Goal: Task Accomplishment & Management: Use online tool/utility

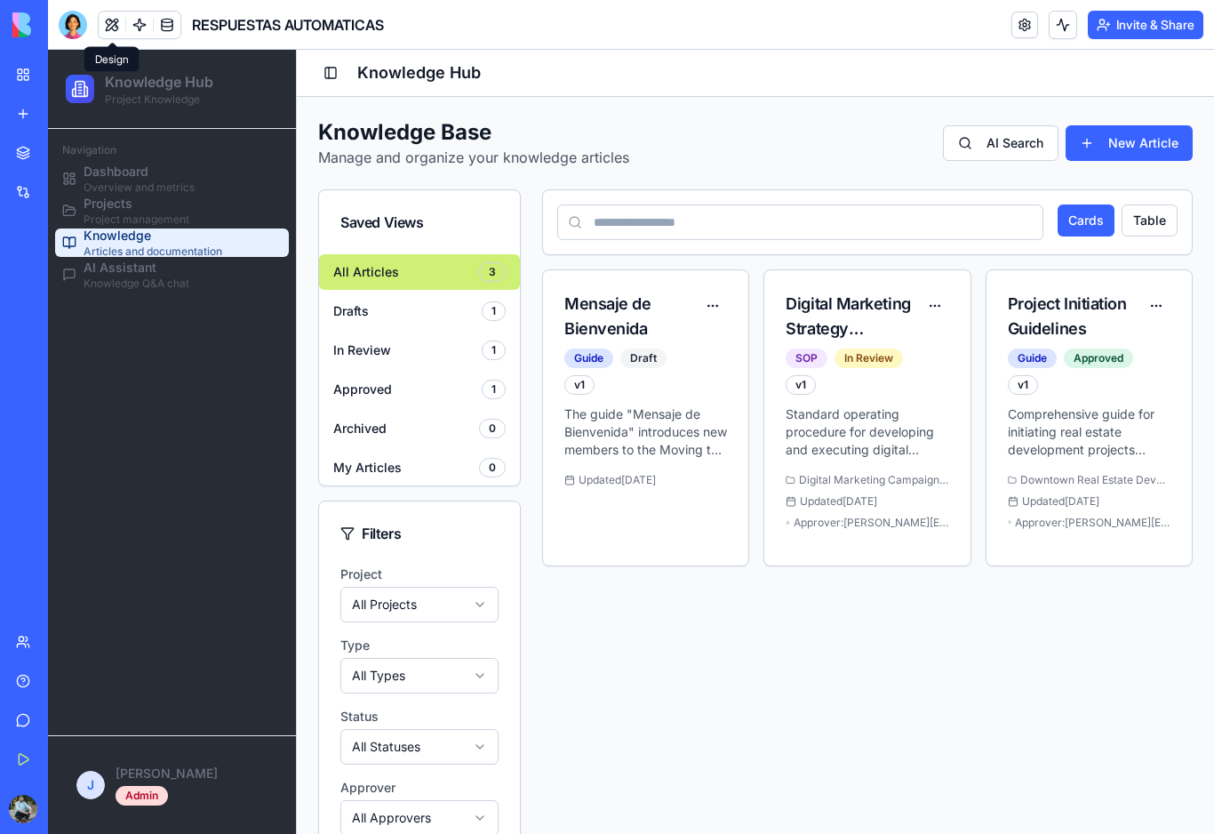
click at [113, 23] on button at bounding box center [112, 25] width 27 height 27
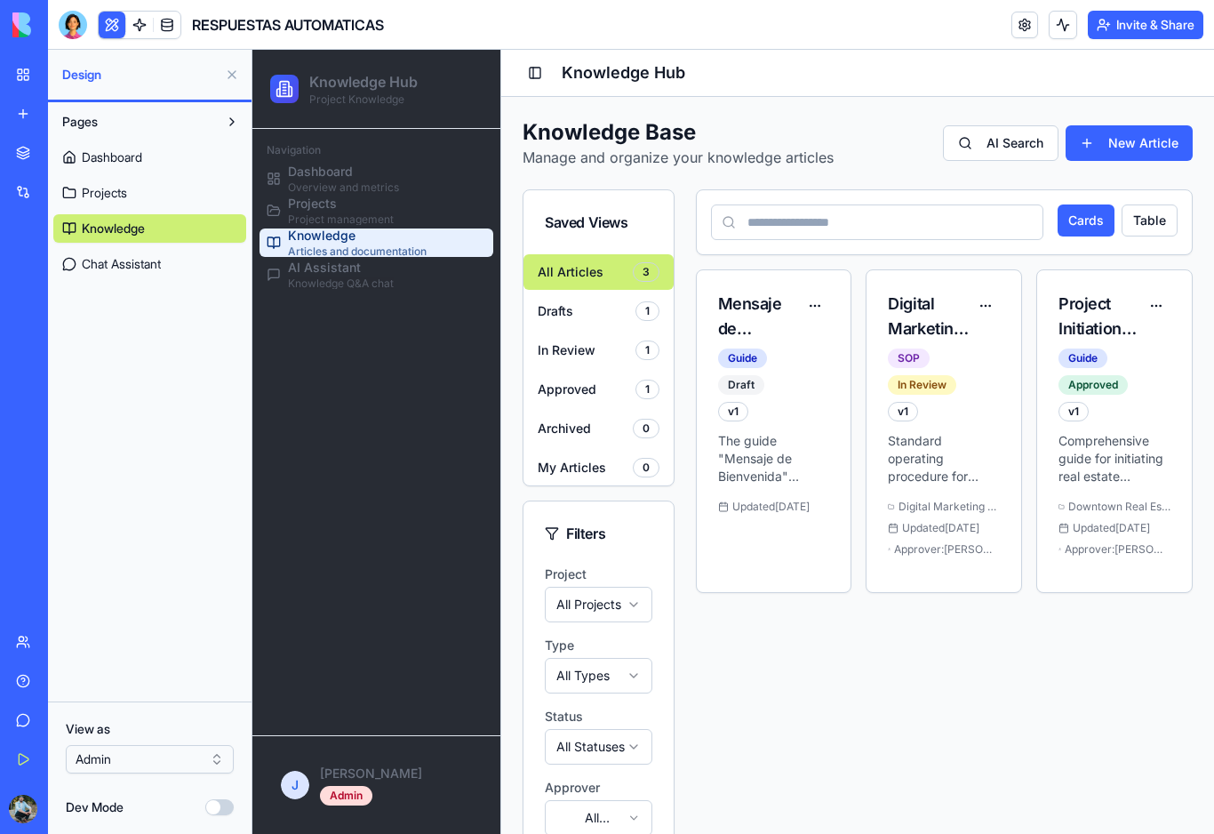
click at [30, 80] on link "My Workspace" at bounding box center [40, 75] width 71 height 36
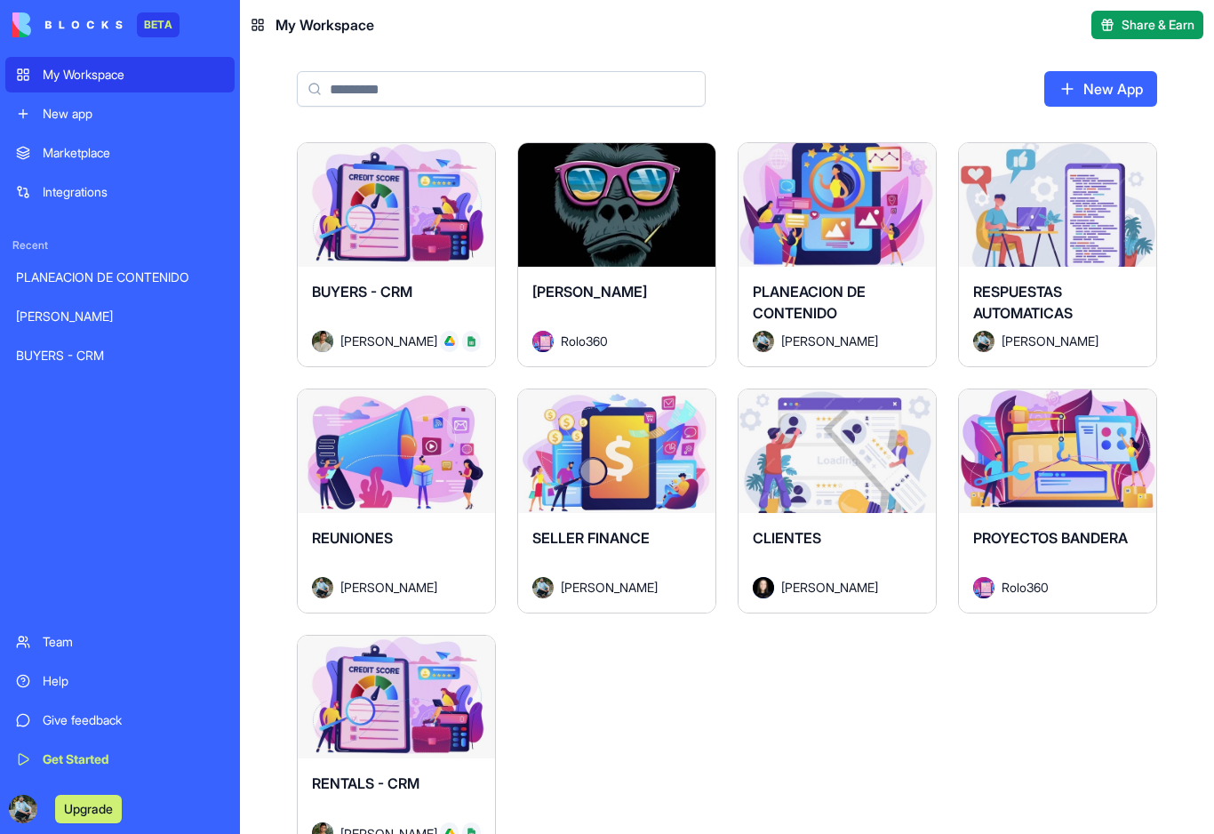
click at [588, 246] on div "Launch" at bounding box center [616, 205] width 197 height 124
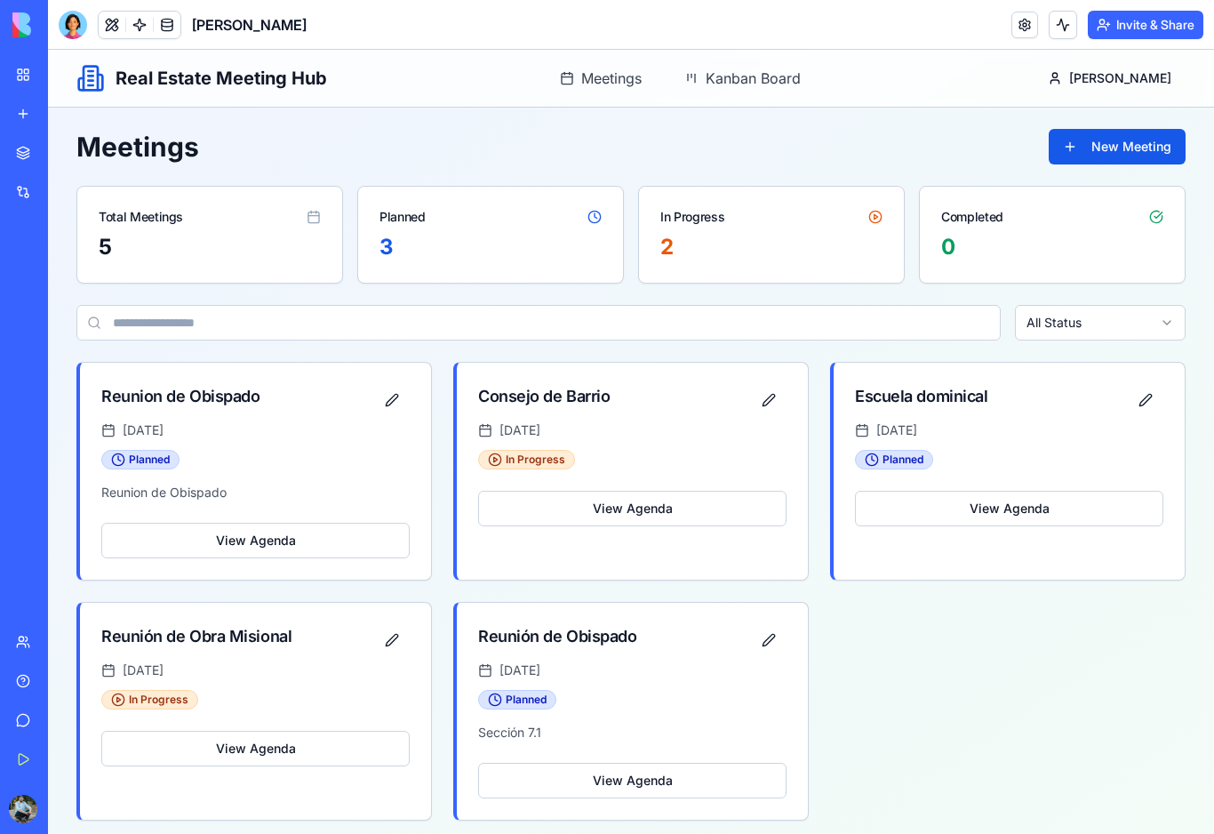
scroll to position [2, 0]
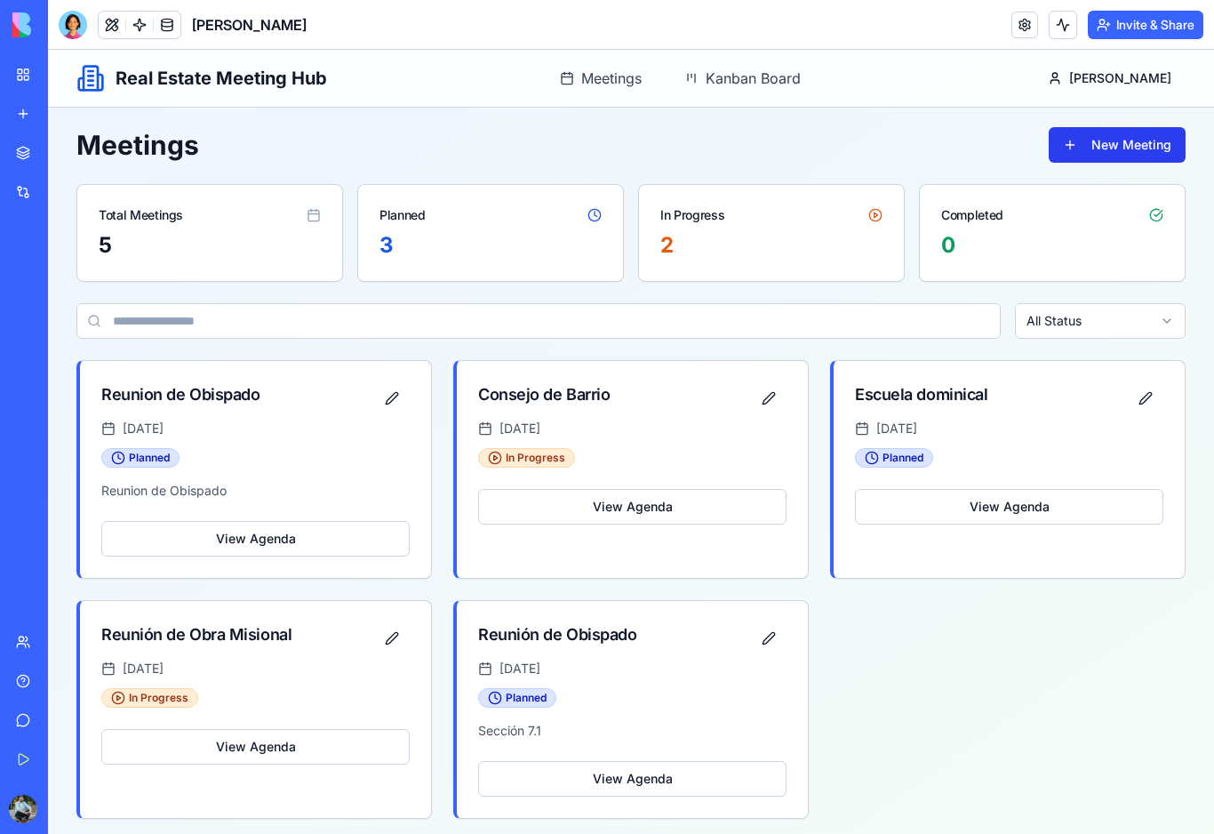
click at [1084, 149] on button "New Meeting" at bounding box center [1117, 145] width 137 height 36
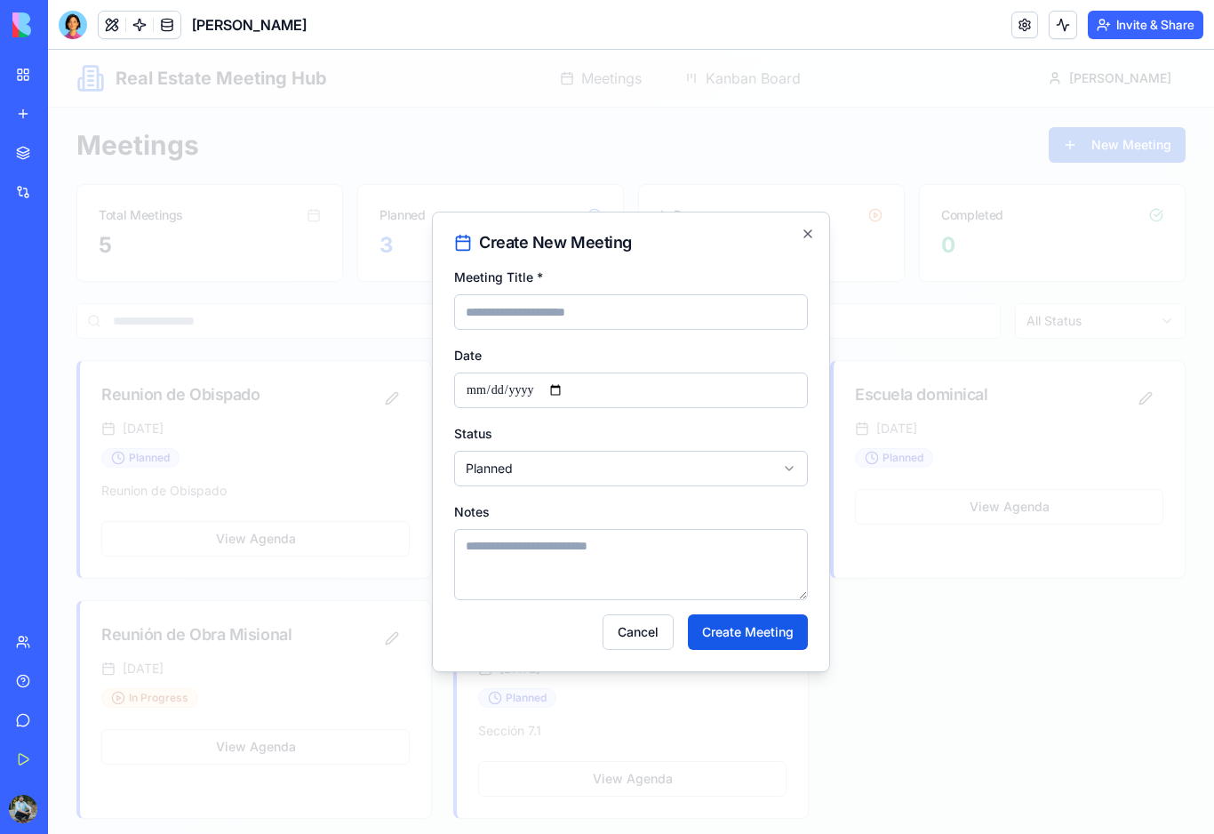
click at [621, 307] on input "Meeting Title *" at bounding box center [631, 312] width 354 height 36
type input "**********"
click at [580, 383] on input "**********" at bounding box center [631, 390] width 354 height 36
click at [682, 483] on body "**********" at bounding box center [631, 444] width 1166 height 792
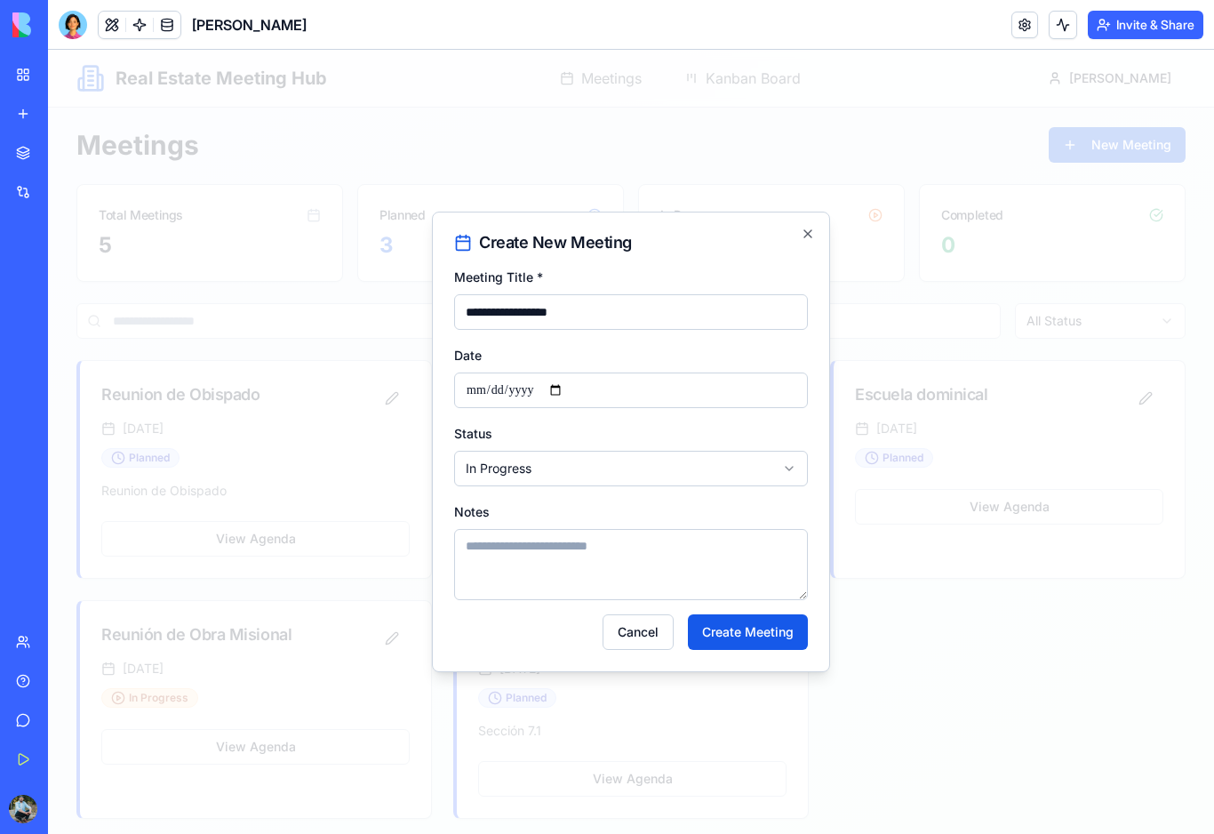
click at [723, 636] on button "Create Meeting" at bounding box center [748, 632] width 120 height 36
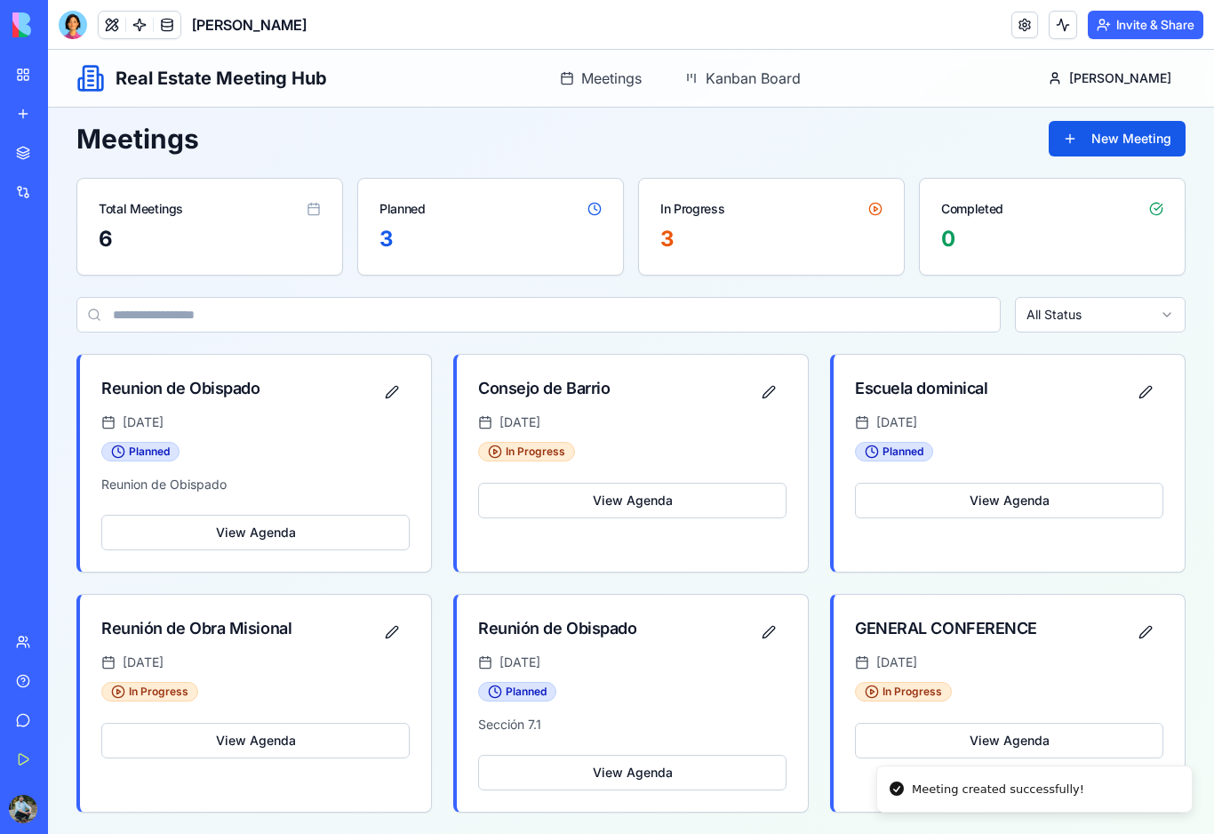
scroll to position [8, 0]
click at [1032, 741] on button "View Agenda" at bounding box center [1009, 740] width 308 height 36
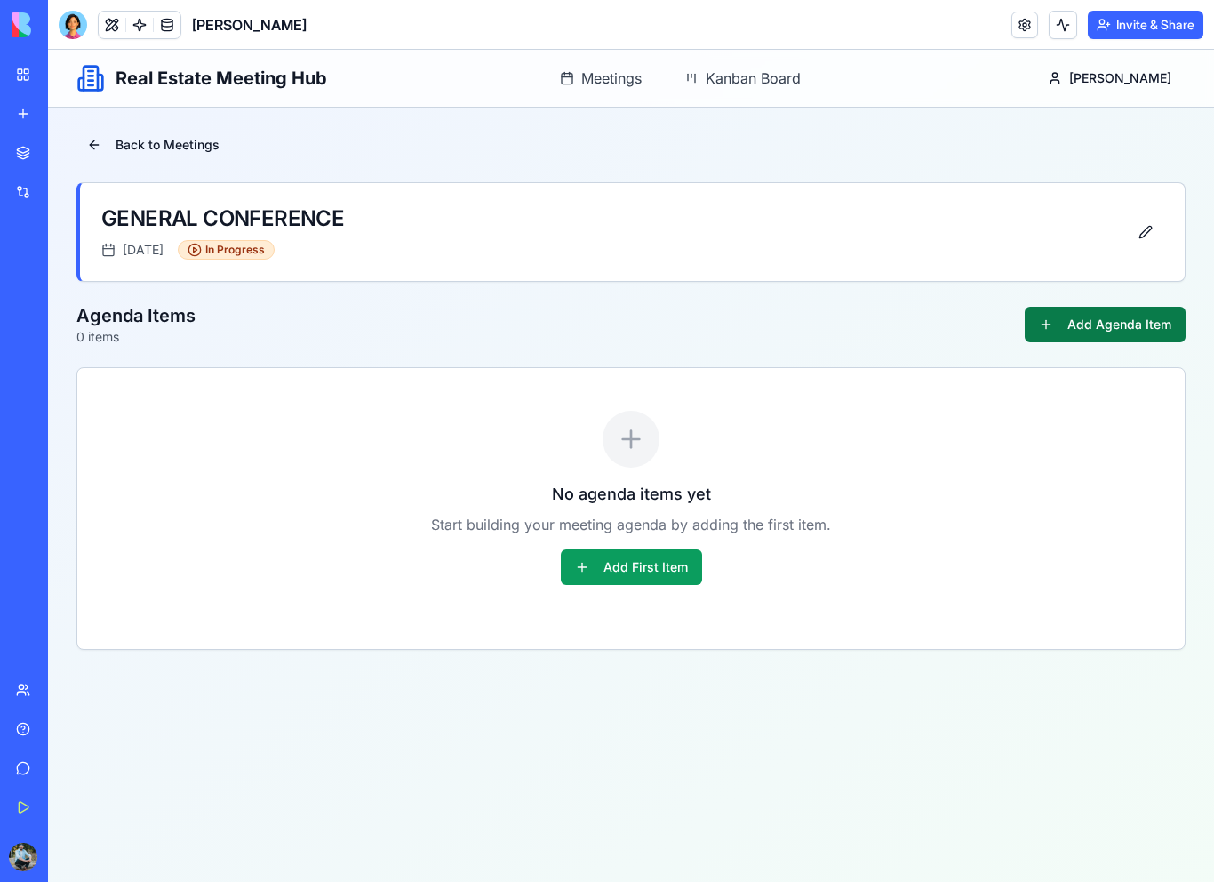
click at [1072, 333] on button "Add Agenda Item" at bounding box center [1105, 325] width 161 height 36
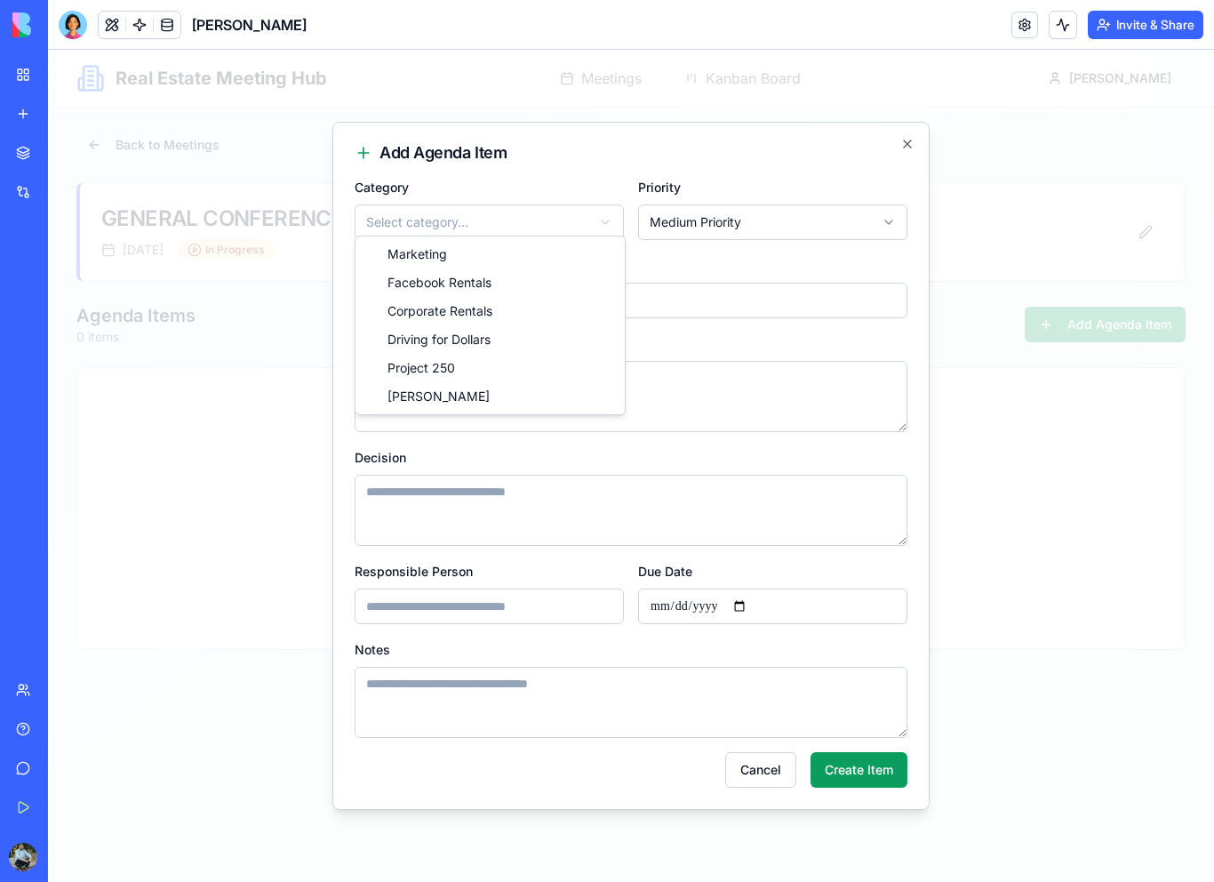
click at [611, 219] on body "**********" at bounding box center [631, 466] width 1166 height 832
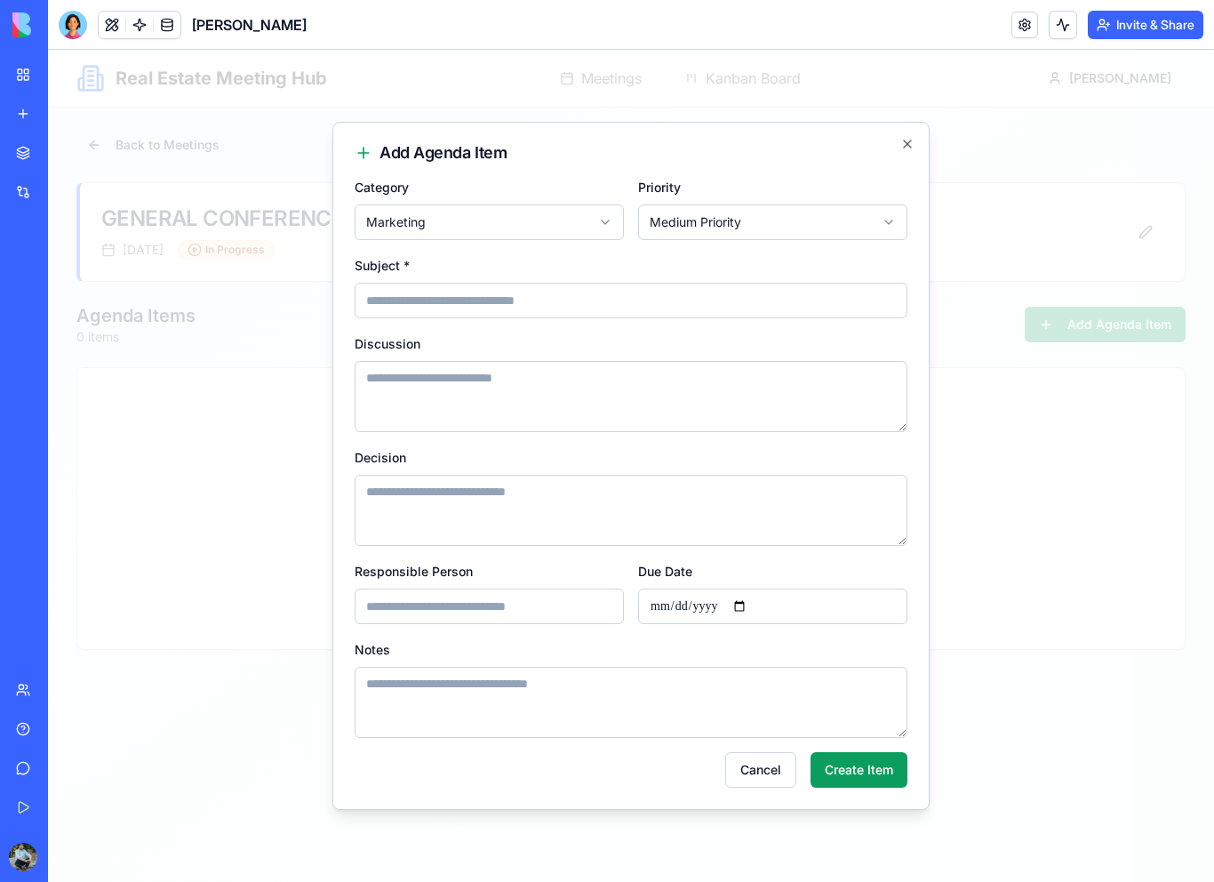
click at [702, 213] on body "**********" at bounding box center [631, 466] width 1166 height 832
click at [907, 137] on icon "button" at bounding box center [907, 144] width 14 height 14
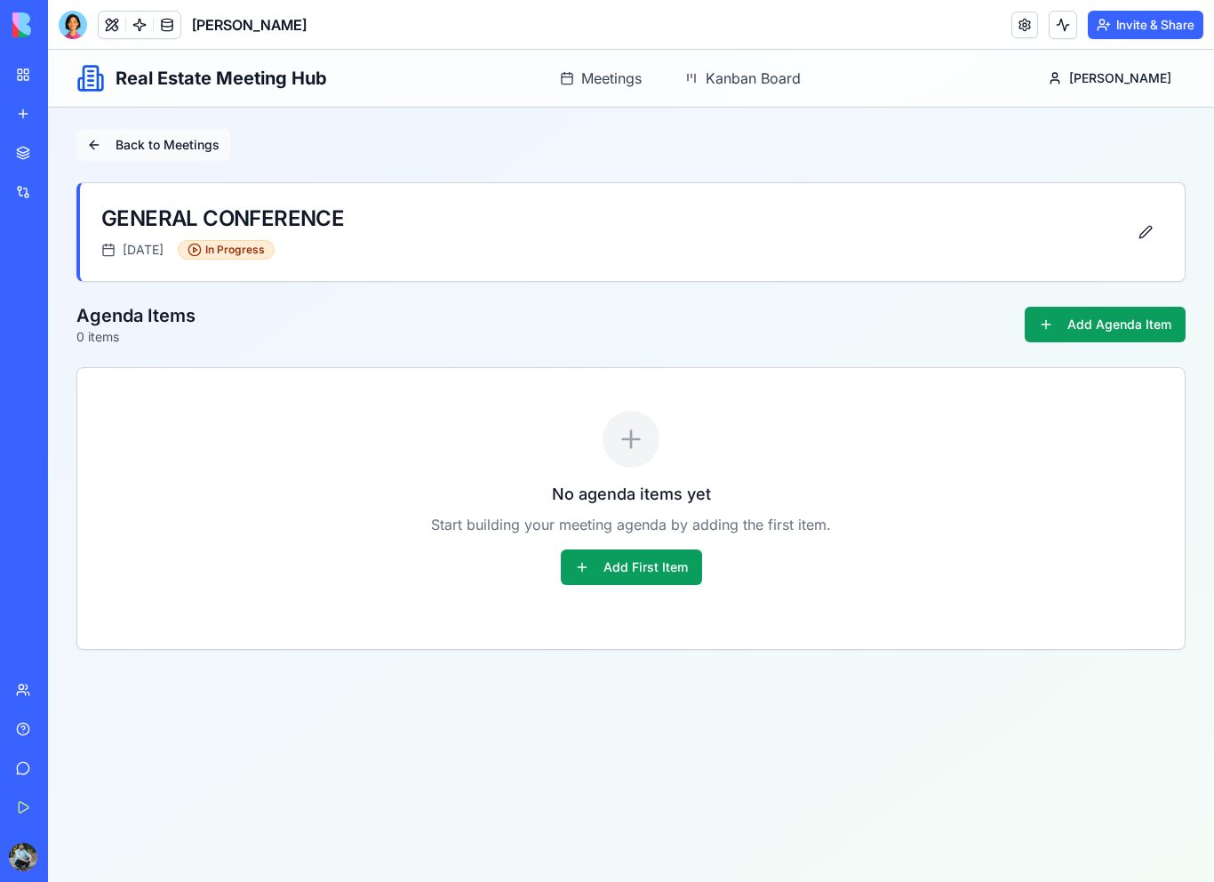
click at [140, 148] on button "Back to Meetings" at bounding box center [153, 145] width 154 height 32
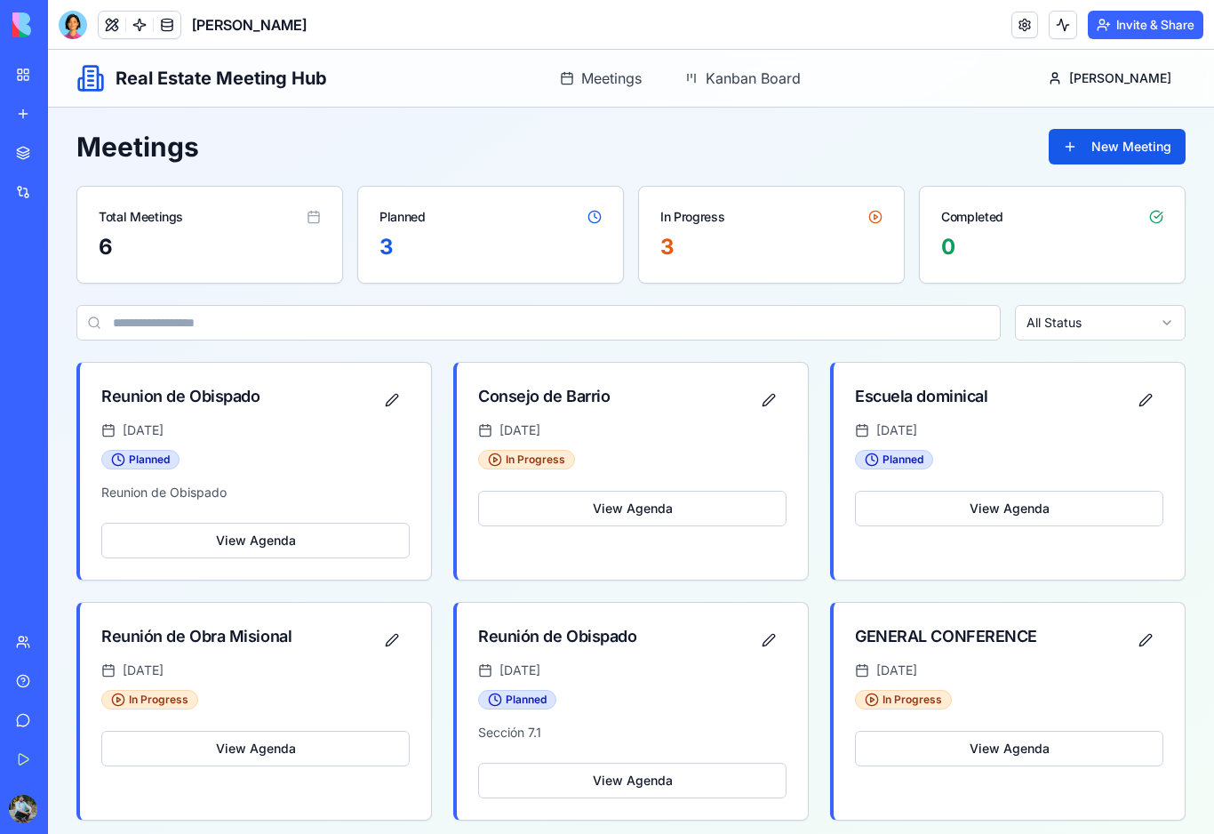
click at [28, 80] on link "My Workspace" at bounding box center [40, 75] width 71 height 36
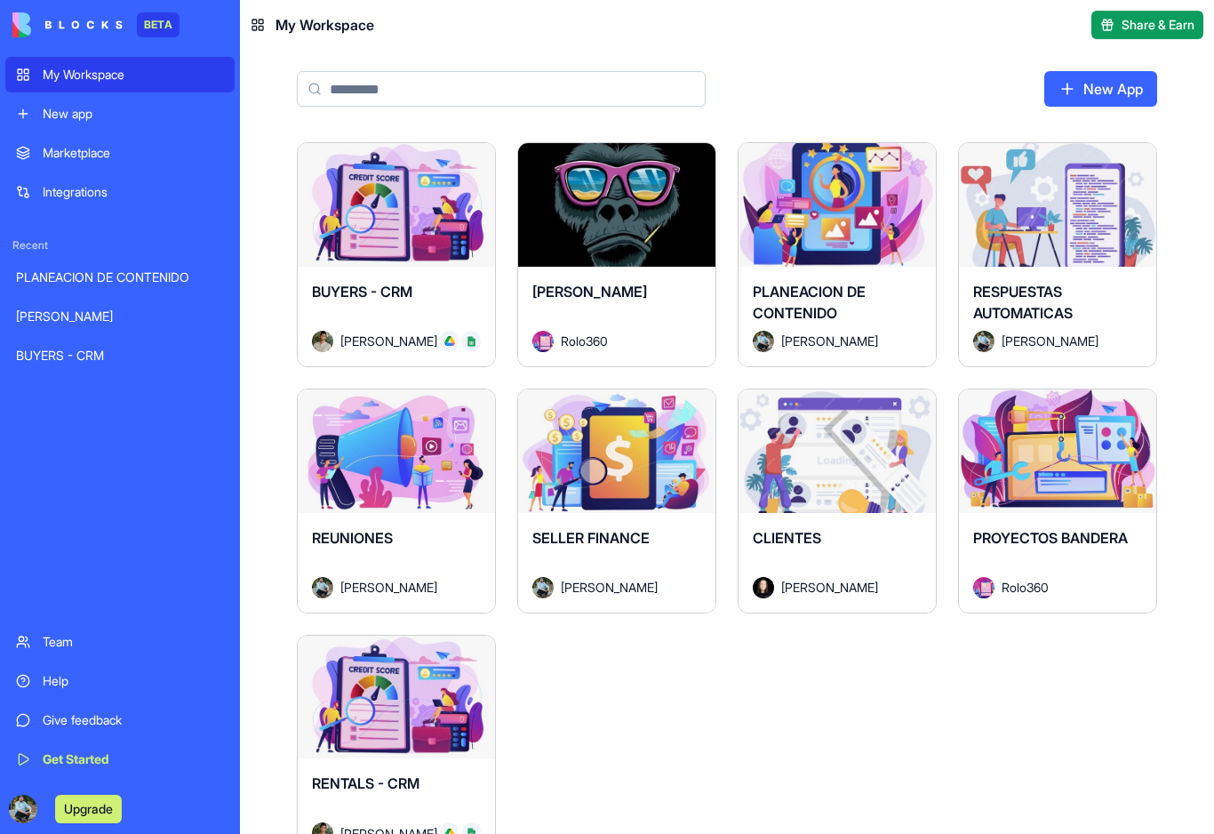
click at [406, 226] on div "Launch" at bounding box center [396, 205] width 197 height 124
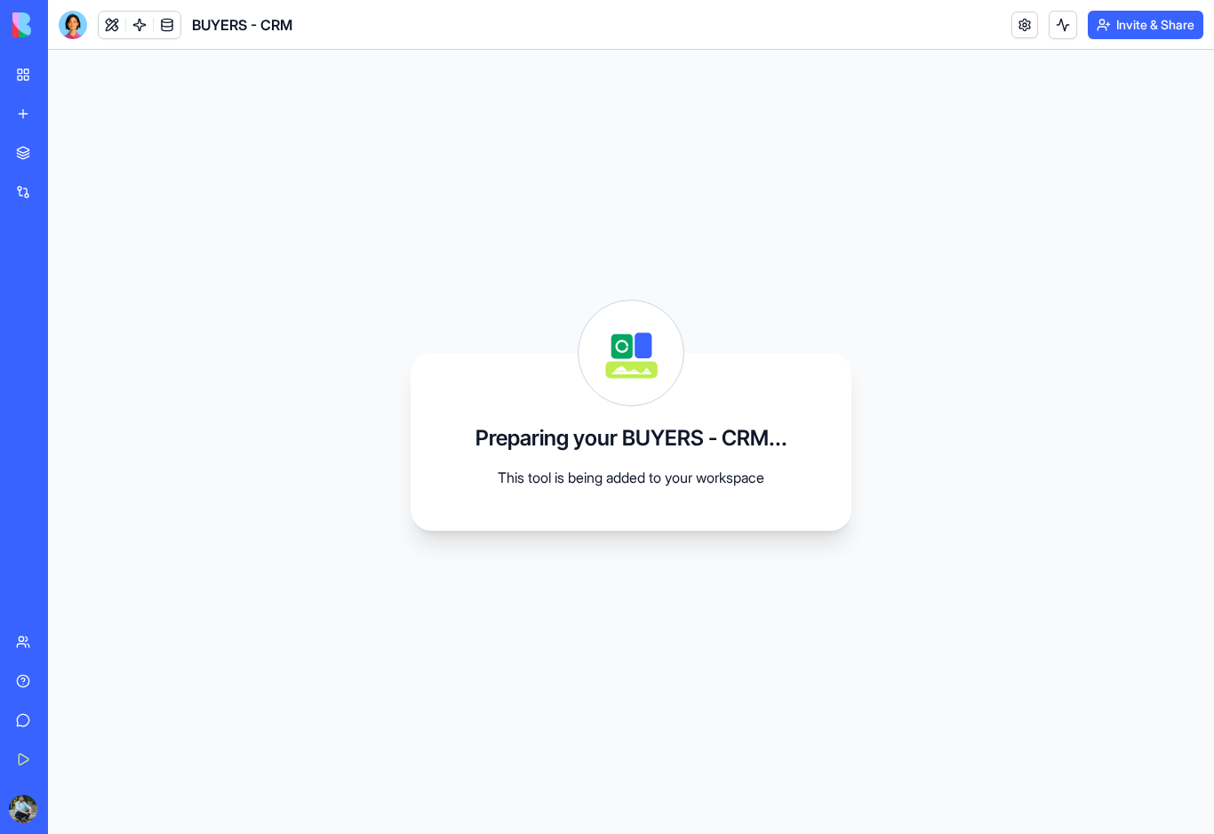
click at [564, 376] on div "Preparing your BUYERS - CRM... This tool is being added to your workspace" at bounding box center [631, 442] width 441 height 178
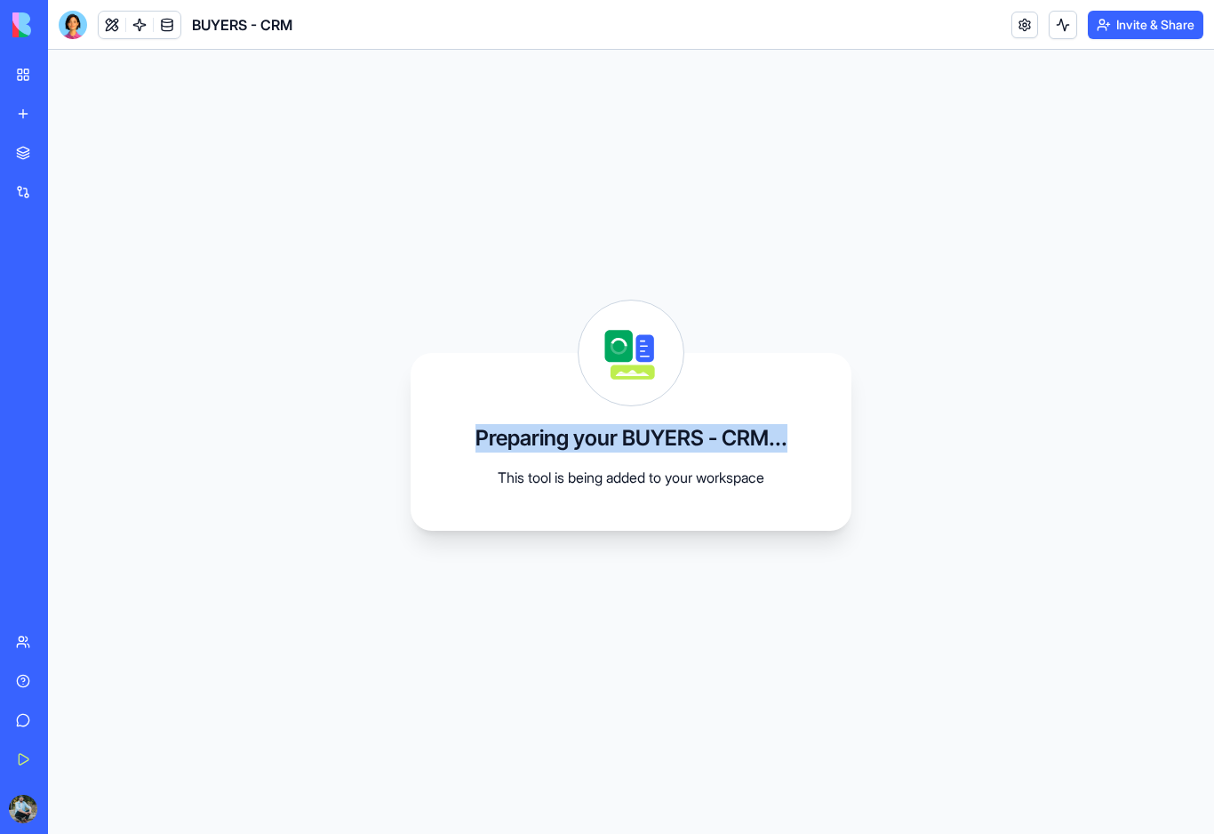
click at [564, 376] on div "Preparing your BUYERS - CRM... This tool is being added to your workspace" at bounding box center [631, 442] width 441 height 178
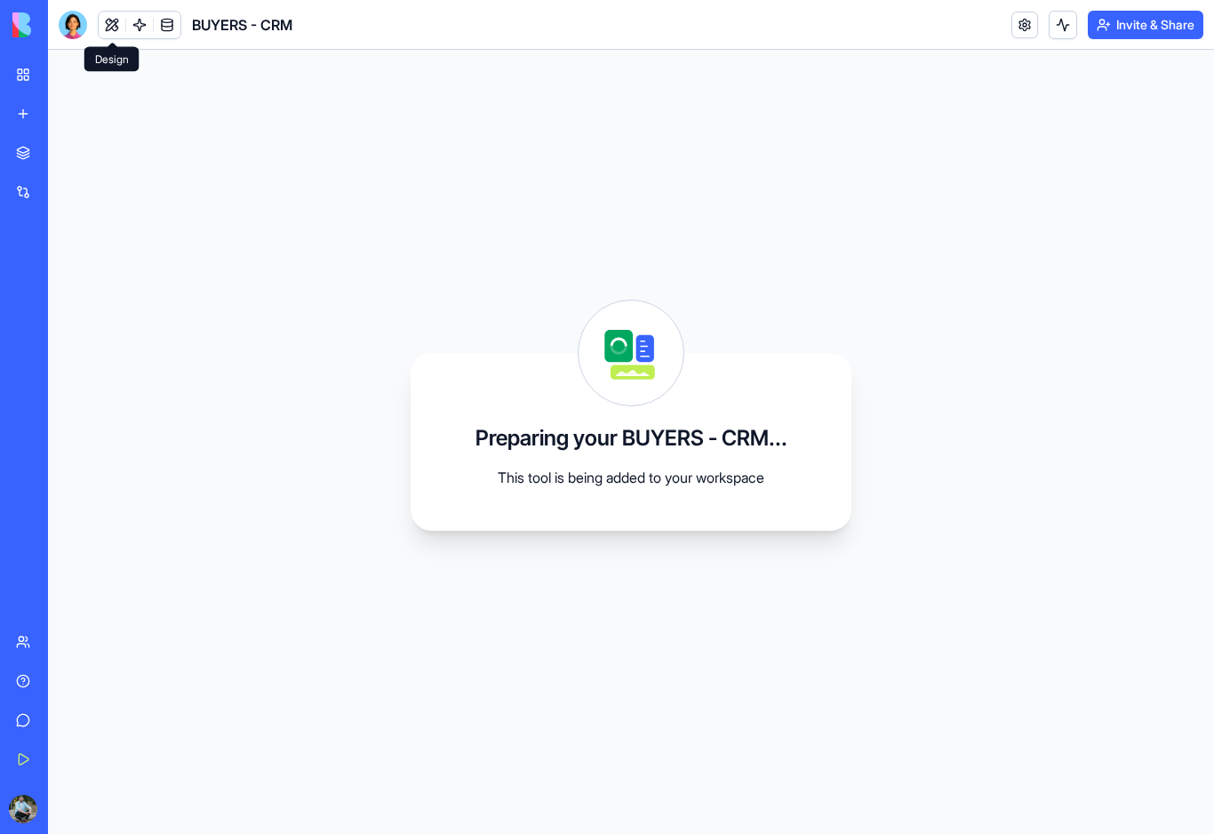
click at [117, 27] on button at bounding box center [112, 25] width 27 height 27
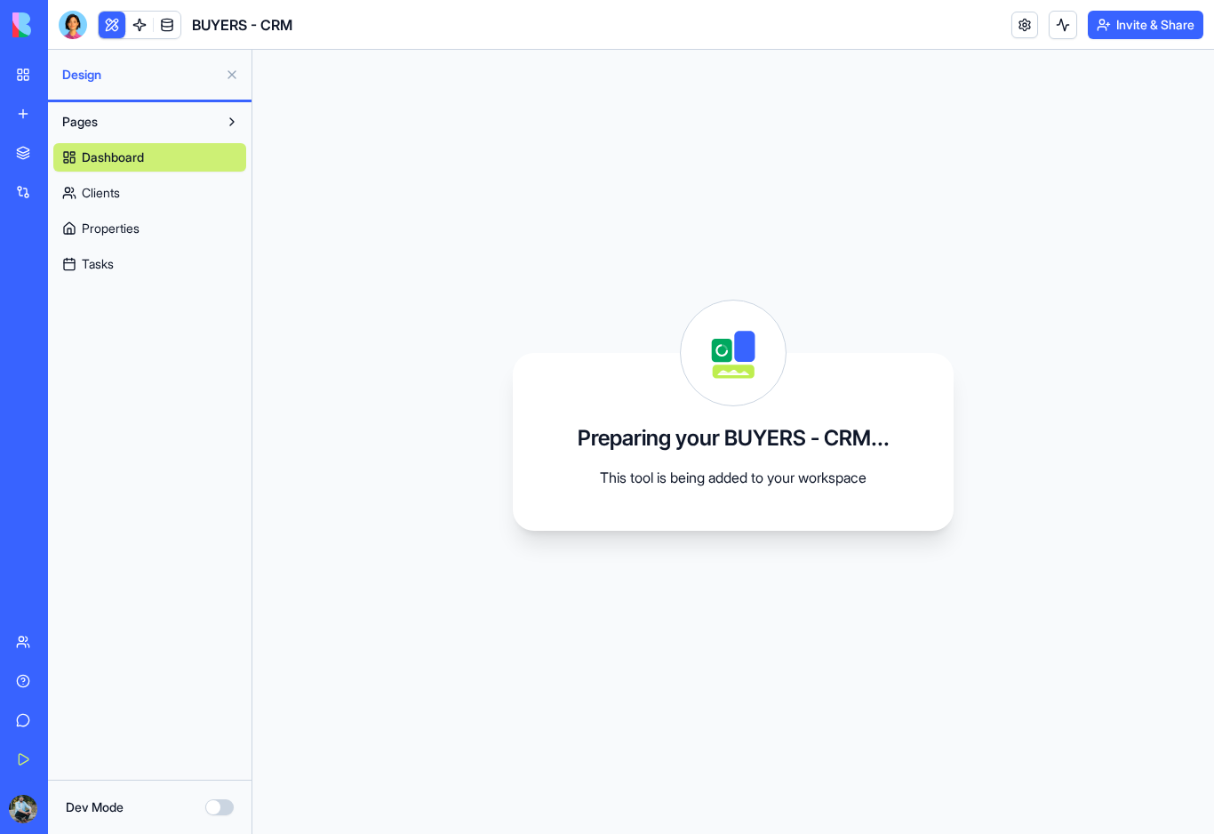
click at [117, 195] on span "Clients" at bounding box center [101, 193] width 38 height 18
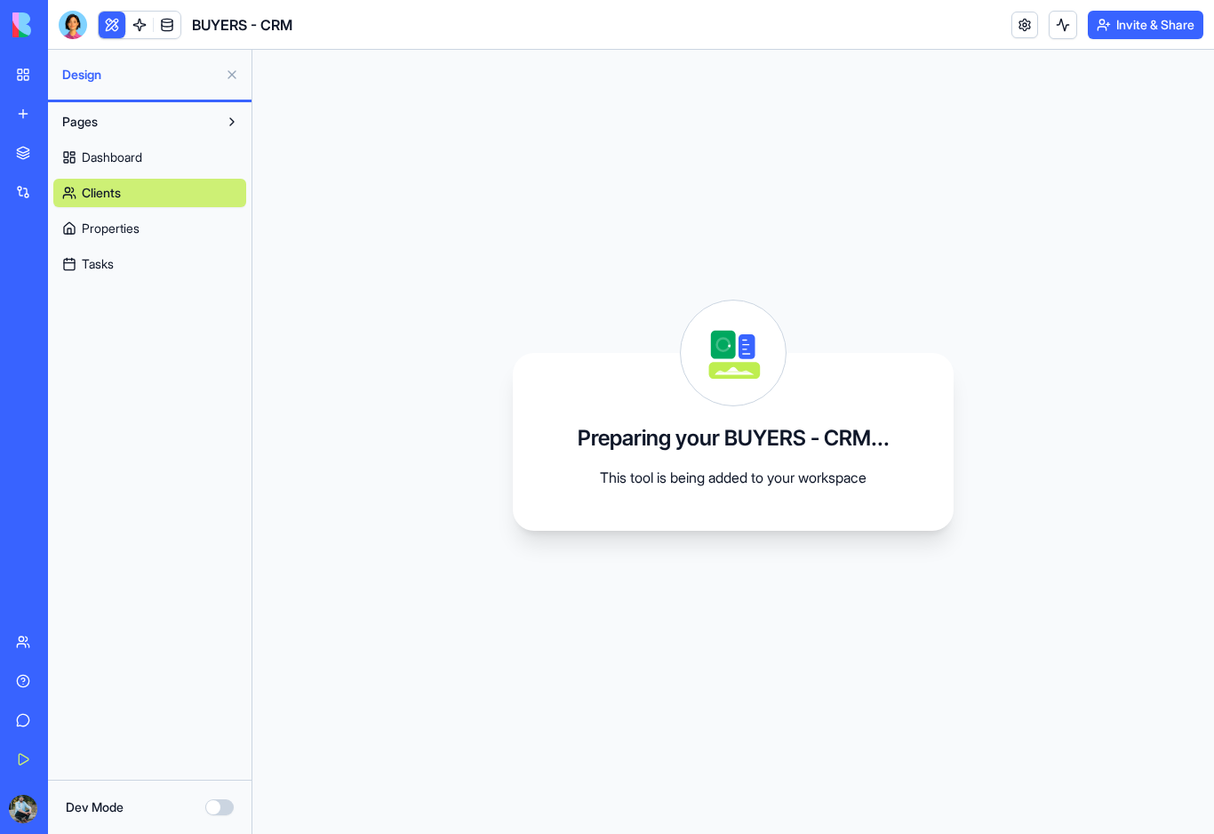
click at [121, 233] on span "Properties" at bounding box center [111, 229] width 58 height 18
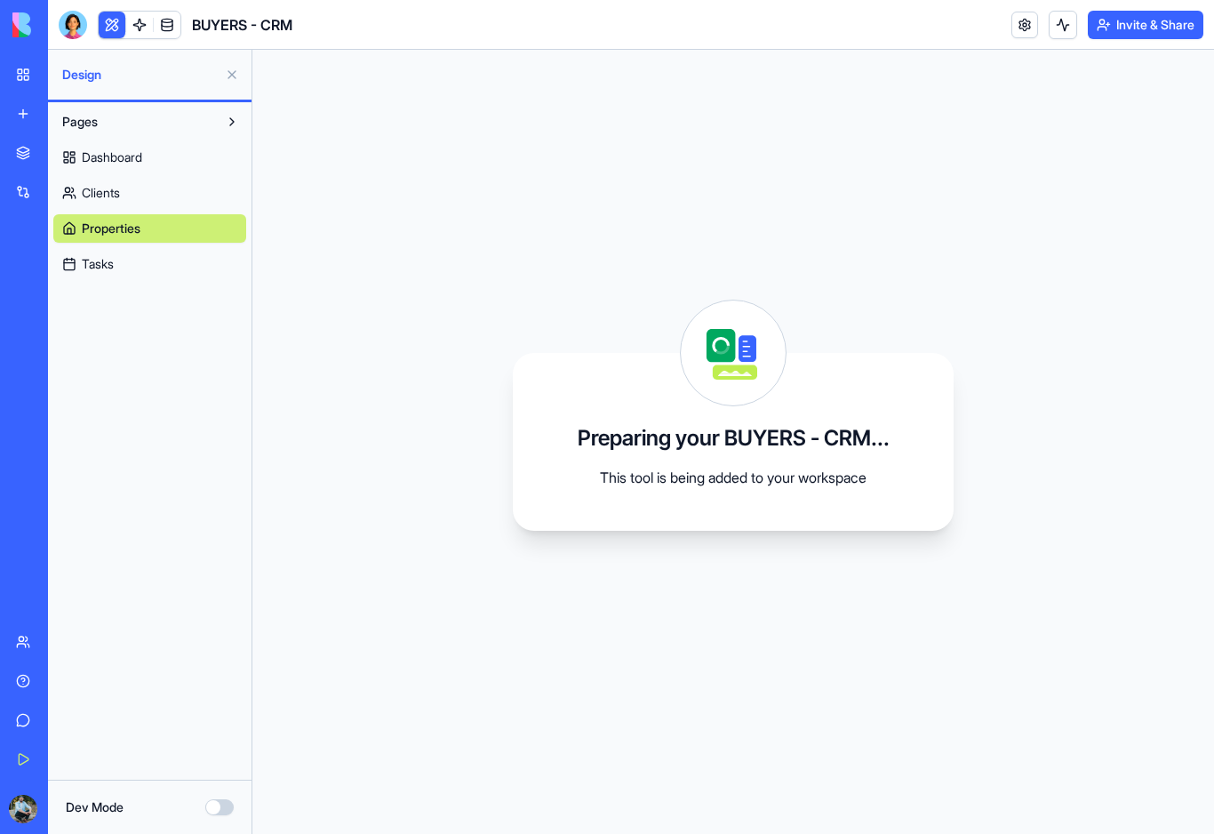
click at [109, 264] on span "Tasks" at bounding box center [98, 264] width 32 height 18
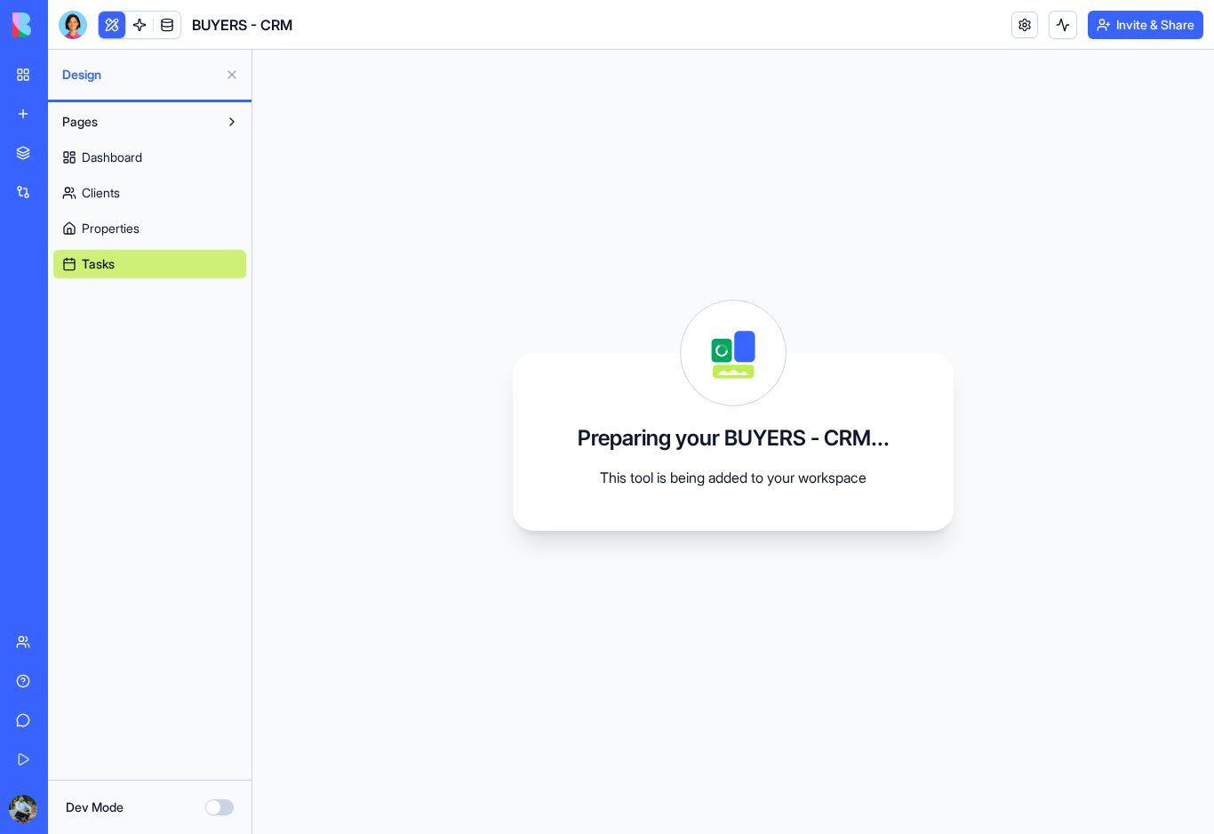
click at [116, 159] on span "Dashboard" at bounding box center [112, 157] width 60 height 18
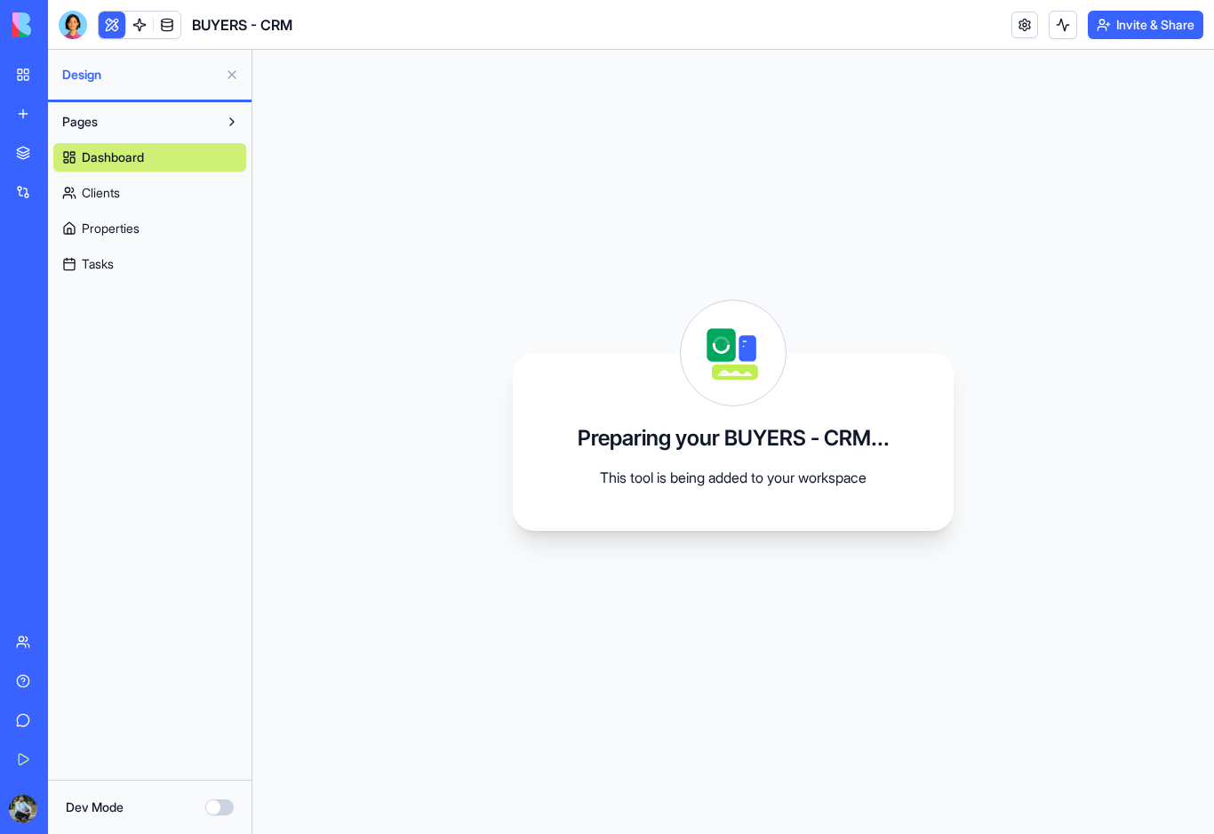
click at [113, 127] on button "Pages" at bounding box center [135, 122] width 164 height 28
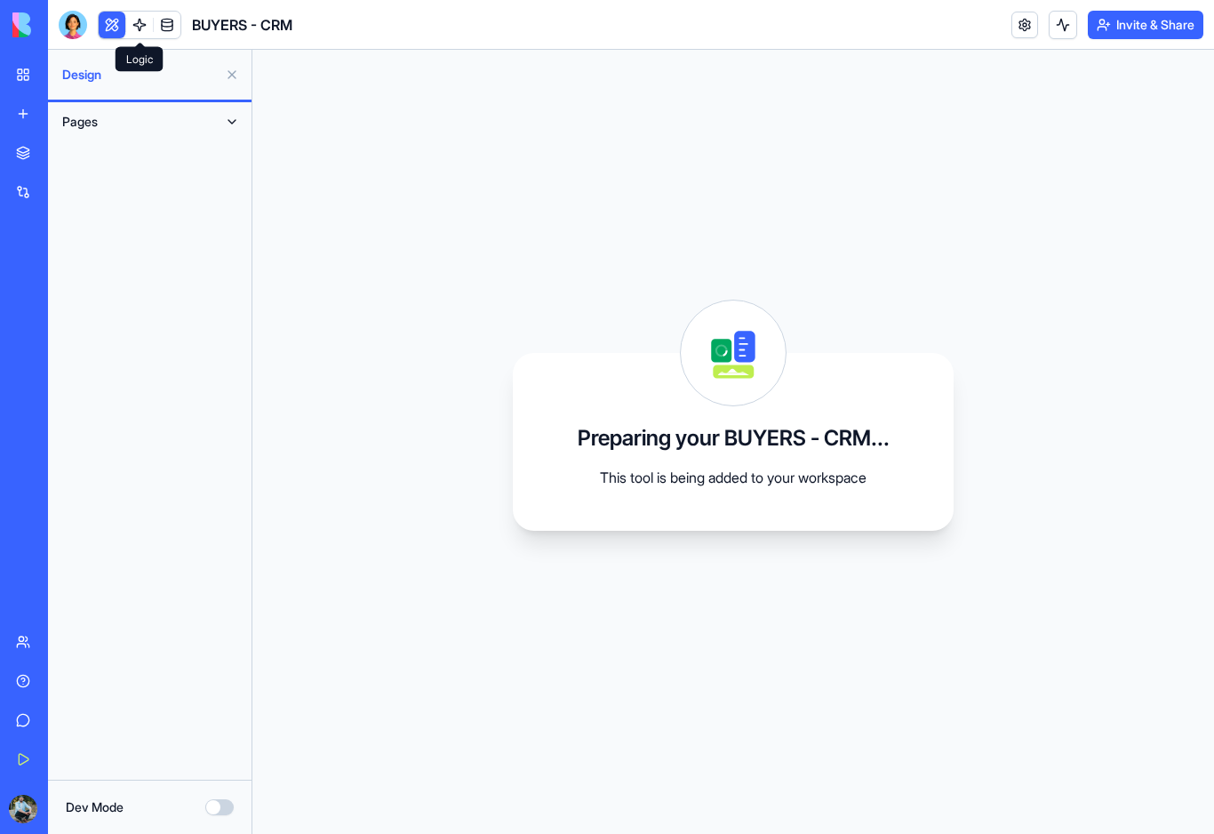
click at [140, 26] on link at bounding box center [139, 25] width 27 height 27
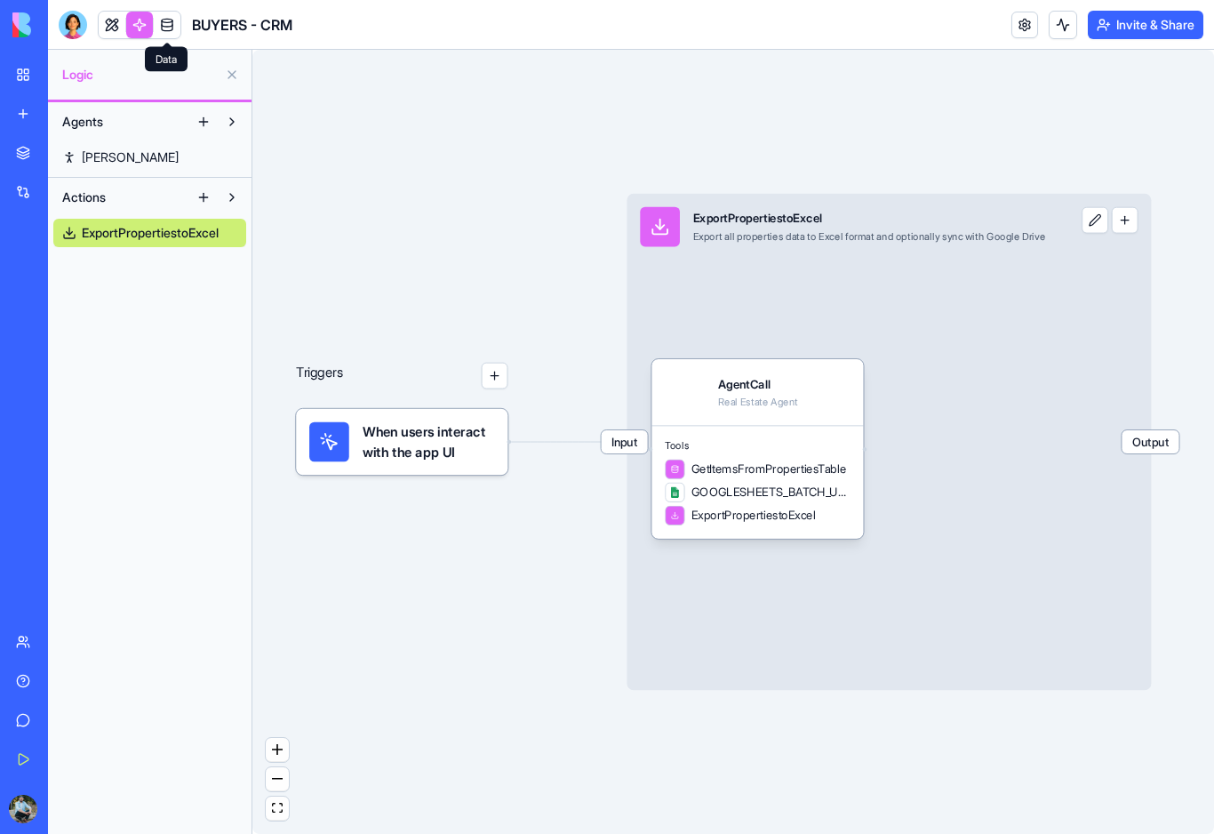
click at [166, 25] on span at bounding box center [167, 25] width 50 height 50
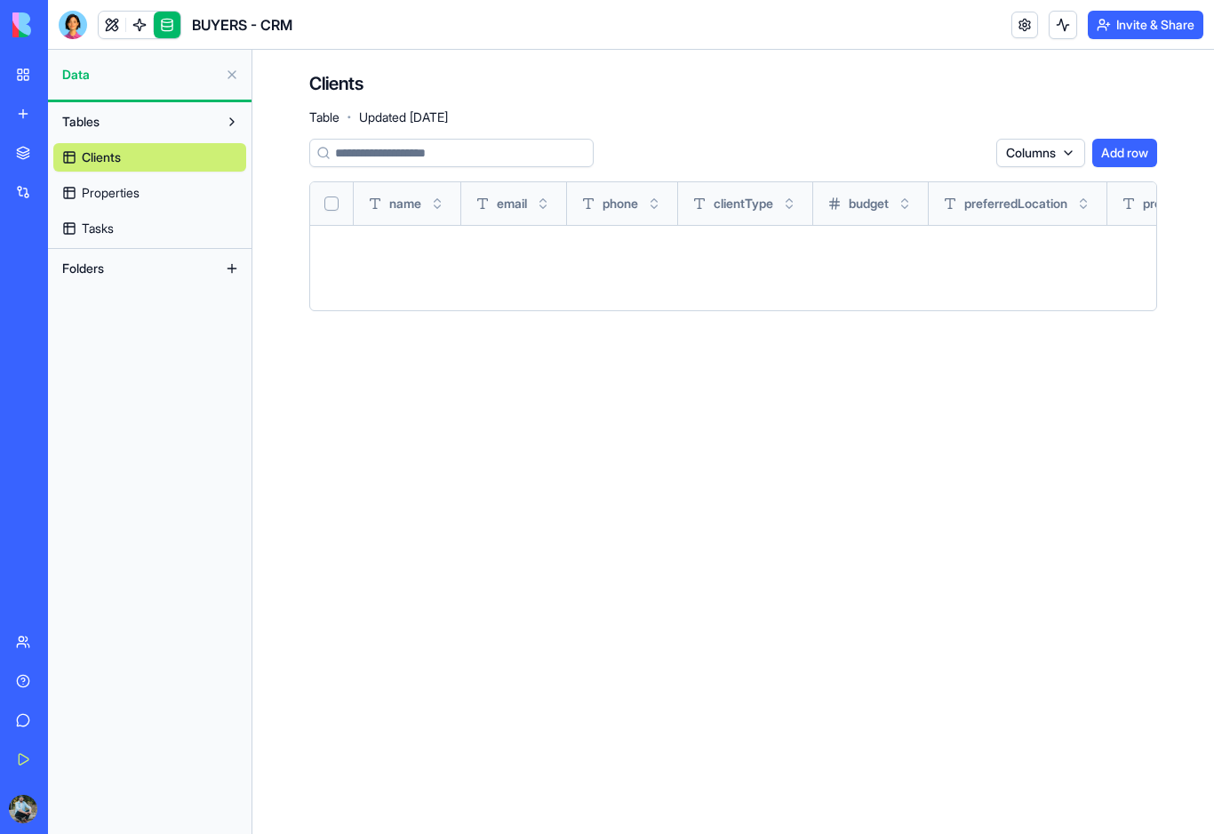
click at [122, 193] on span "Properties" at bounding box center [111, 193] width 58 height 18
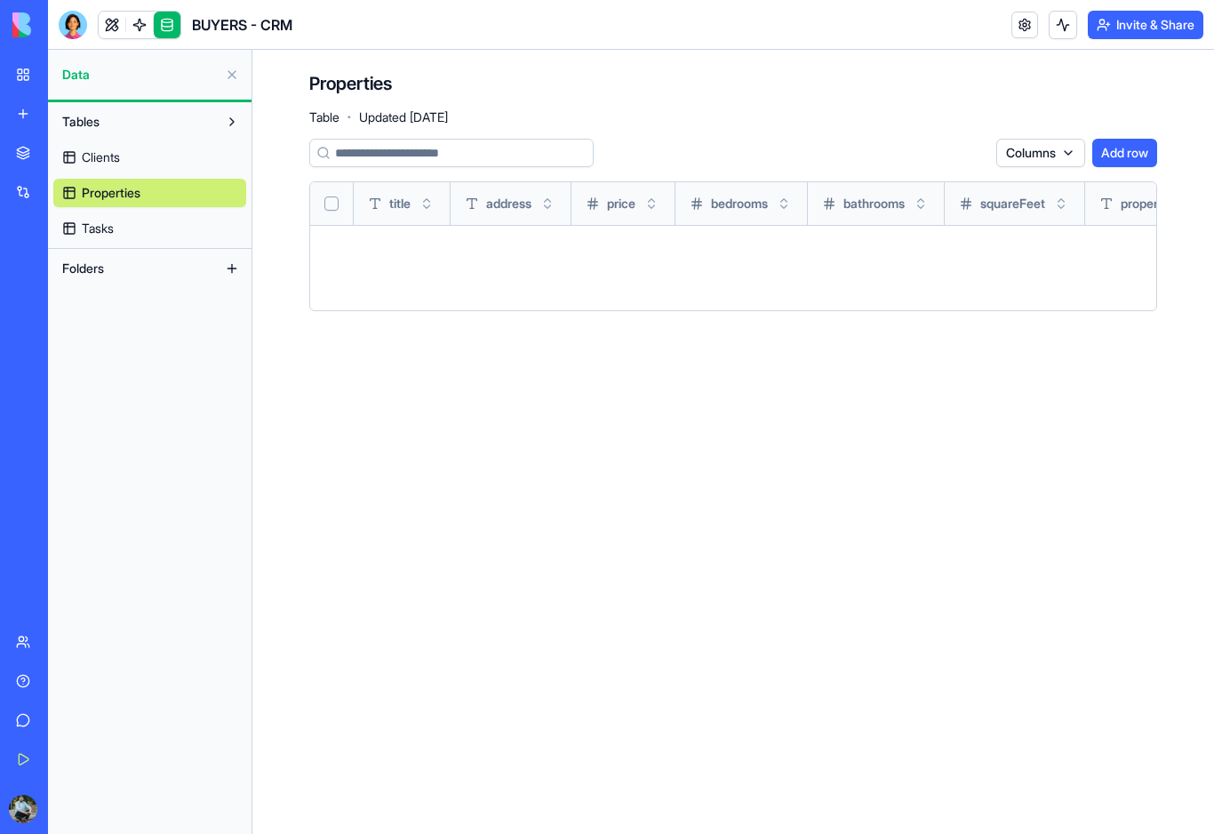
click at [118, 228] on link "Tasks" at bounding box center [149, 228] width 193 height 28
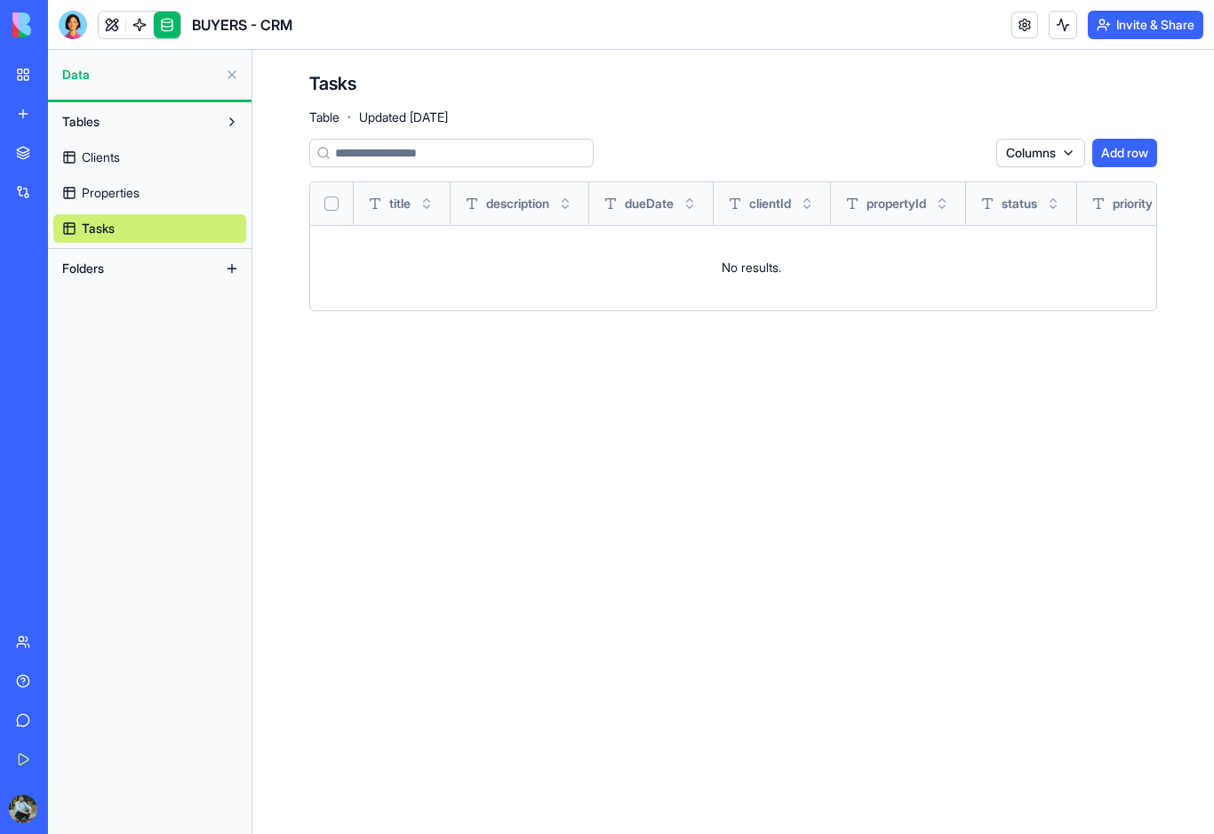
click at [115, 275] on button "Folders" at bounding box center [135, 268] width 164 height 28
click at [116, 32] on link at bounding box center [112, 25] width 27 height 27
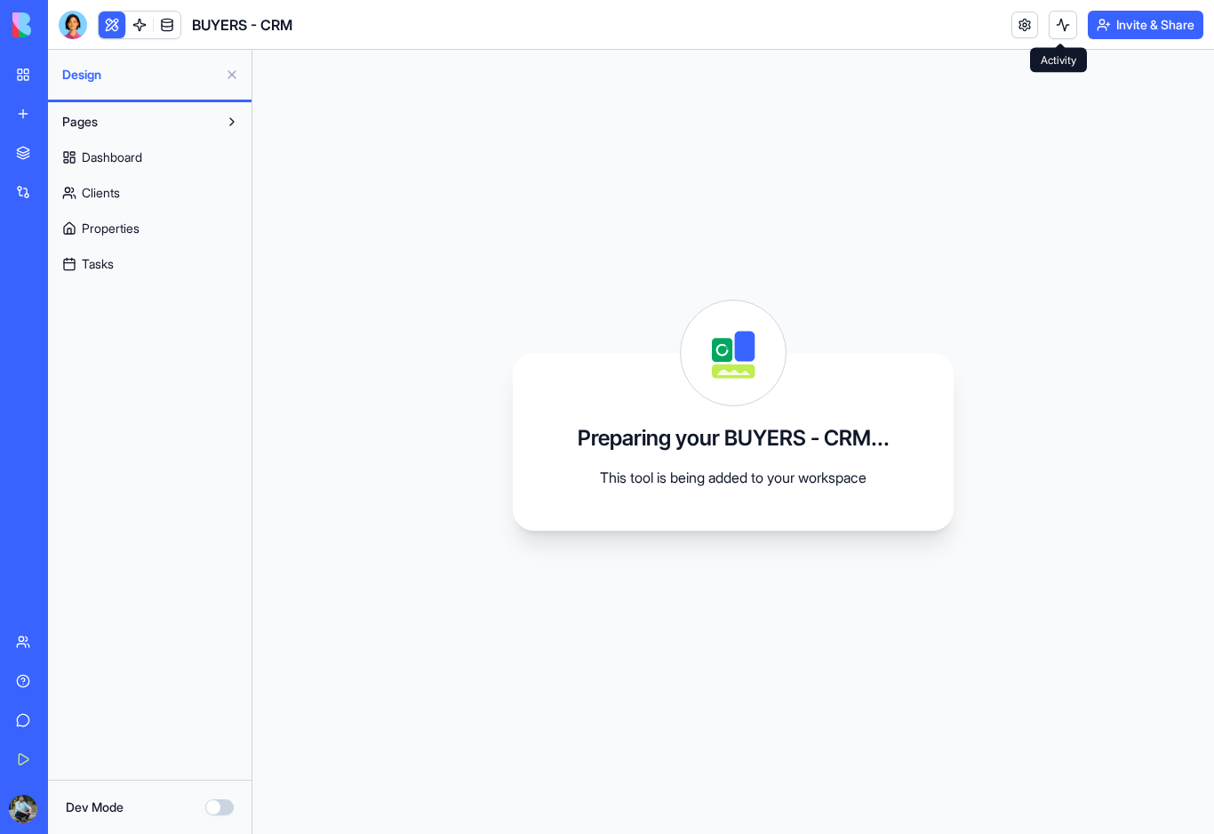
click at [1069, 24] on button at bounding box center [1063, 25] width 28 height 28
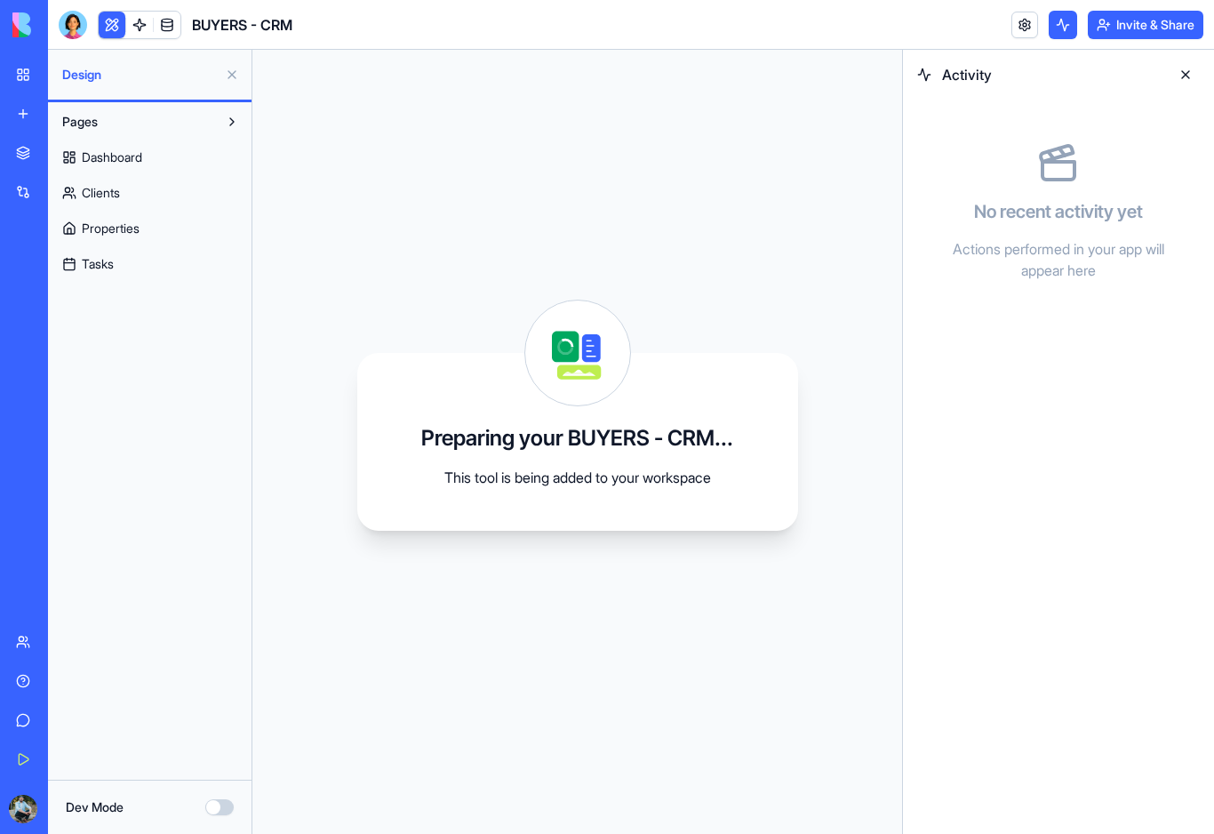
click at [1069, 24] on html "BETA My Workspace New app Marketplace Integrations Recent PLANEACION DE CONTENI…" at bounding box center [607, 417] width 1214 height 834
click at [1070, 25] on button at bounding box center [1063, 25] width 28 height 28
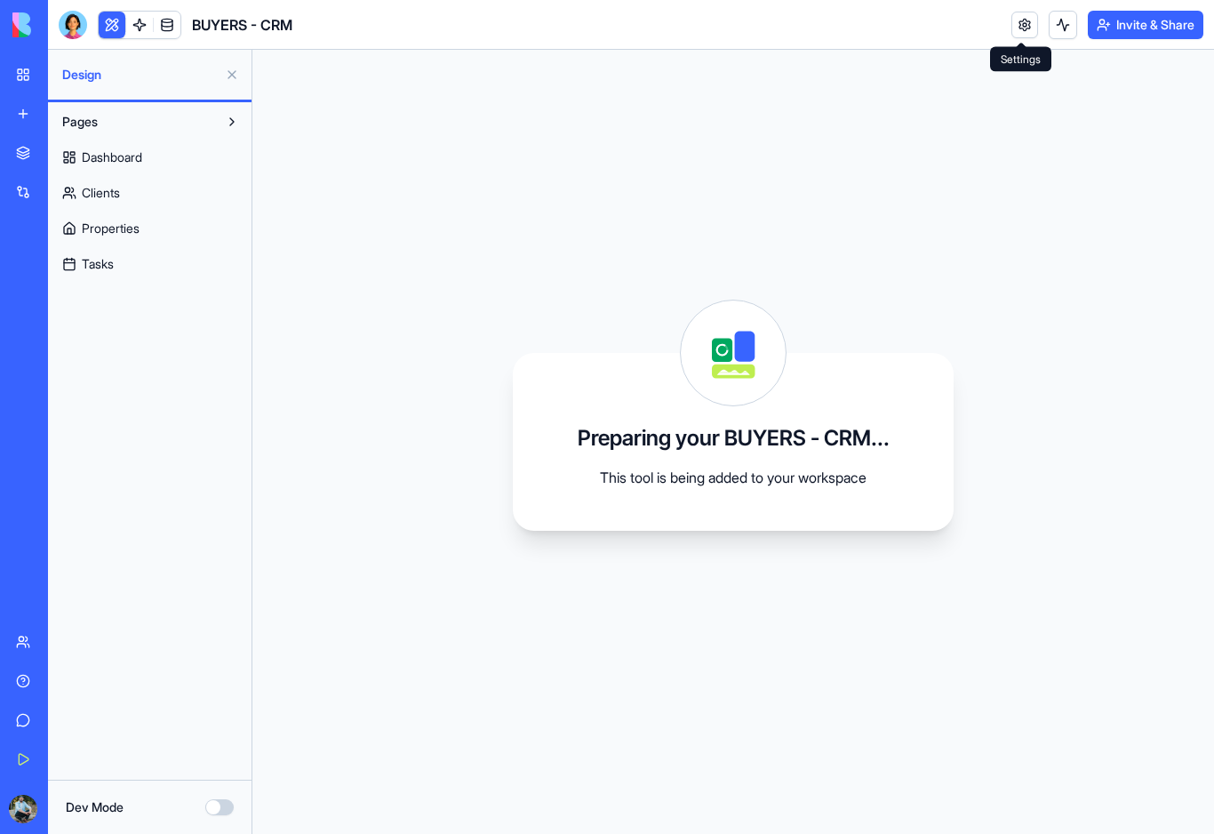
click at [1028, 28] on link at bounding box center [1024, 25] width 27 height 27
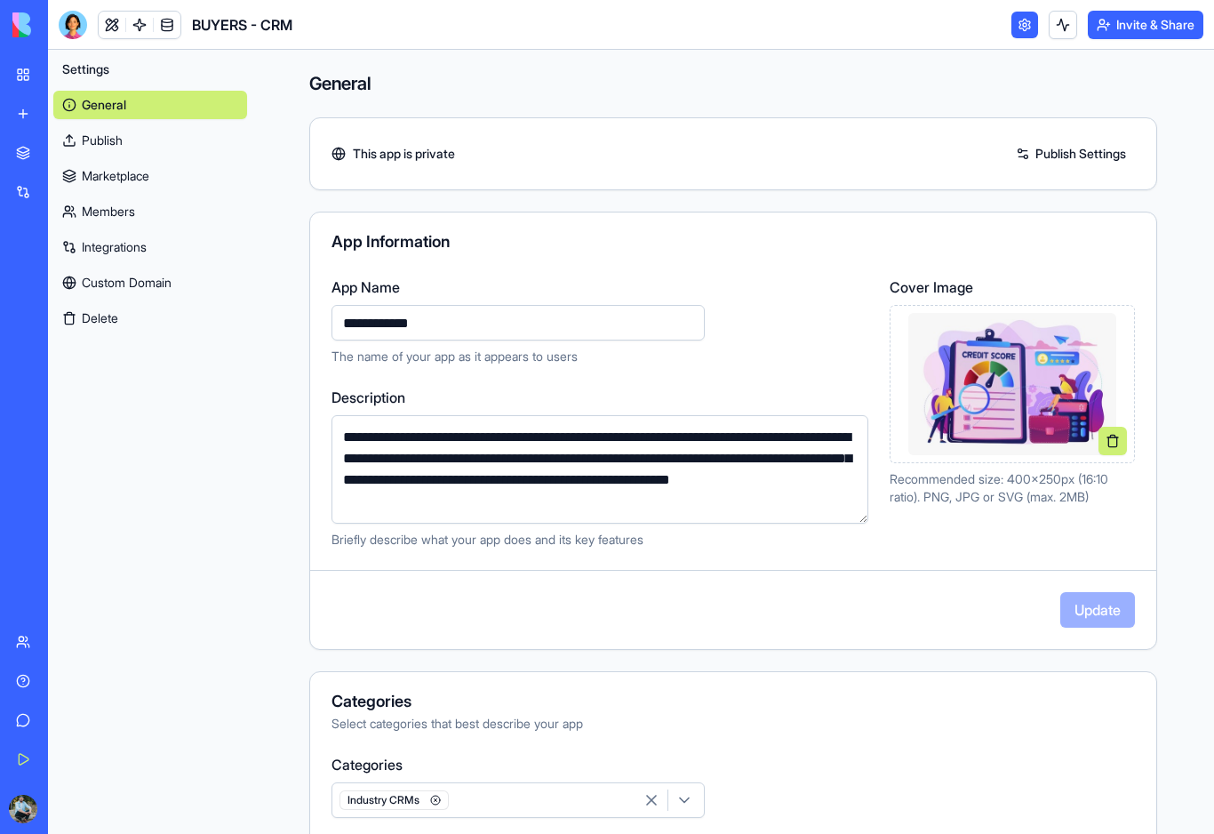
click at [123, 145] on link "Publish" at bounding box center [150, 140] width 194 height 28
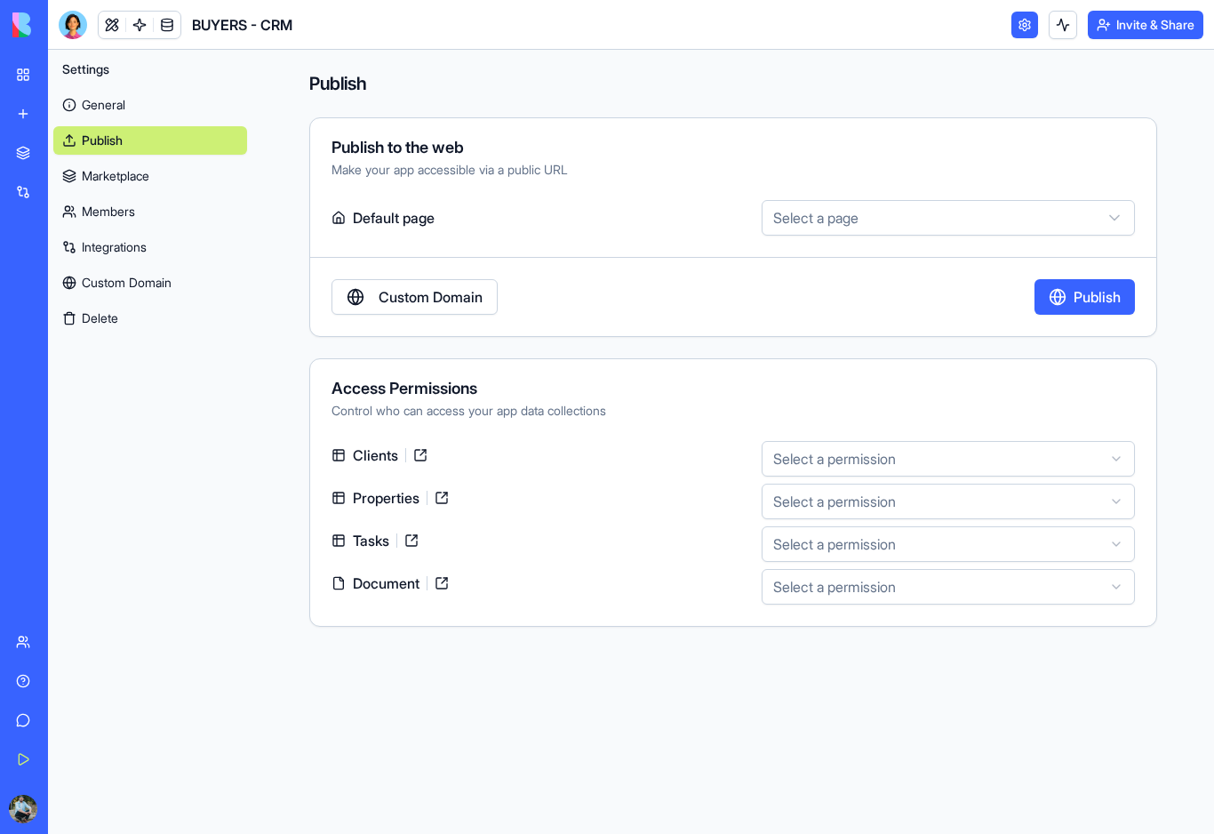
click at [113, 180] on link "Marketplace" at bounding box center [150, 176] width 194 height 28
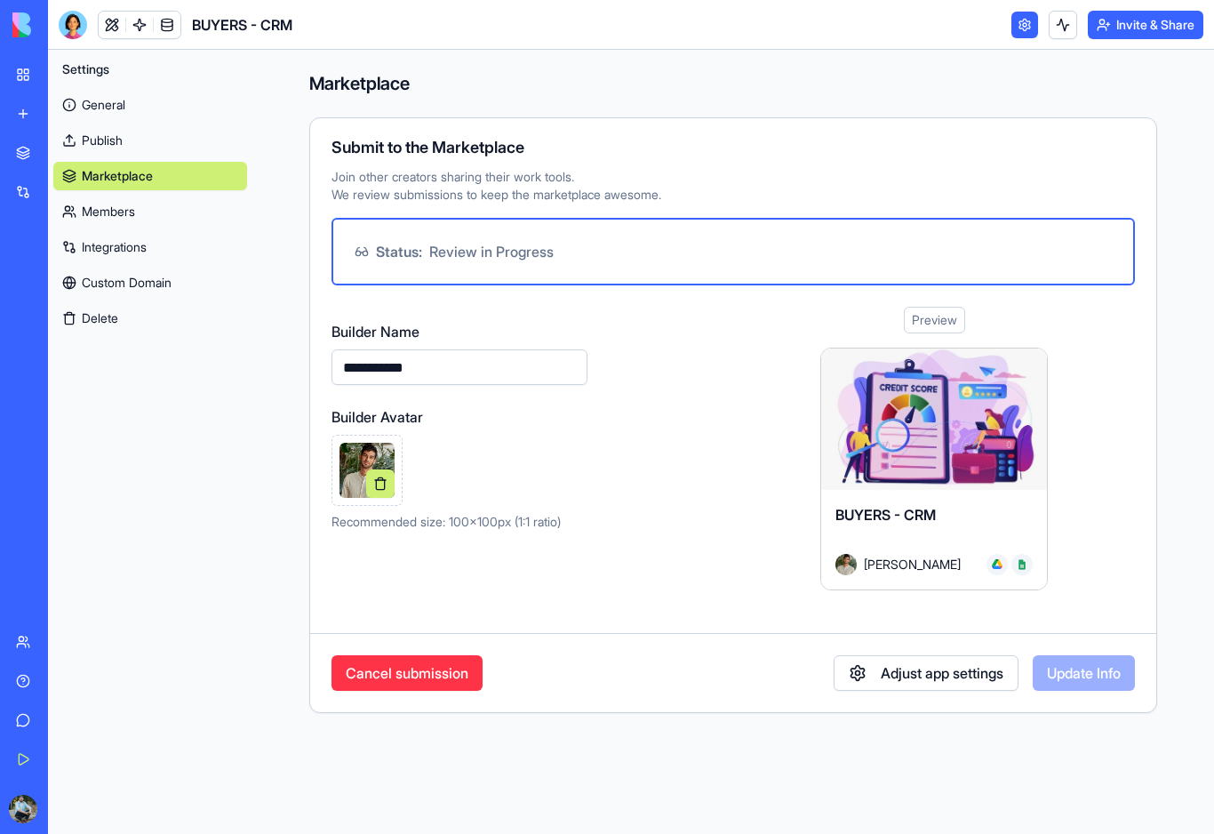
click at [371, 454] on img at bounding box center [366, 470] width 55 height 55
click at [954, 679] on button "Adjust app settings" at bounding box center [926, 673] width 185 height 36
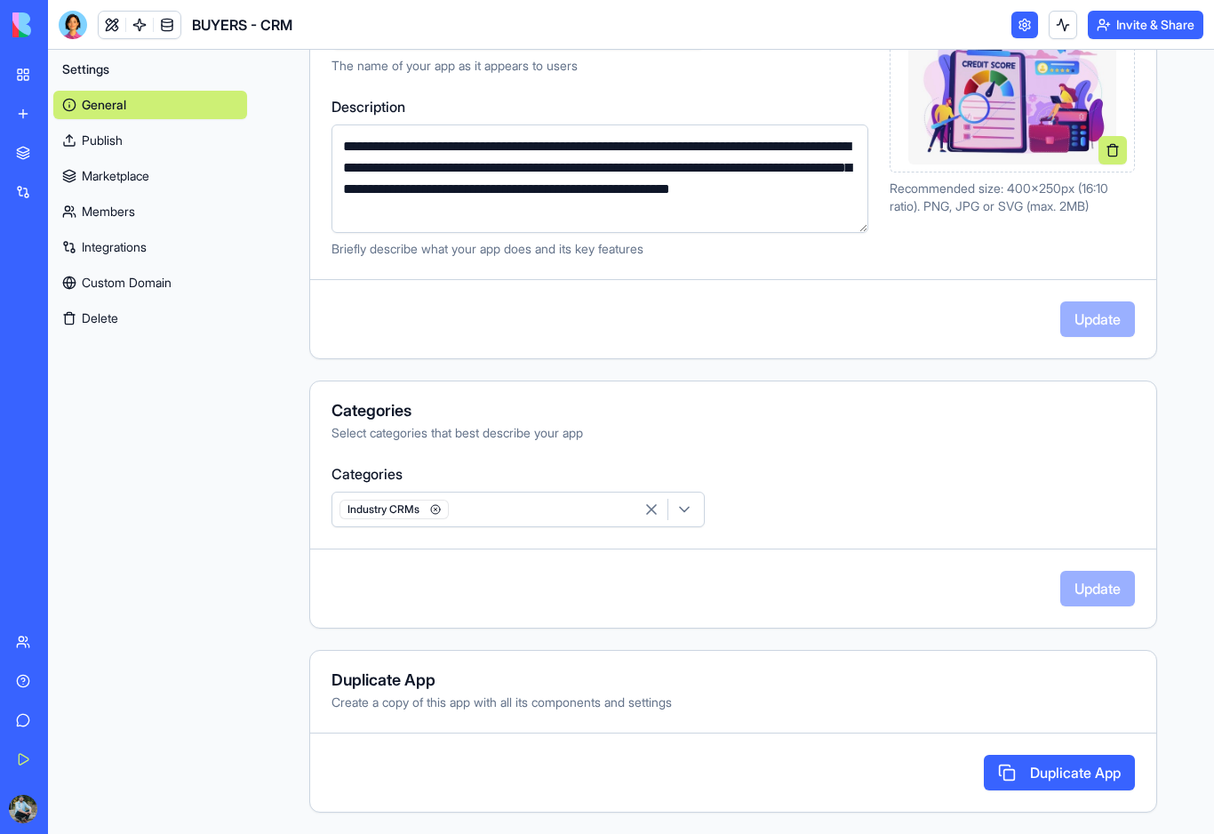
scroll to position [291, 0]
click at [114, 144] on link "Publish" at bounding box center [150, 140] width 194 height 28
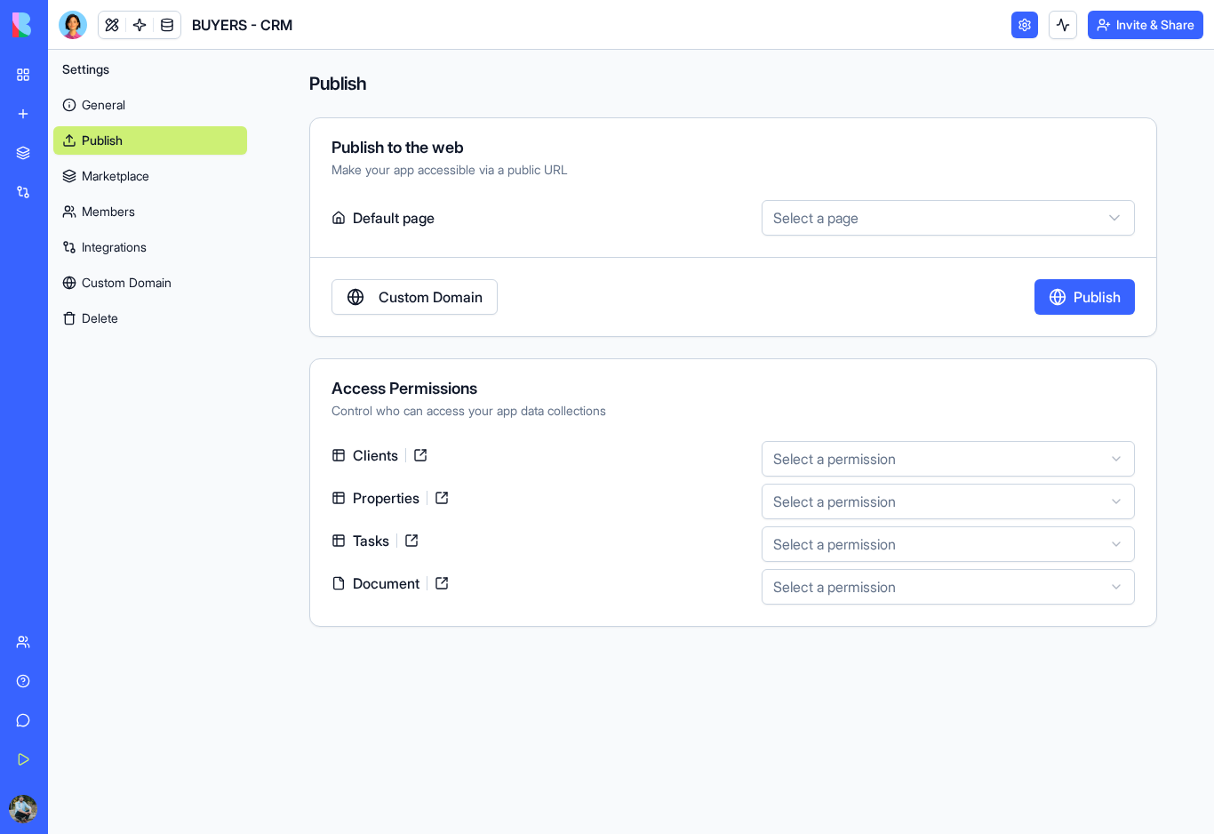
click at [116, 171] on link "Marketplace" at bounding box center [150, 176] width 194 height 28
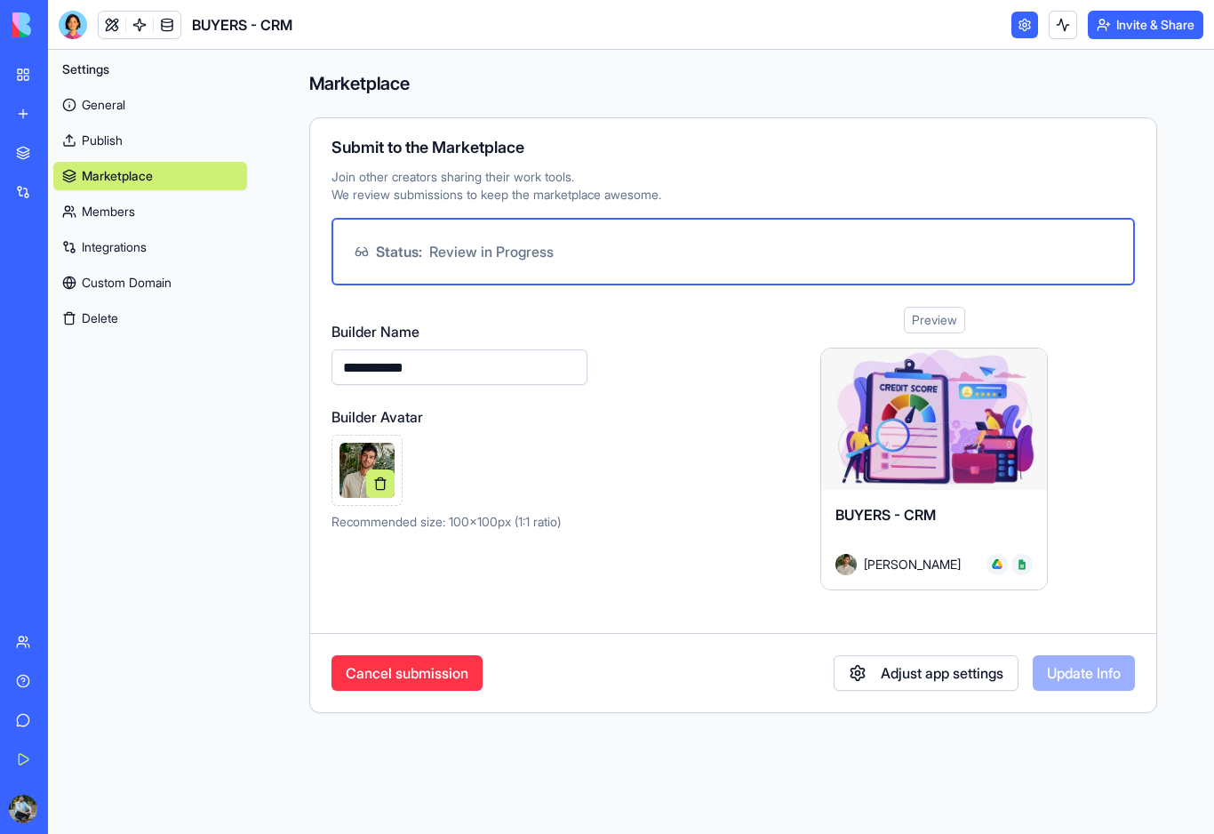
click at [383, 470] on button at bounding box center [380, 483] width 28 height 28
click at [383, 470] on span "Upload avatar" at bounding box center [366, 470] width 55 height 36
click at [1095, 668] on button "Update Info" at bounding box center [1084, 673] width 102 height 36
click at [131, 222] on link "Members" at bounding box center [150, 211] width 194 height 28
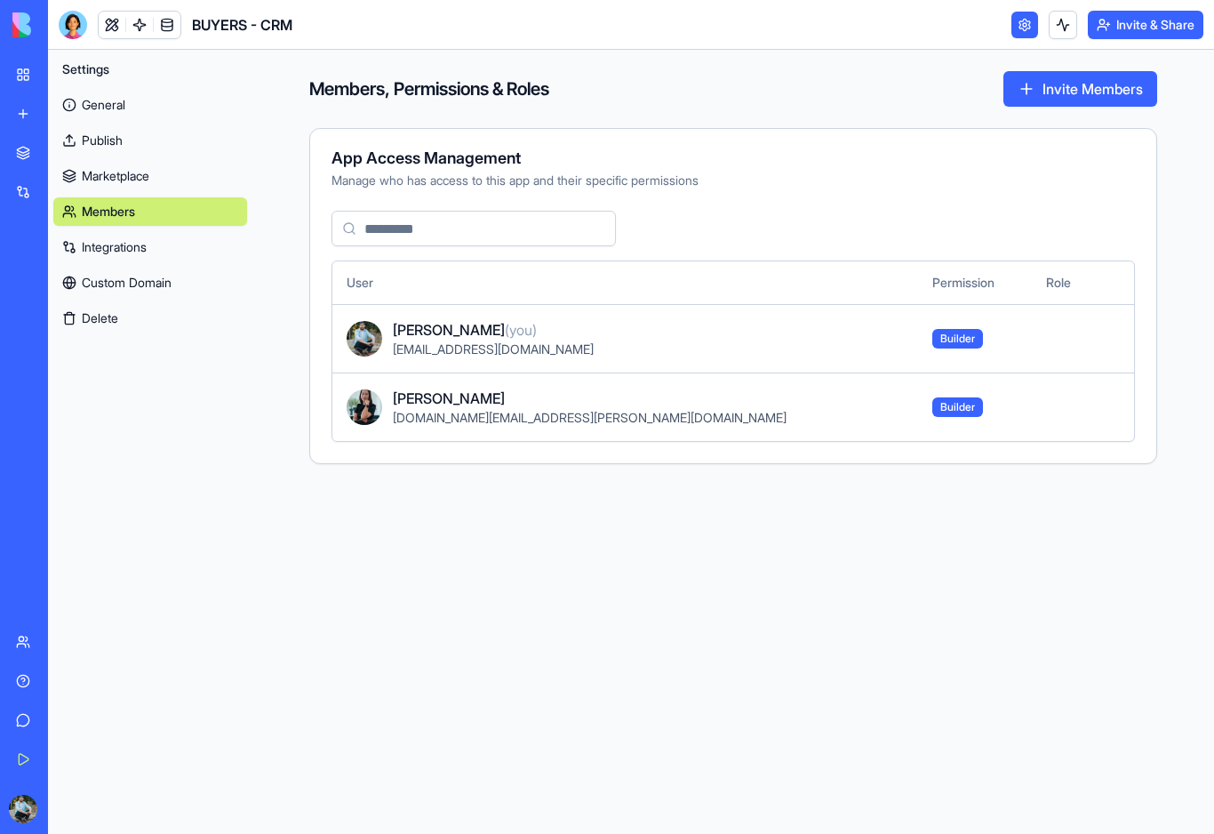
click at [131, 252] on link "Integrations" at bounding box center [150, 247] width 194 height 28
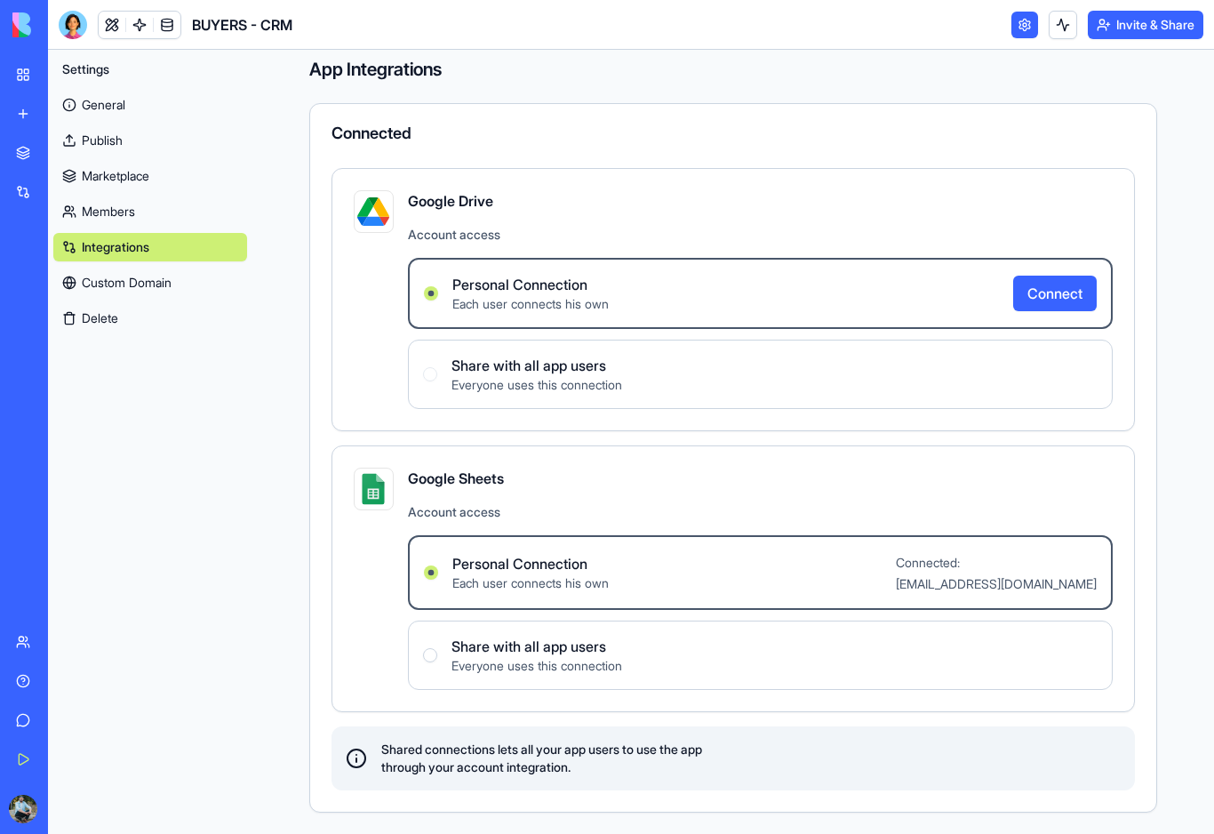
scroll to position [14, 0]
click at [128, 283] on link "Custom Domain" at bounding box center [150, 282] width 194 height 28
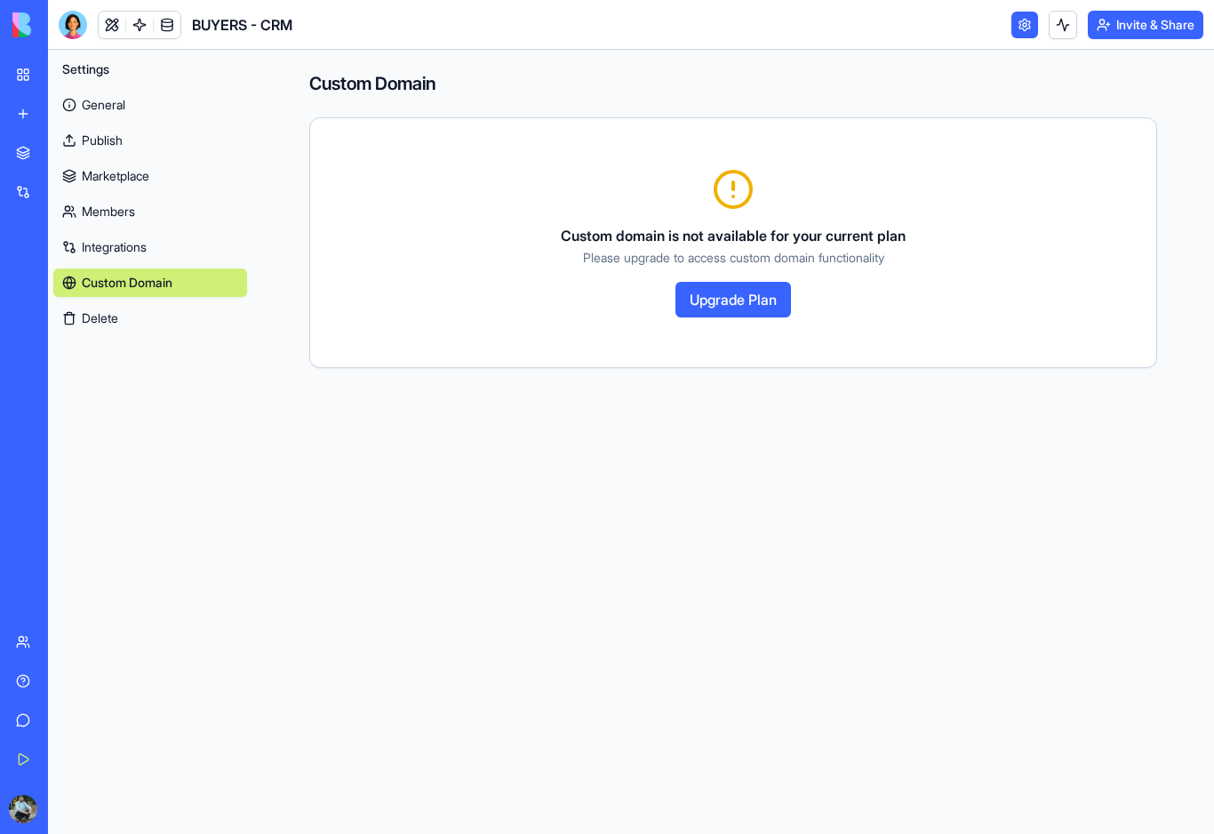
click at [111, 313] on button "Delete" at bounding box center [150, 318] width 194 height 28
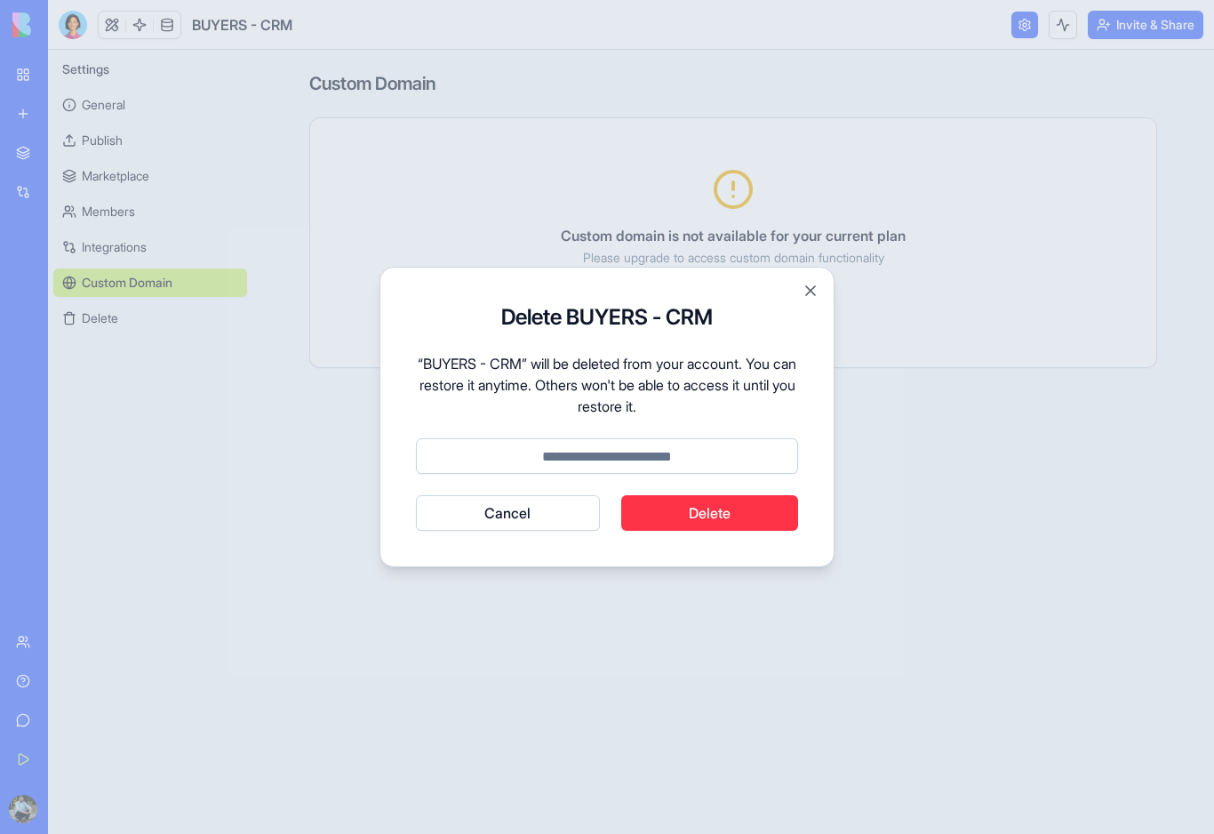
click at [499, 514] on button "Cancel" at bounding box center [508, 513] width 184 height 36
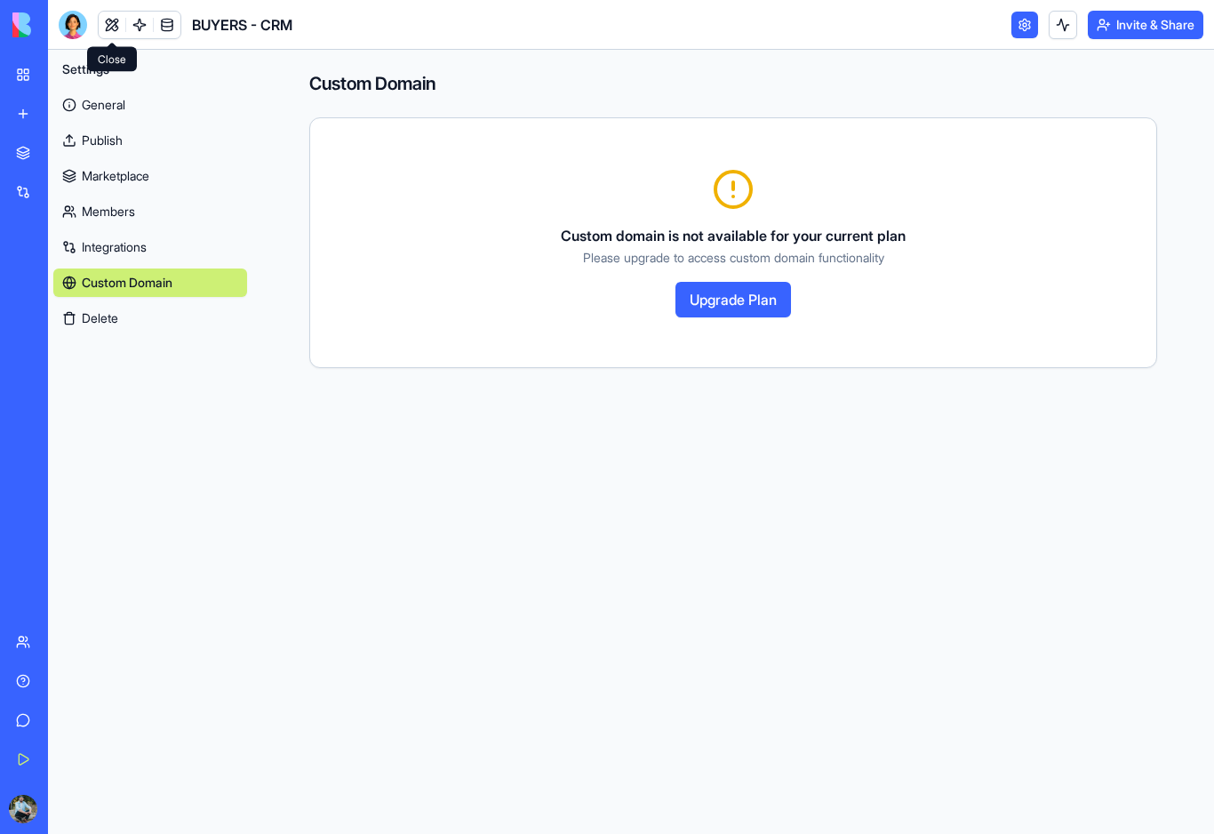
click at [116, 28] on link at bounding box center [112, 25] width 27 height 27
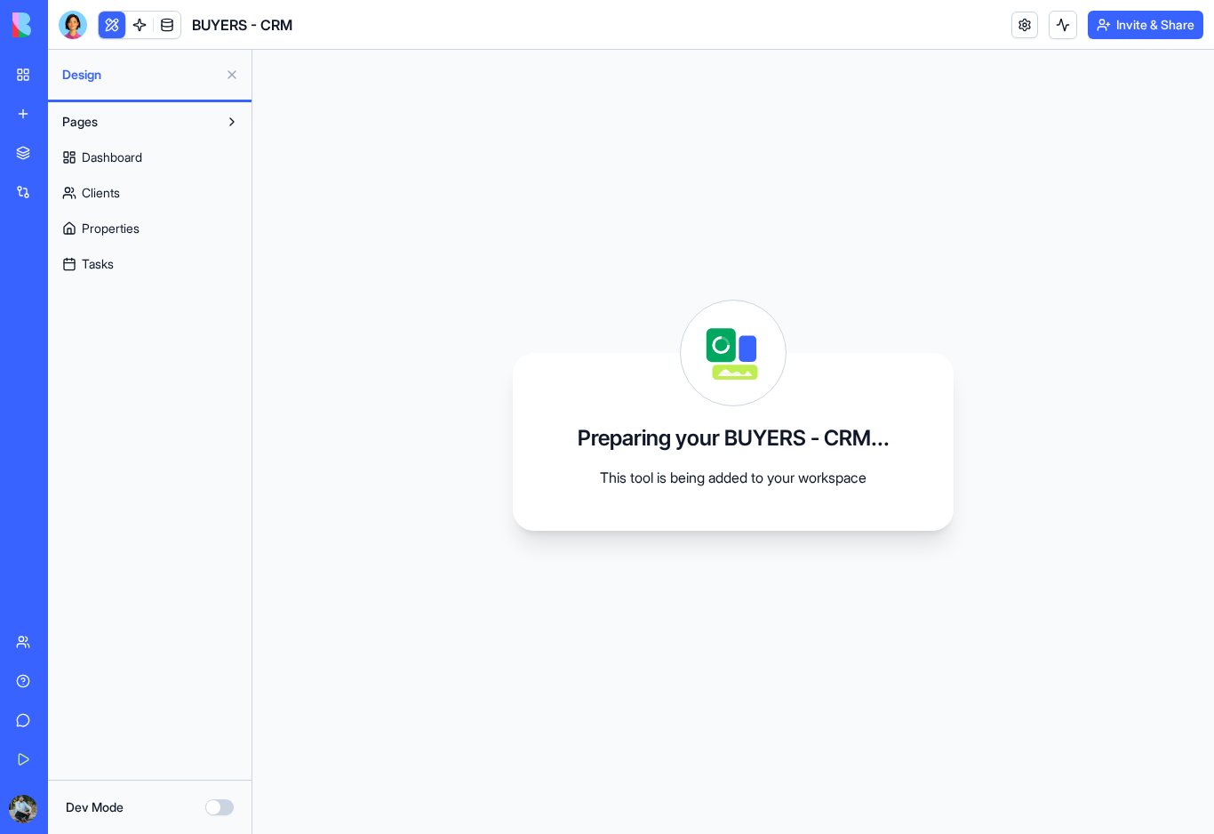
click at [19, 76] on link "My Workspace" at bounding box center [40, 75] width 71 height 36
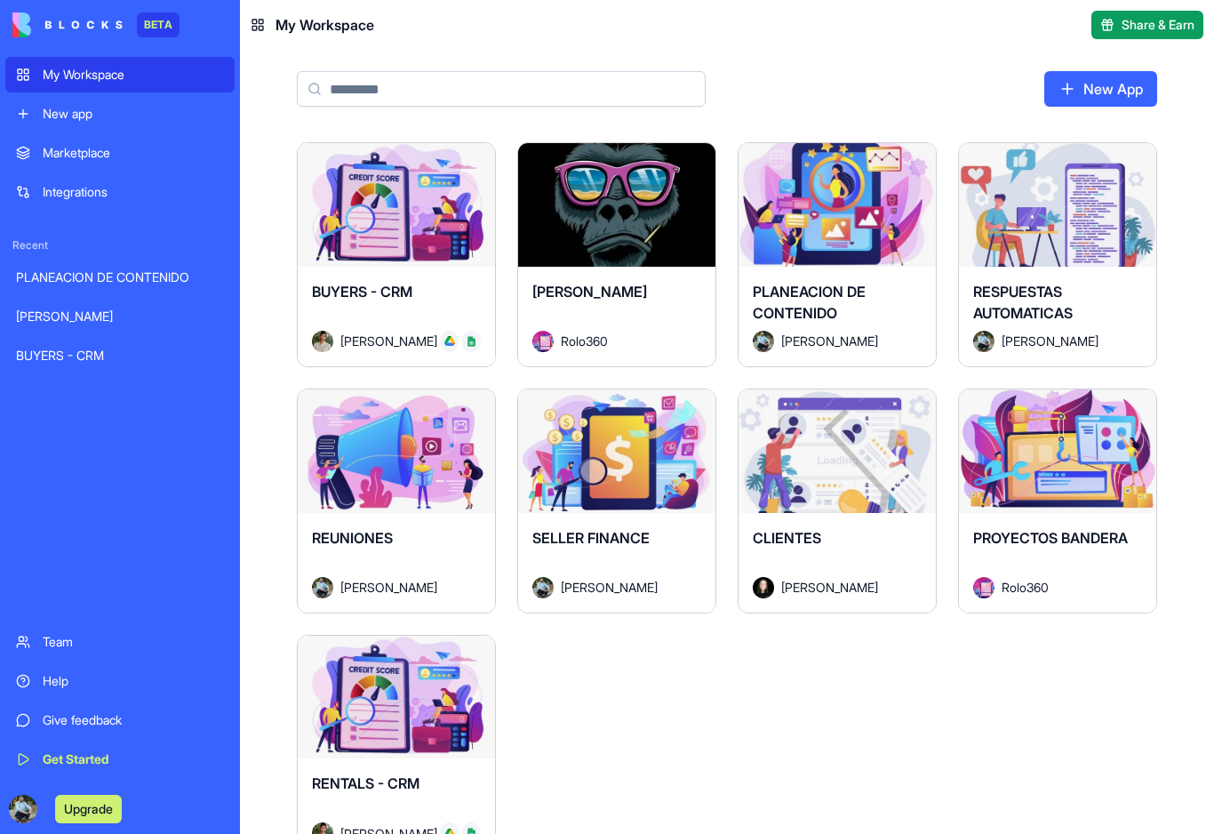
click at [894, 267] on div "PLANEACION DE CONTENIDO Jose Luis Rodriguez Angulo" at bounding box center [836, 317] width 197 height 100
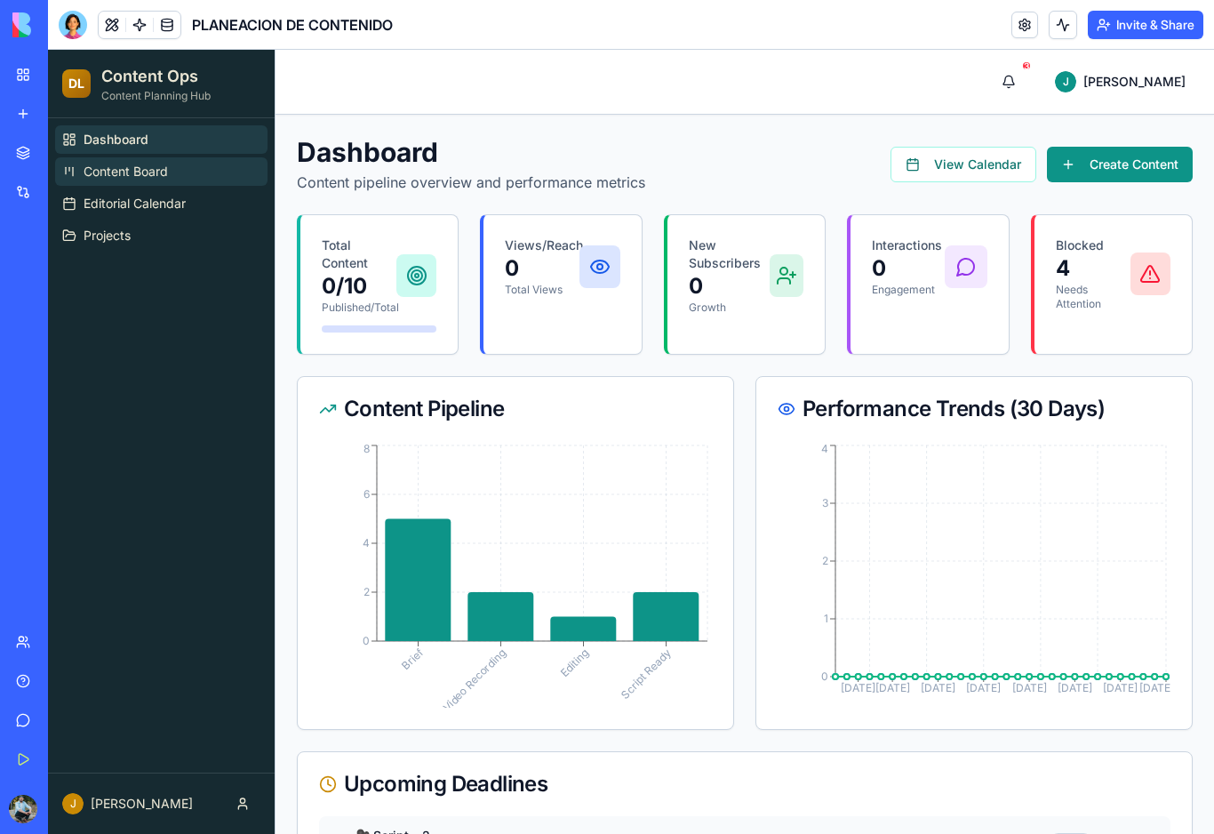
click at [107, 177] on span "Content Board" at bounding box center [126, 172] width 84 height 18
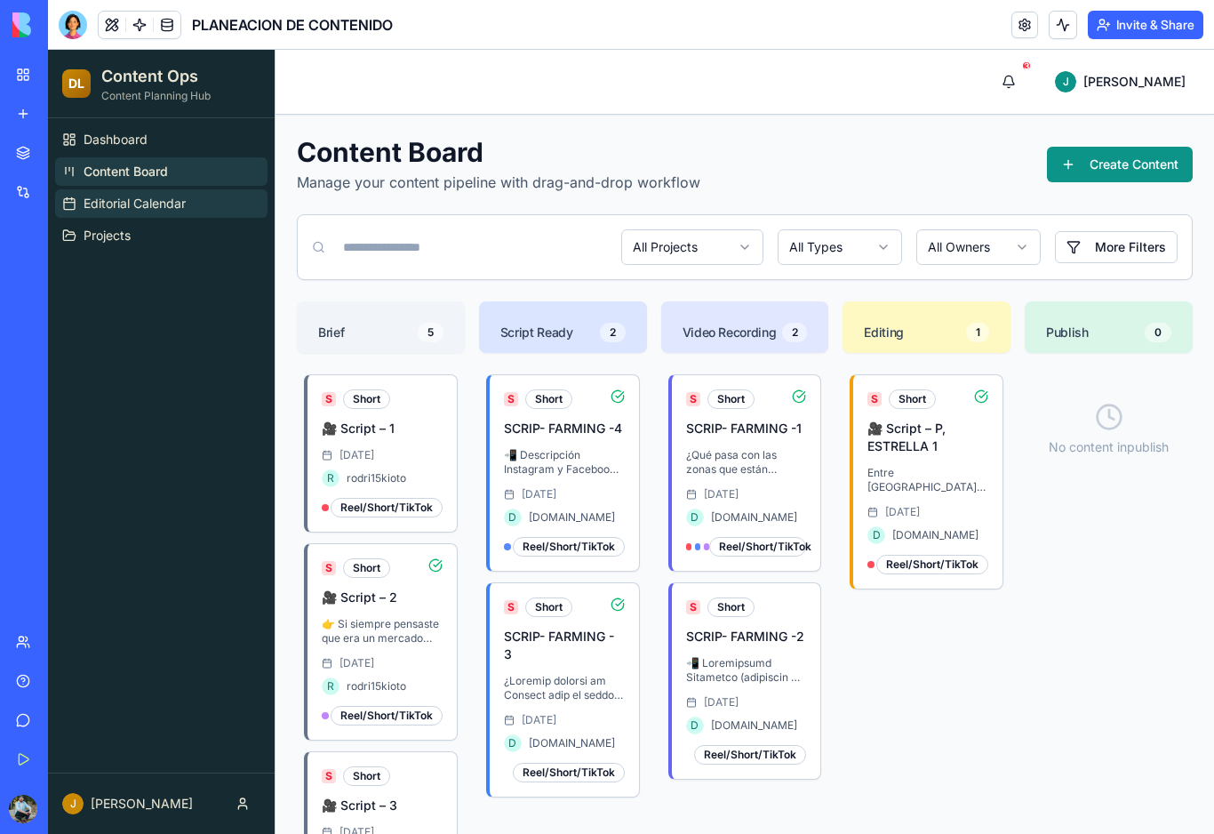
click at [96, 204] on span "Editorial Calendar" at bounding box center [135, 204] width 102 height 18
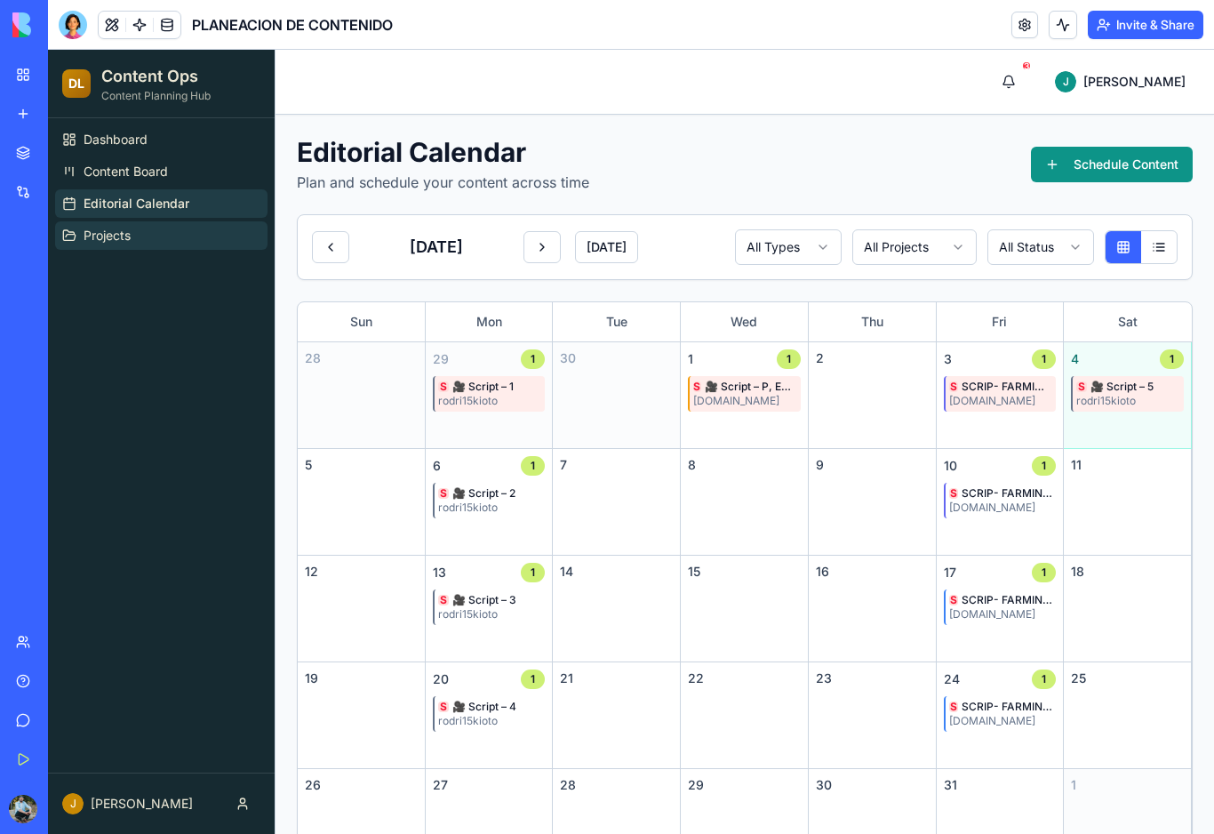
click at [100, 238] on span "Projects" at bounding box center [107, 236] width 47 height 18
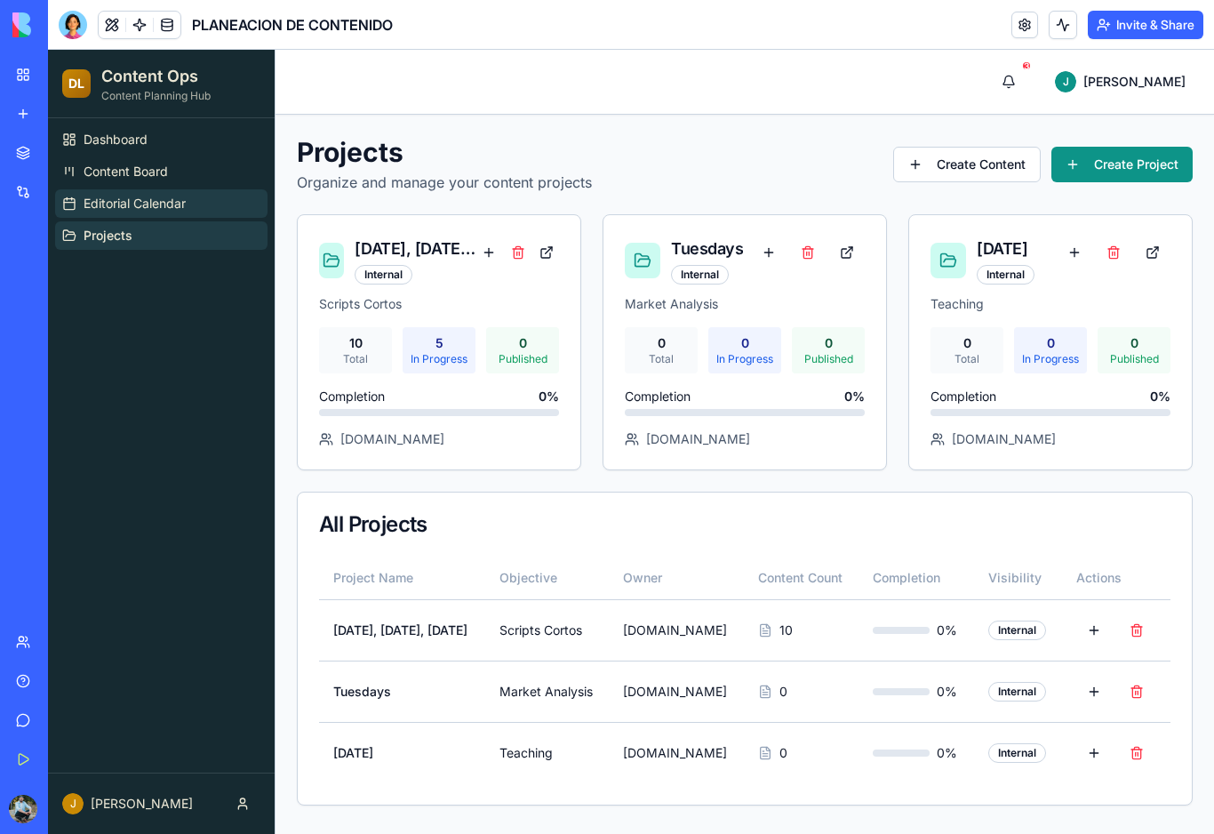
click at [96, 207] on span "Editorial Calendar" at bounding box center [135, 204] width 102 height 18
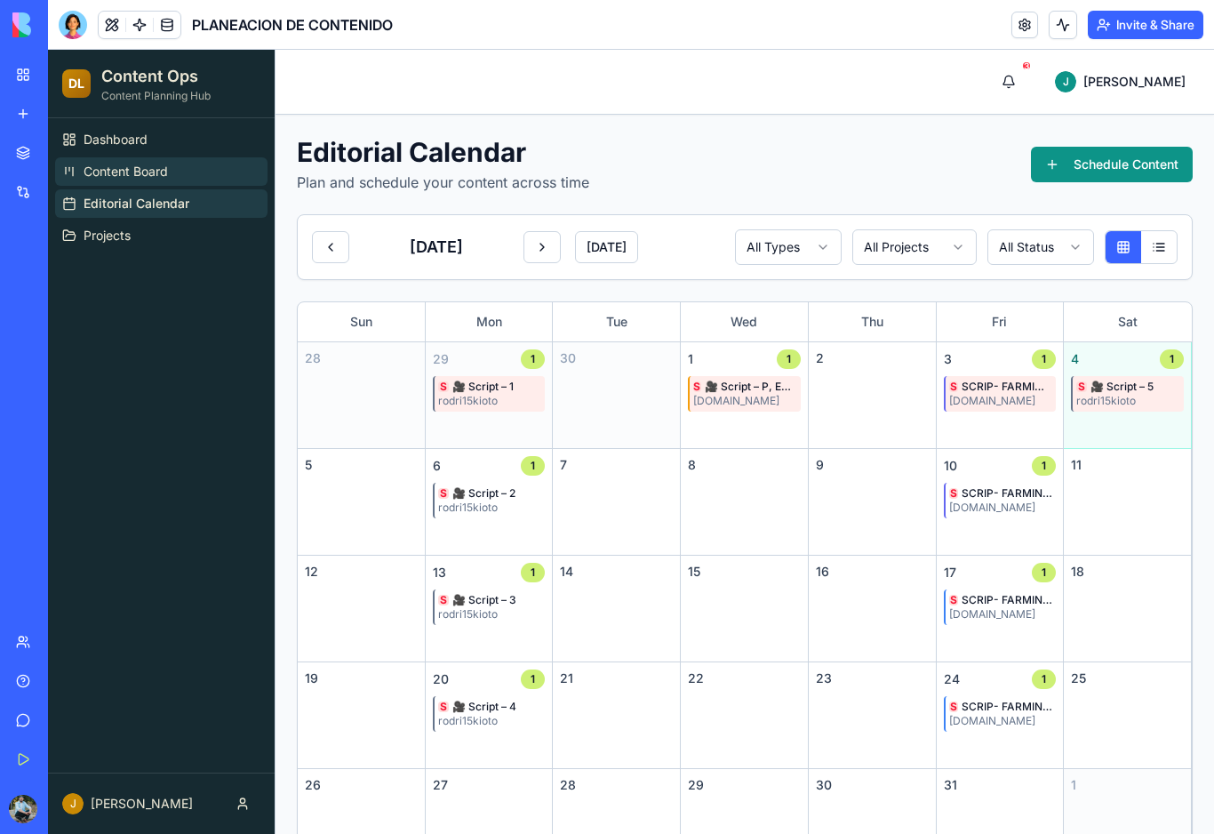
click at [98, 181] on link "Content Board" at bounding box center [161, 171] width 212 height 28
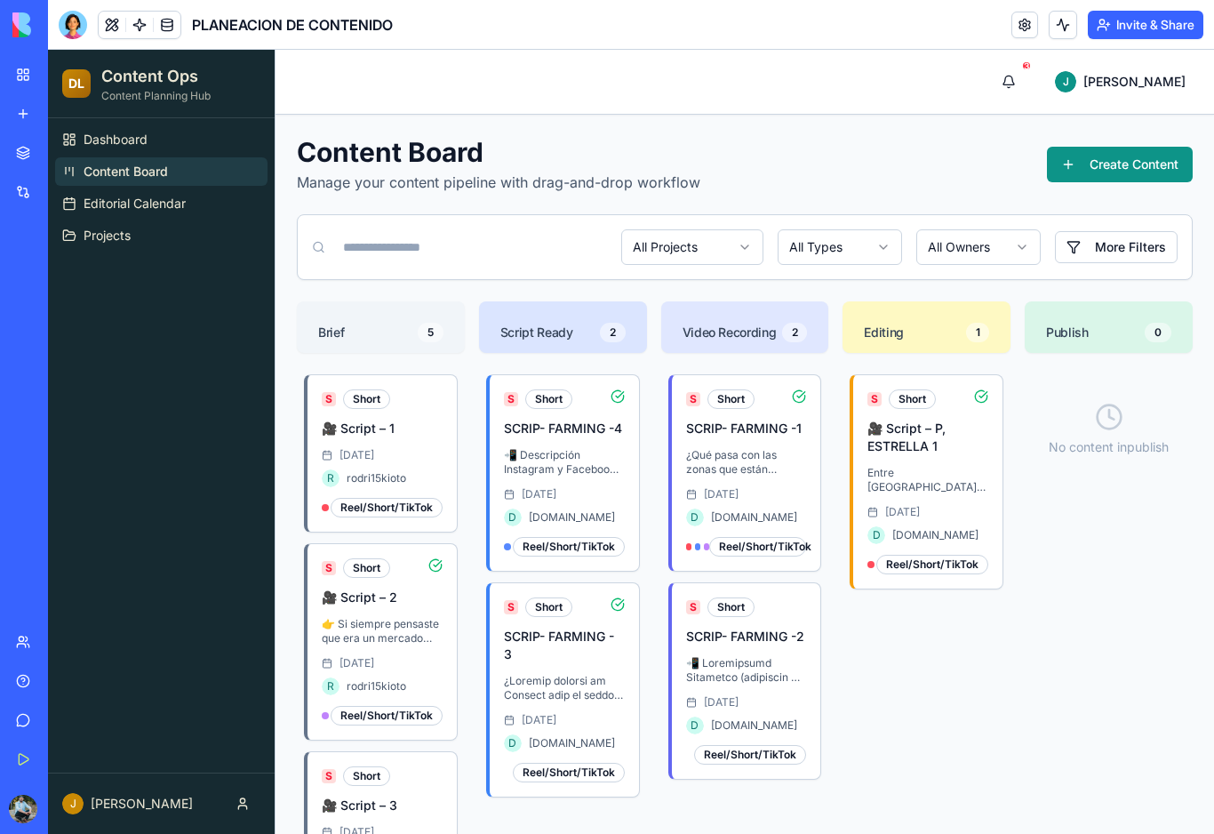
click at [74, 22] on div at bounding box center [73, 25] width 28 height 28
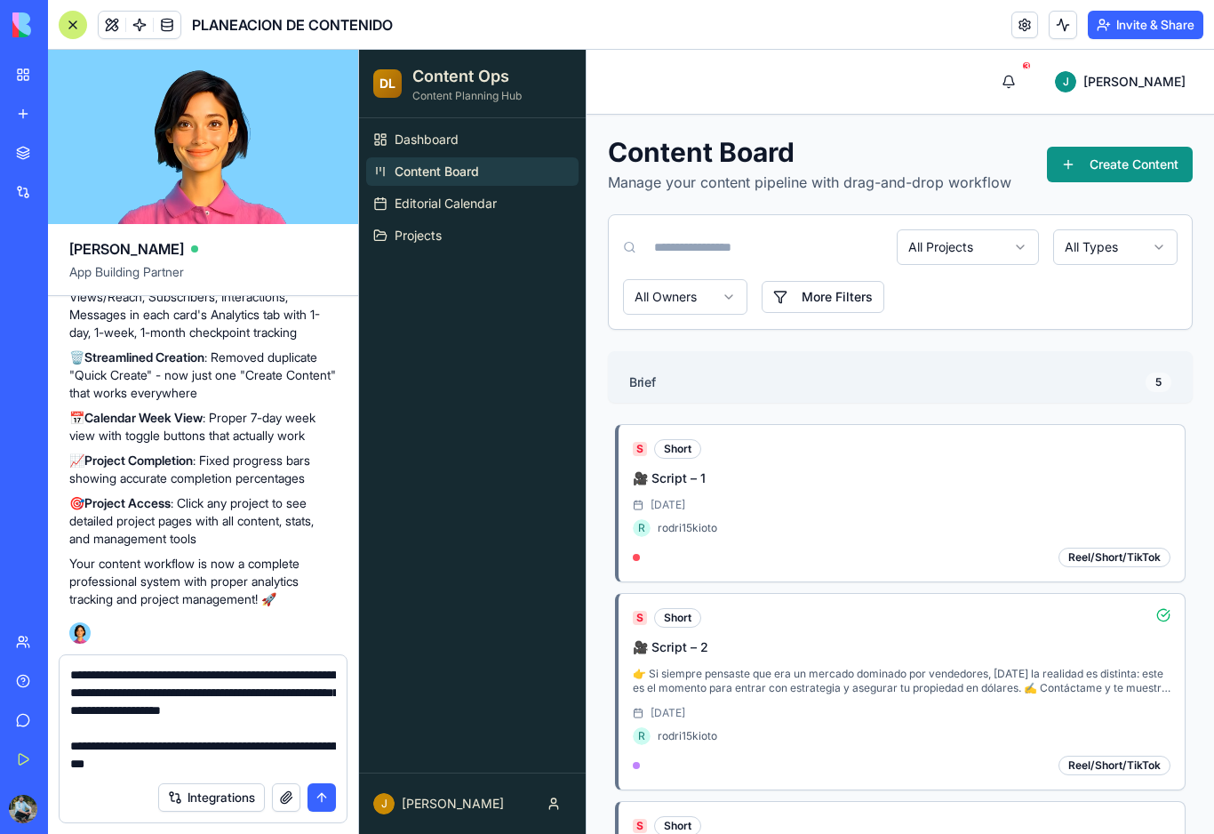
scroll to position [52, 0]
type textarea "**********"
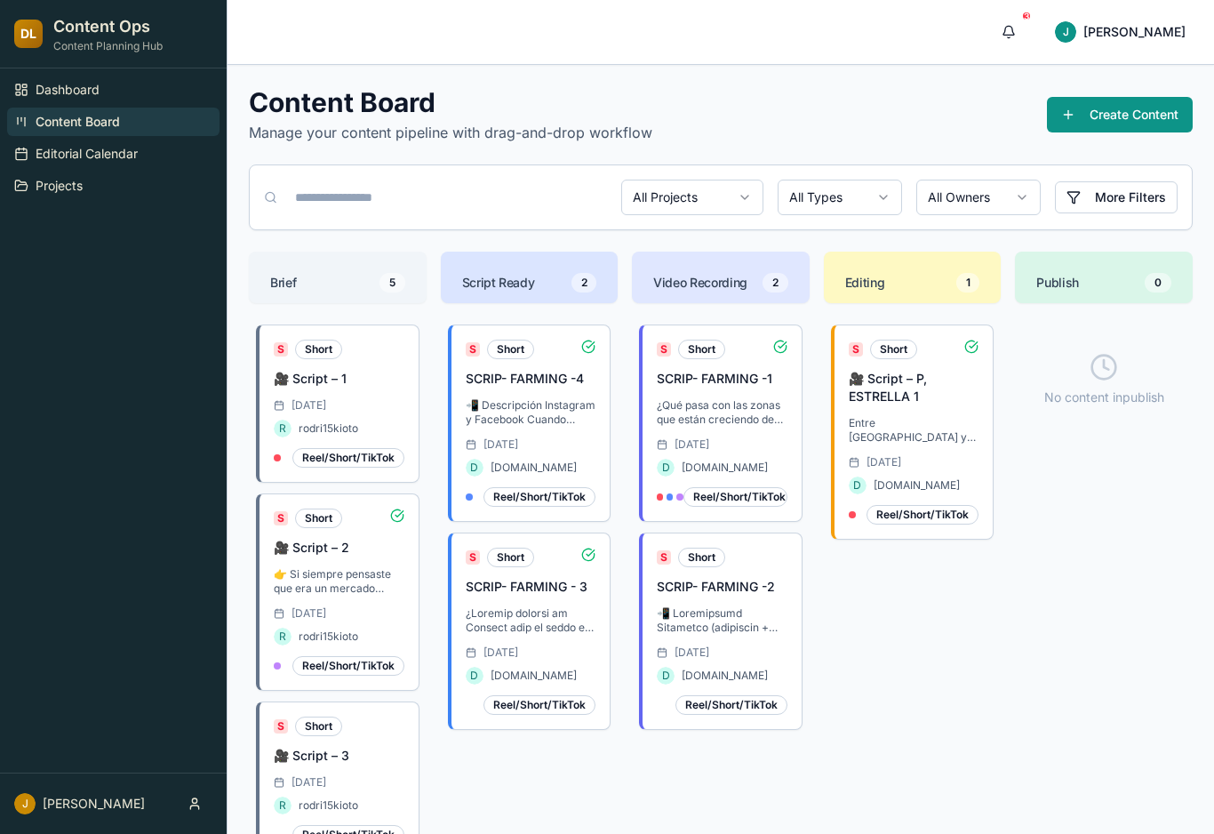
scroll to position [0, 0]
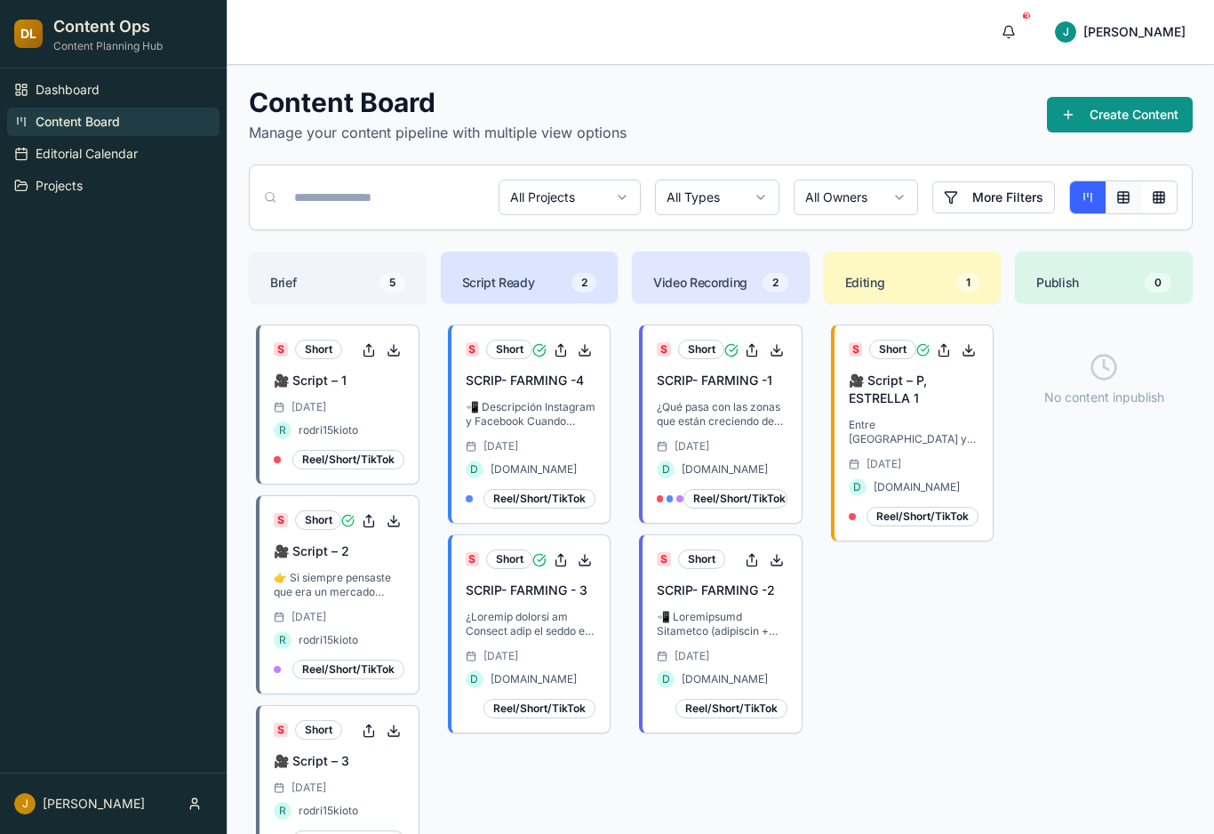
click at [1130, 200] on button at bounding box center [1124, 197] width 36 height 32
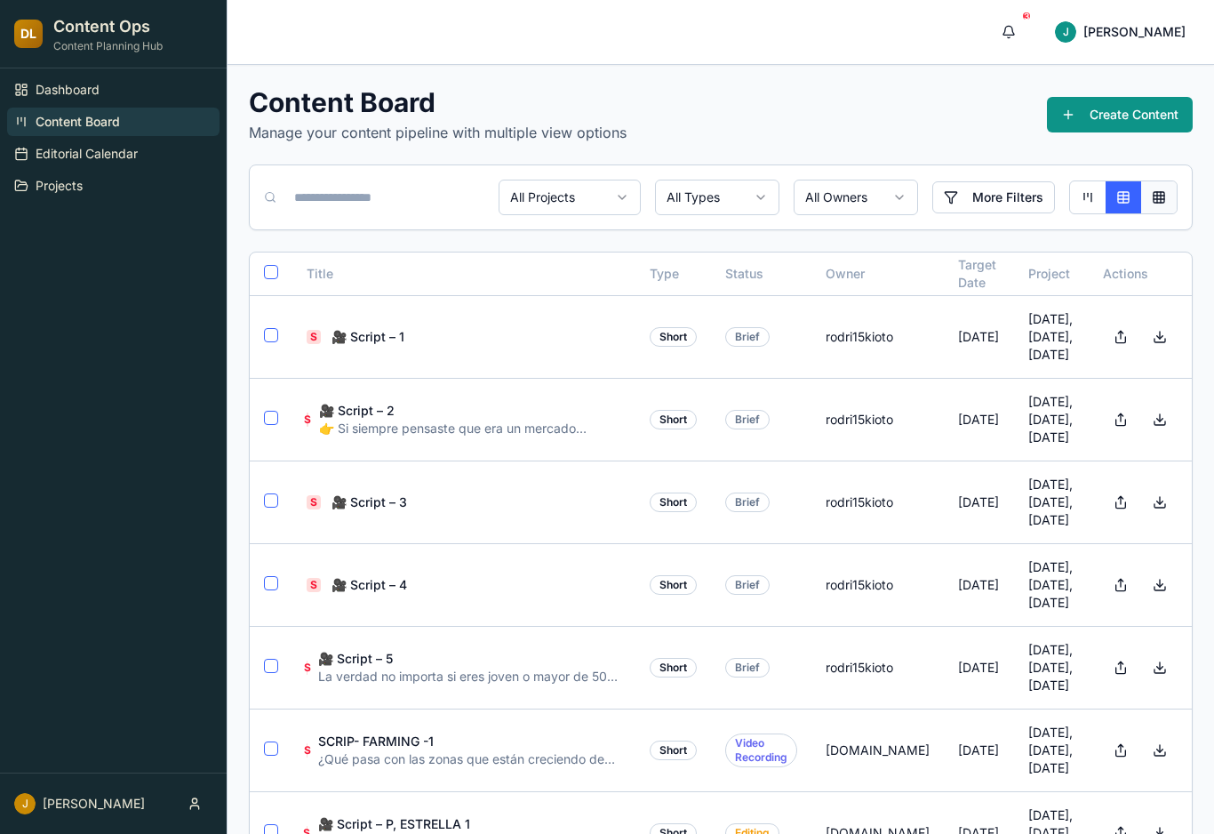
click at [1164, 198] on button at bounding box center [1159, 197] width 36 height 32
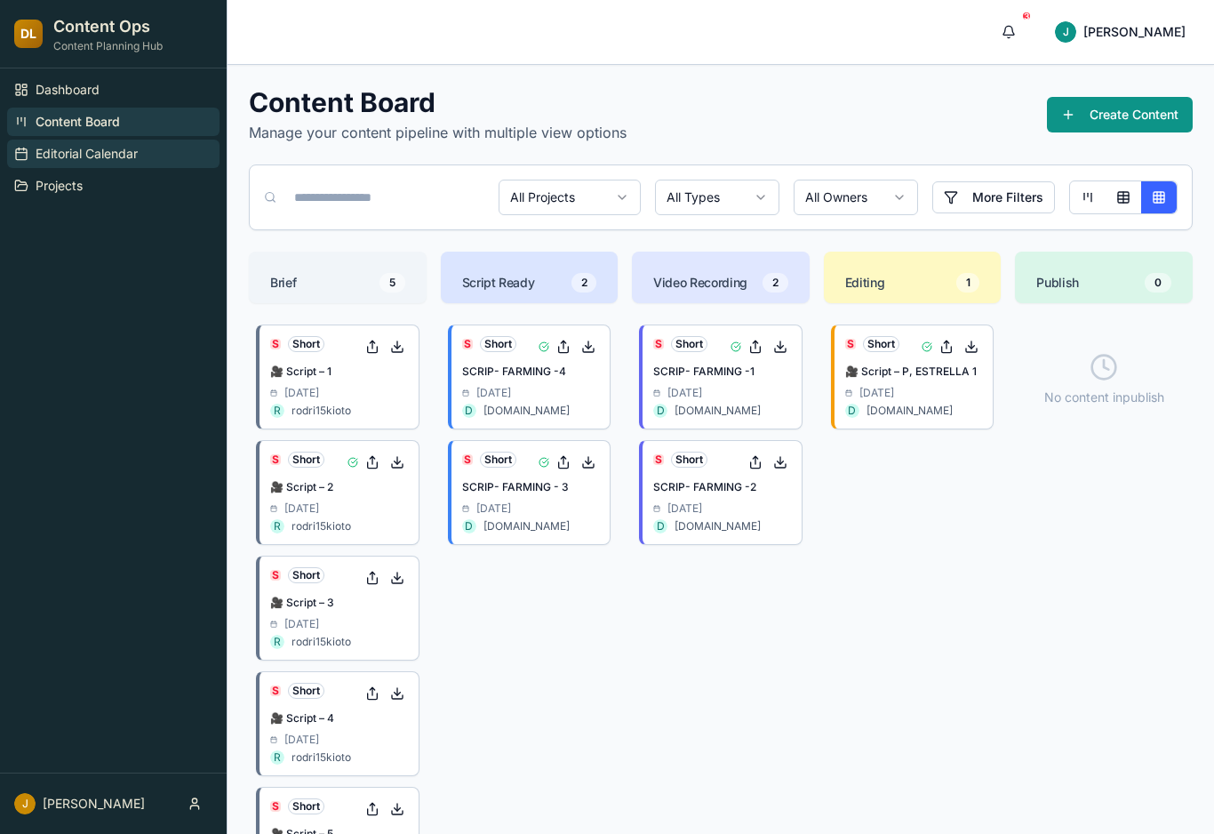
click at [137, 163] on link "Editorial Calendar" at bounding box center [113, 154] width 212 height 28
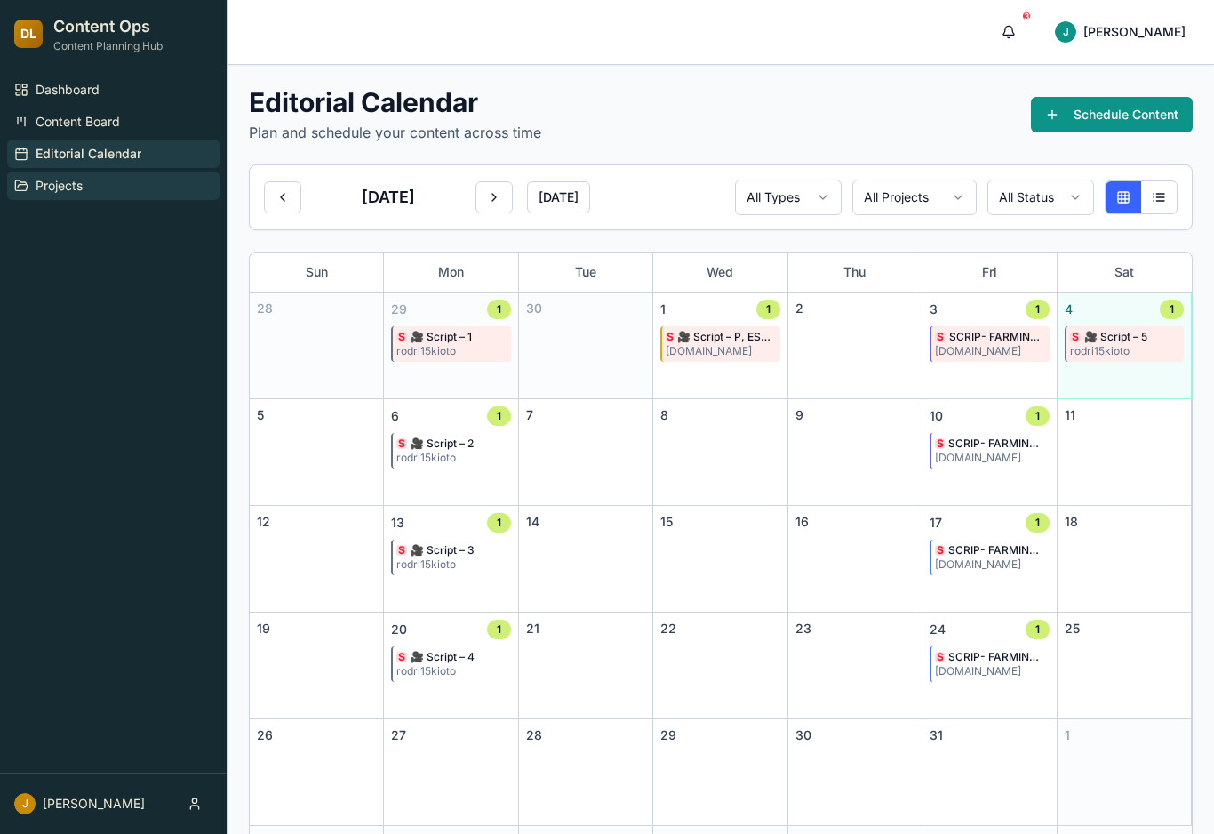
click at [124, 188] on link "Projects" at bounding box center [113, 186] width 212 height 28
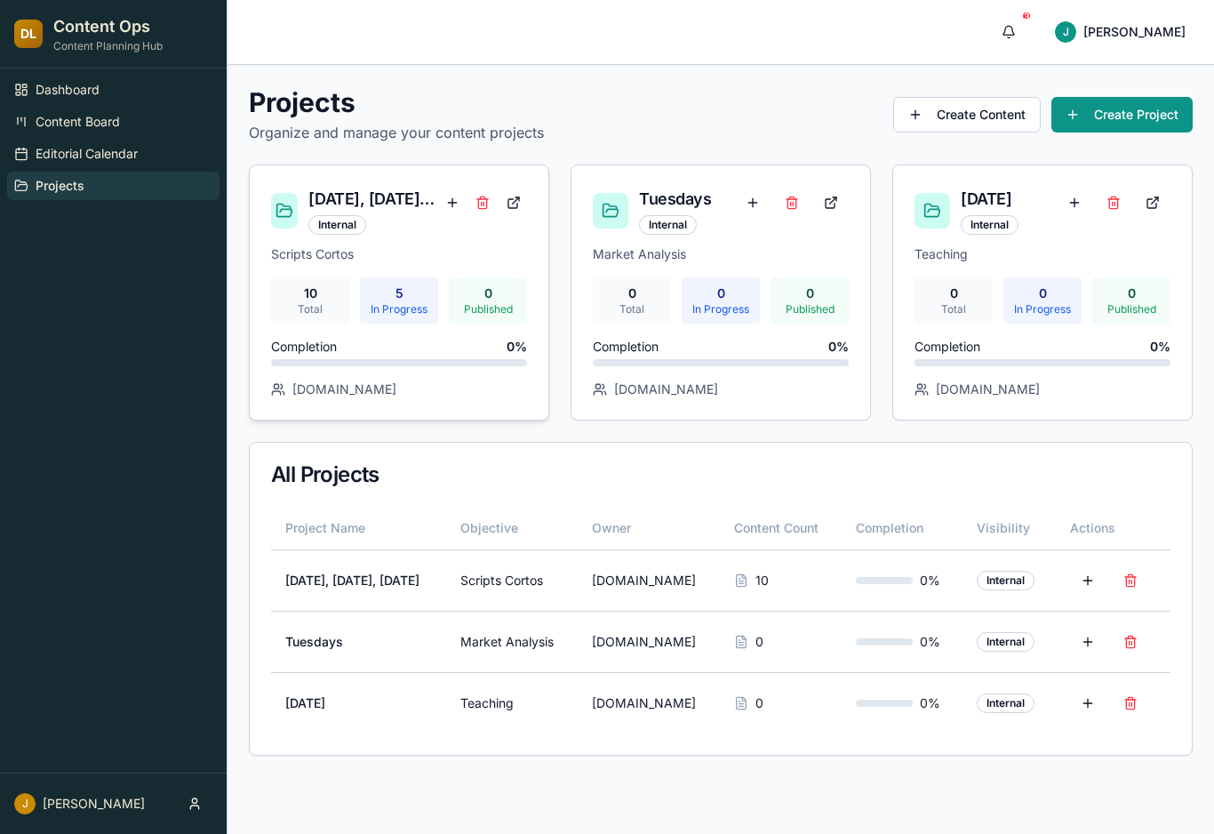
click at [351, 195] on div "Monday, Wednesday, Friday" at bounding box center [373, 199] width 130 height 25
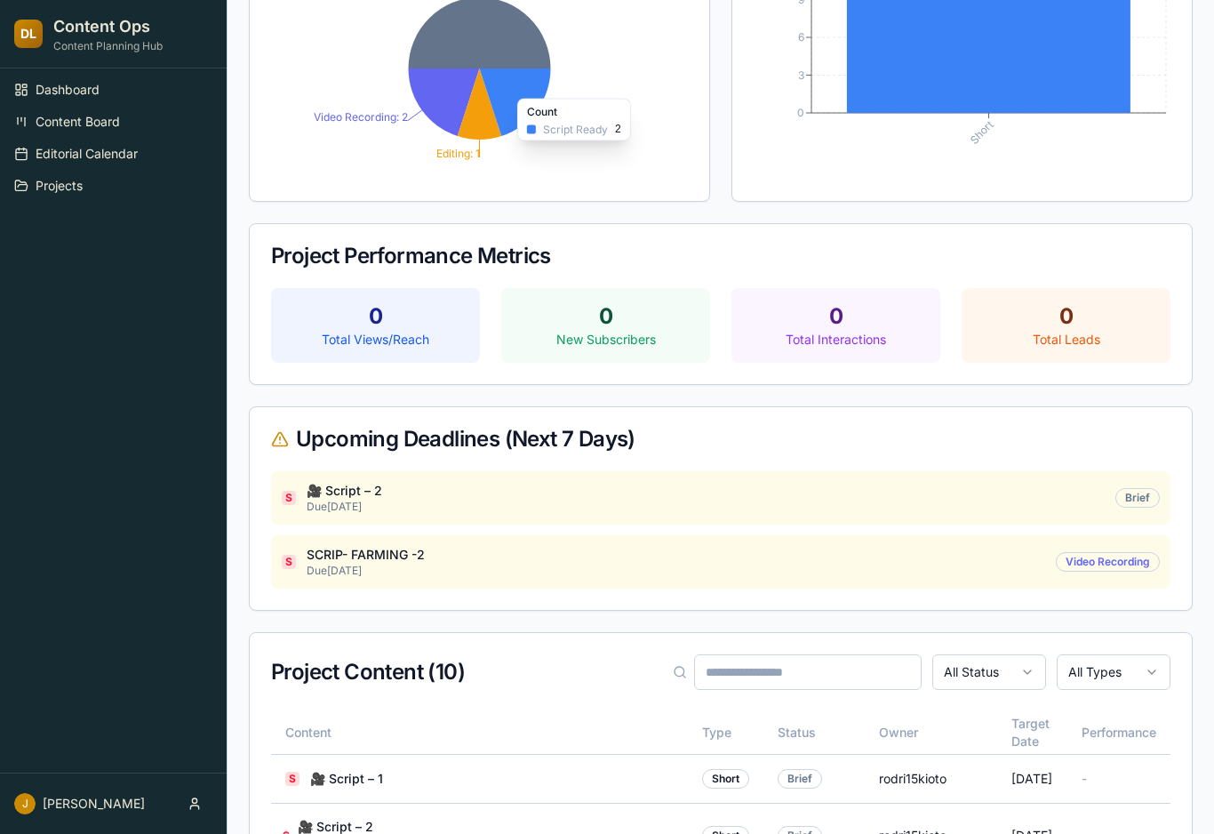
scroll to position [306, 0]
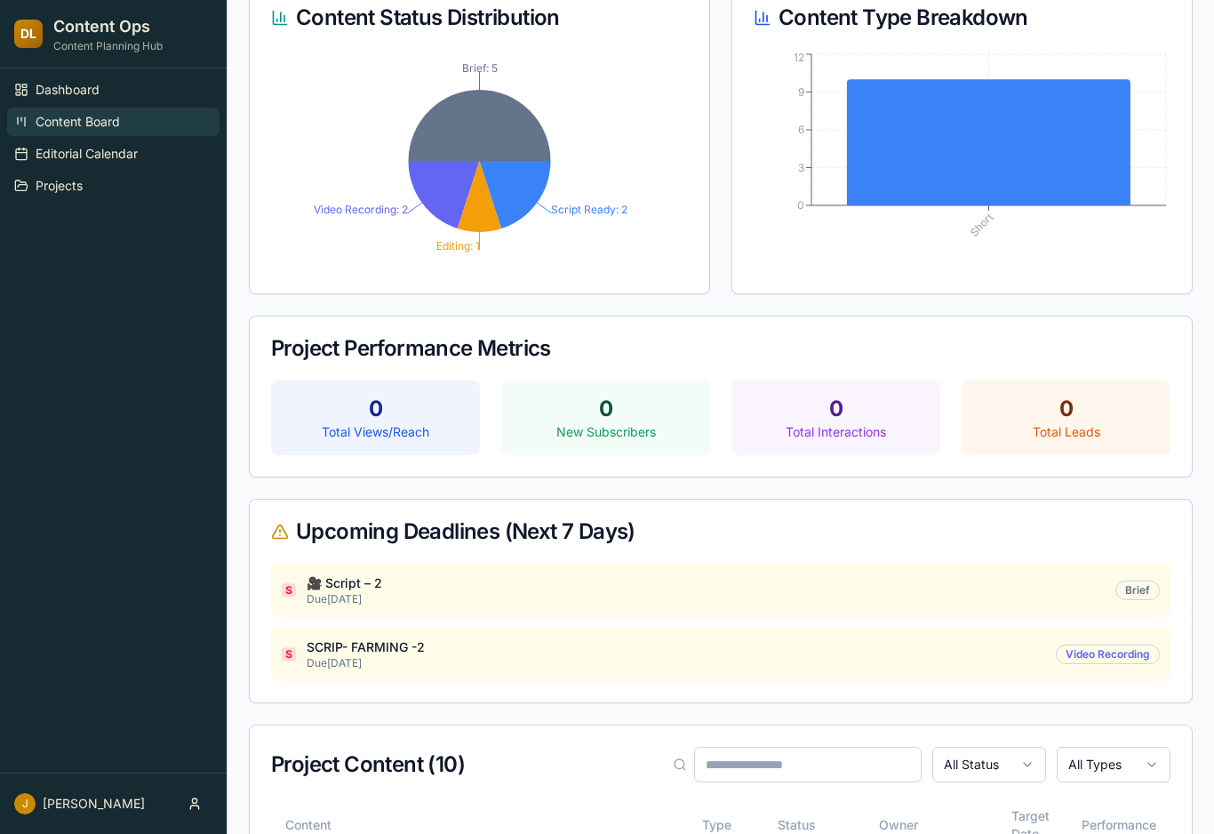
click at [137, 125] on link "Content Board" at bounding box center [113, 122] width 212 height 28
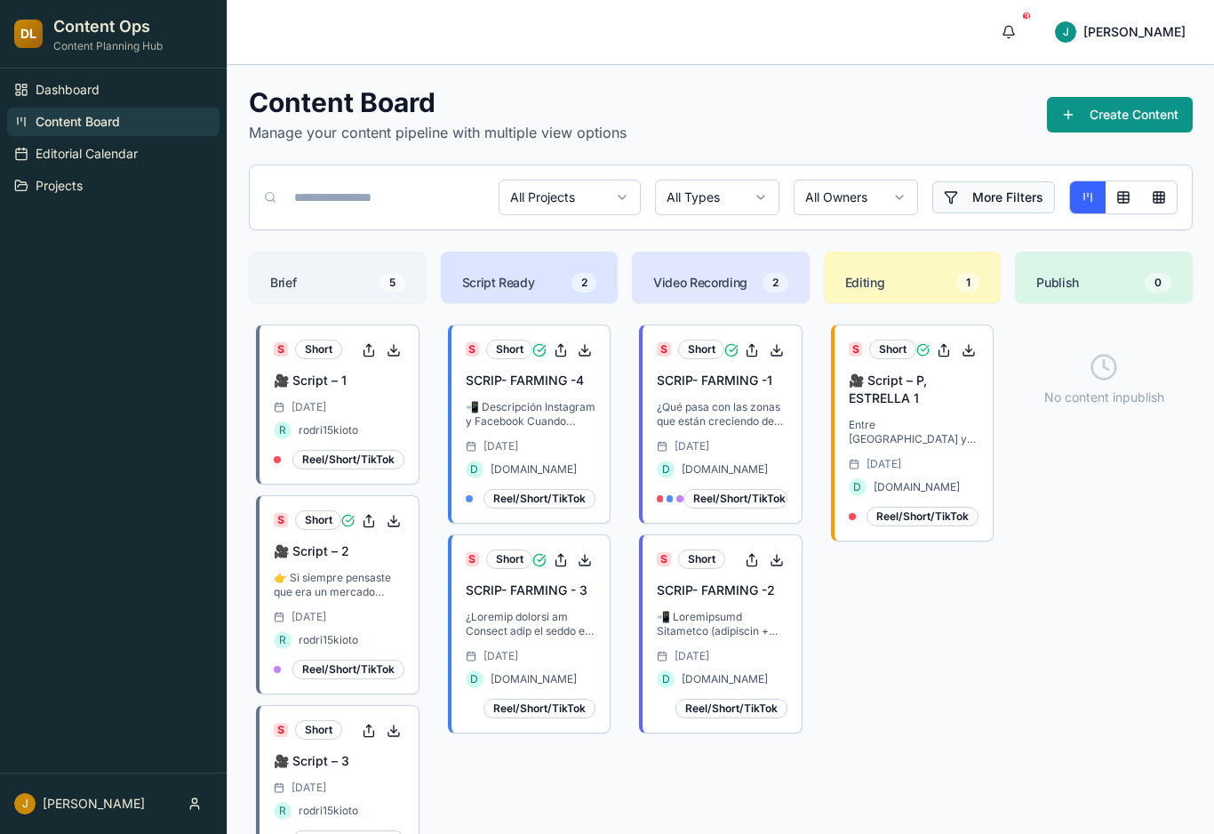
click at [965, 198] on button "More Filters" at bounding box center [993, 197] width 123 height 32
click at [875, 196] on html "DL Content Ops Content Planning Hub Dashboard Content Board Editorial Calendar …" at bounding box center [607, 636] width 1214 height 1273
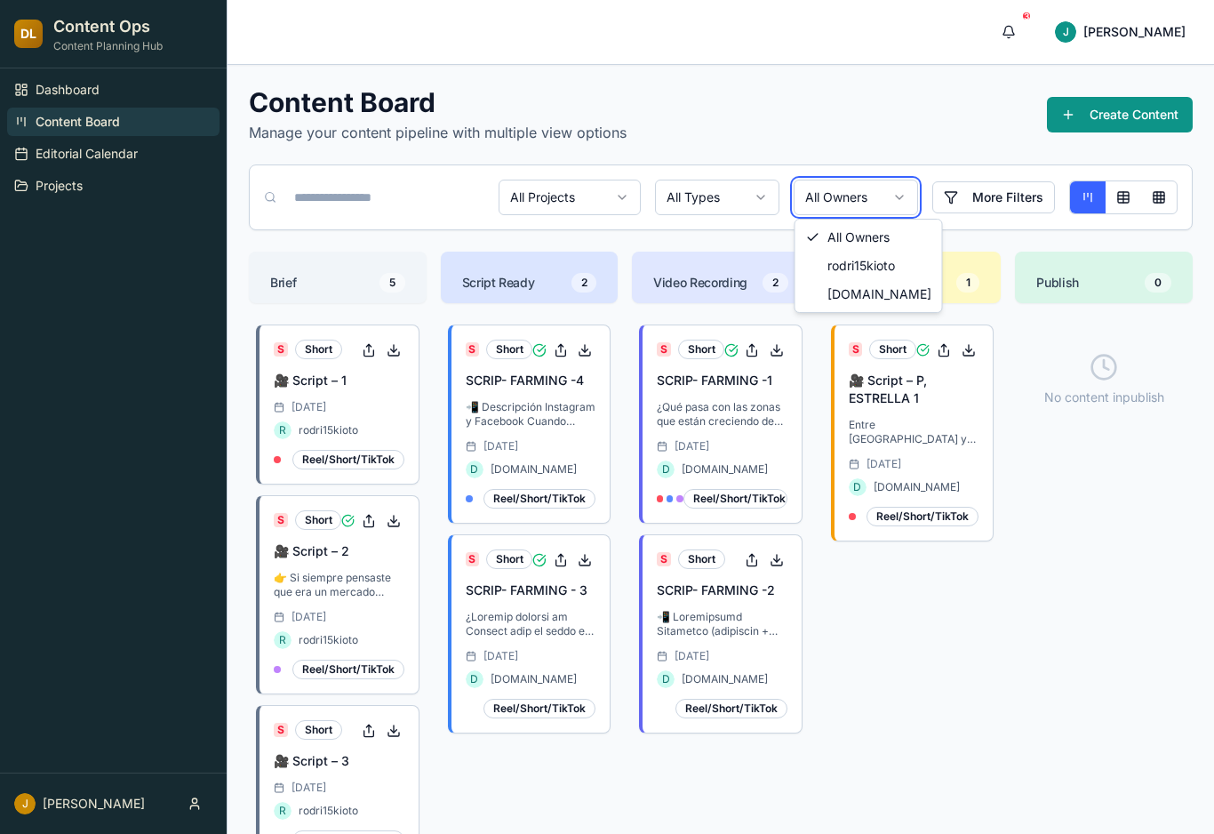
click at [875, 196] on html "DL Content Ops Content Planning Hub Dashboard Content Board Editorial Calendar …" at bounding box center [607, 636] width 1214 height 1273
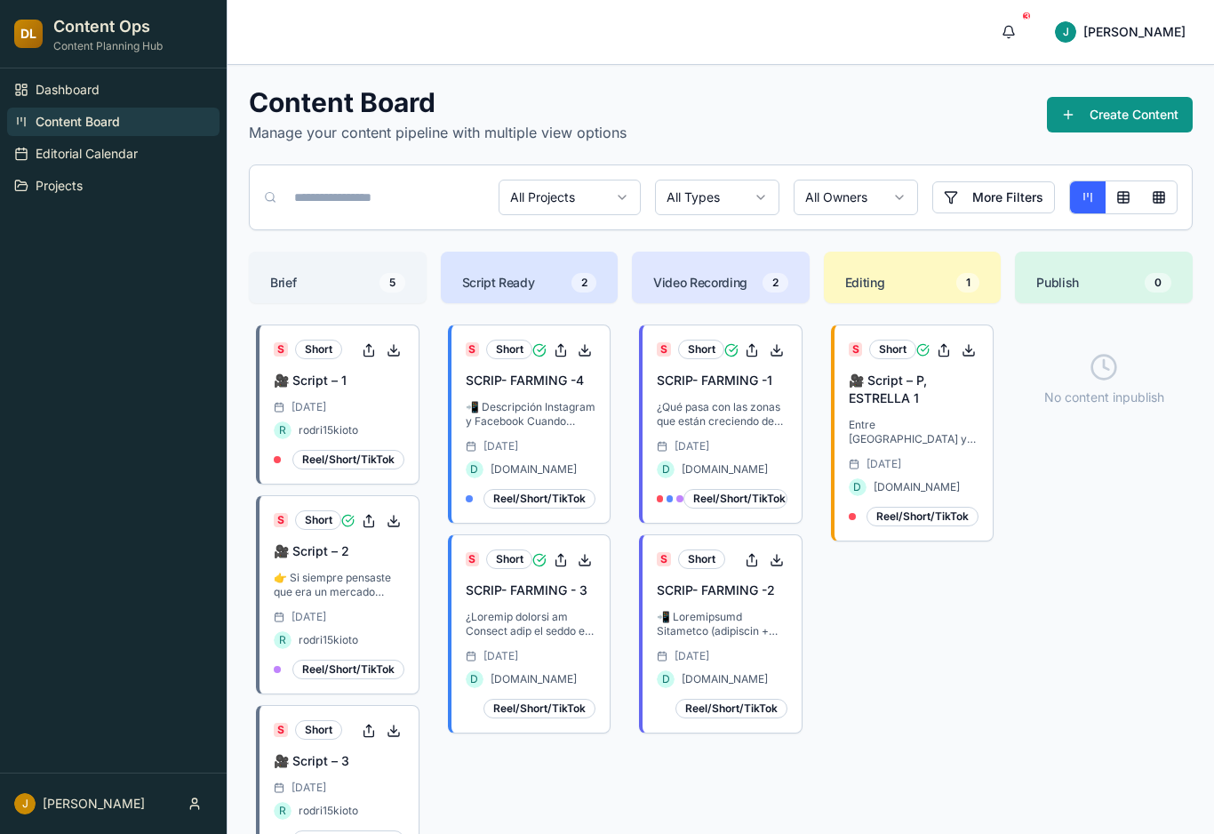
click at [745, 192] on html "DL Content Ops Content Planning Hub Dashboard Content Board Editorial Calendar …" at bounding box center [607, 636] width 1214 height 1273
click at [621, 204] on html "DL Content Ops Content Planning Hub Dashboard Content Board Editorial Calendar …" at bounding box center [607, 636] width 1214 height 1273
click at [899, 377] on h3 "🎥 Script – P, ESTRELLA 1" at bounding box center [914, 389] width 131 height 36
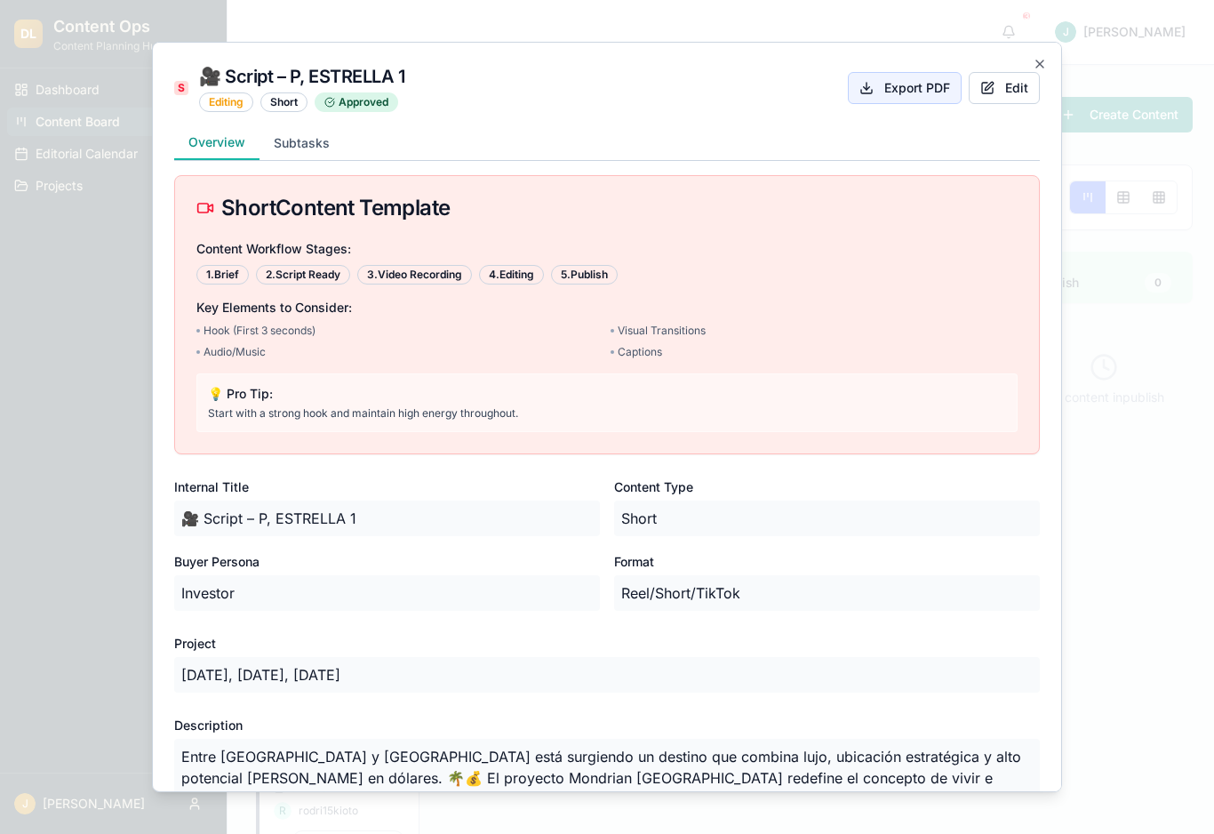
click at [906, 92] on button "Export PDF" at bounding box center [905, 88] width 114 height 32
click at [930, 89] on button "Export PDF" at bounding box center [905, 88] width 114 height 32
click at [1039, 65] on icon "button" at bounding box center [1039, 63] width 7 height 7
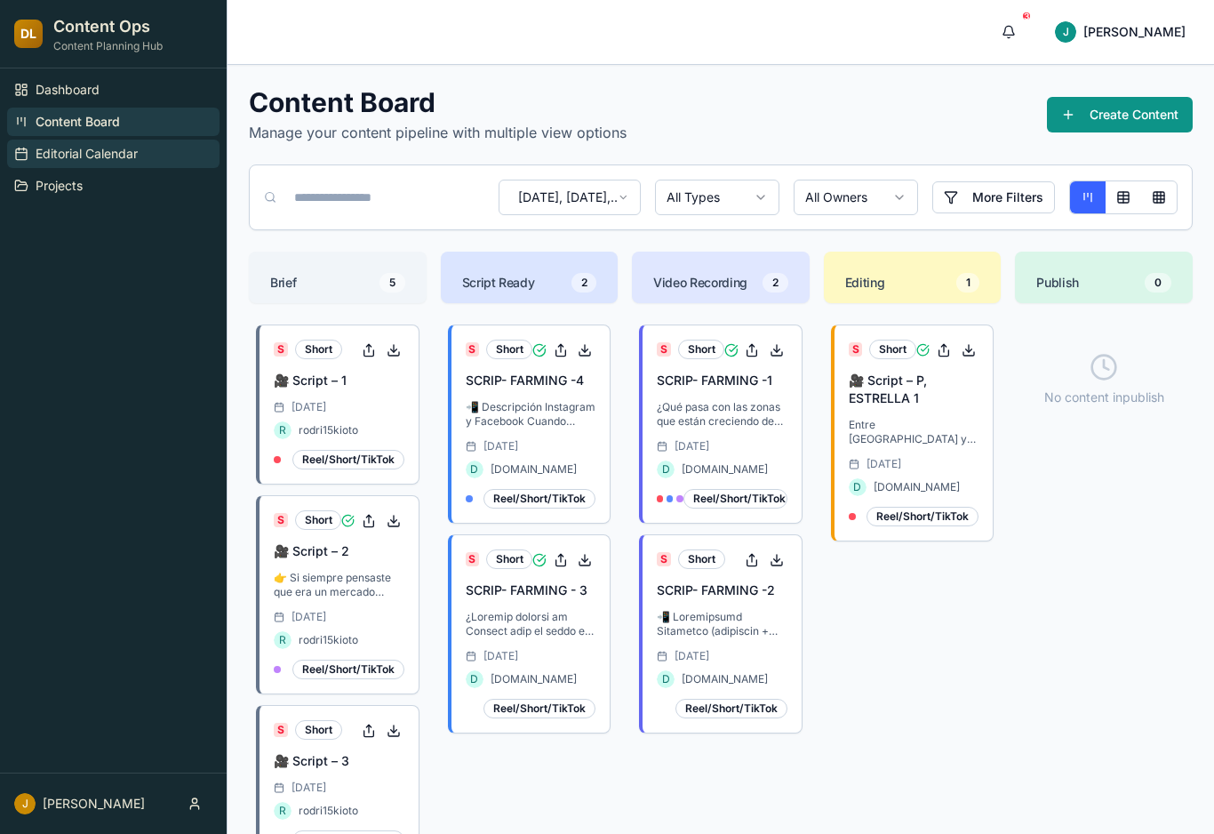
click at [76, 153] on span "Editorial Calendar" at bounding box center [87, 154] width 102 height 18
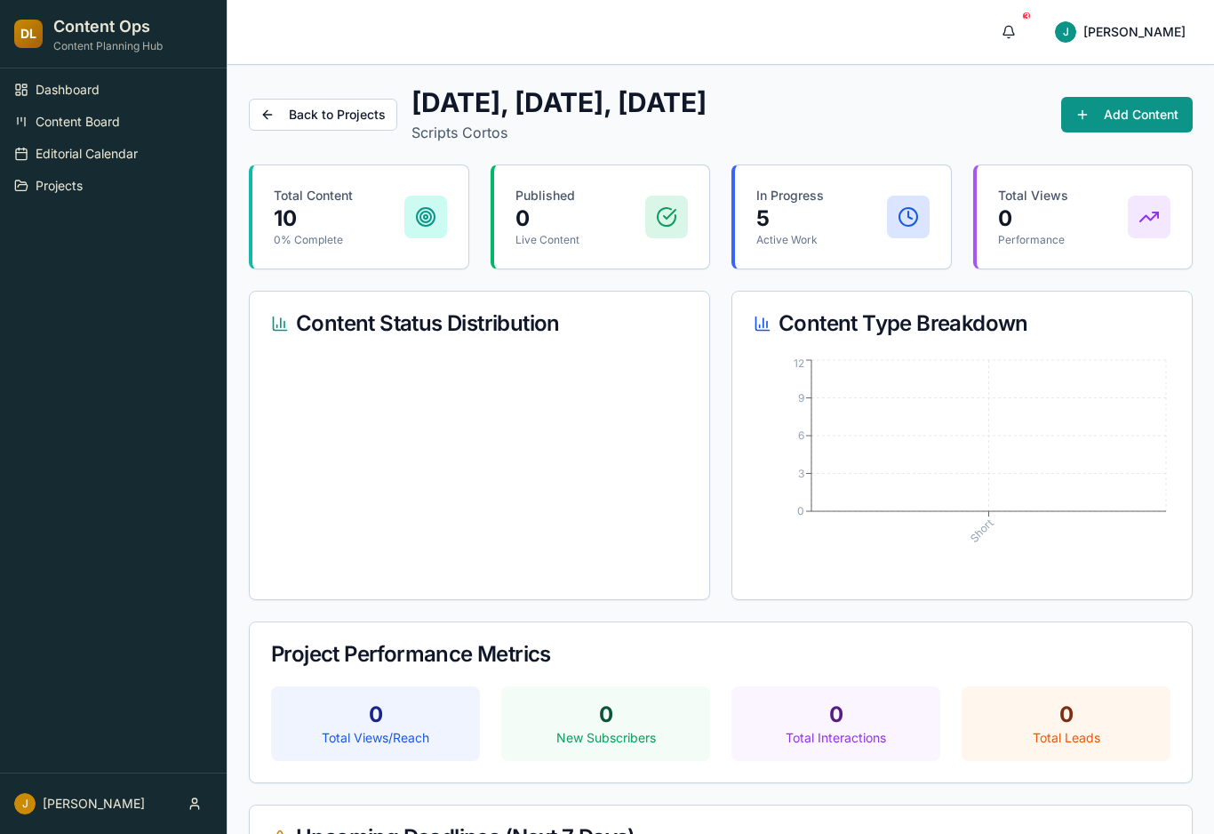
scroll to position [306, 0]
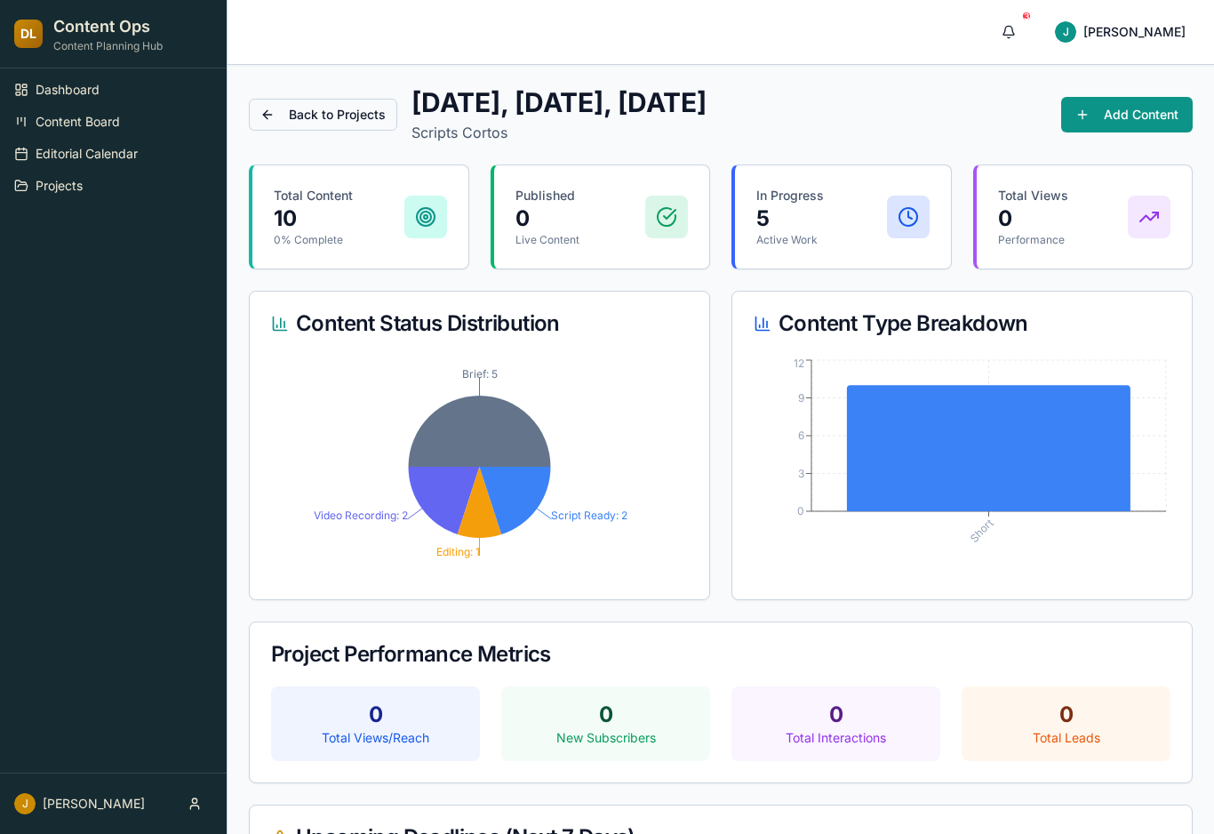
click at [295, 117] on button "Back to Projects" at bounding box center [323, 115] width 148 height 32
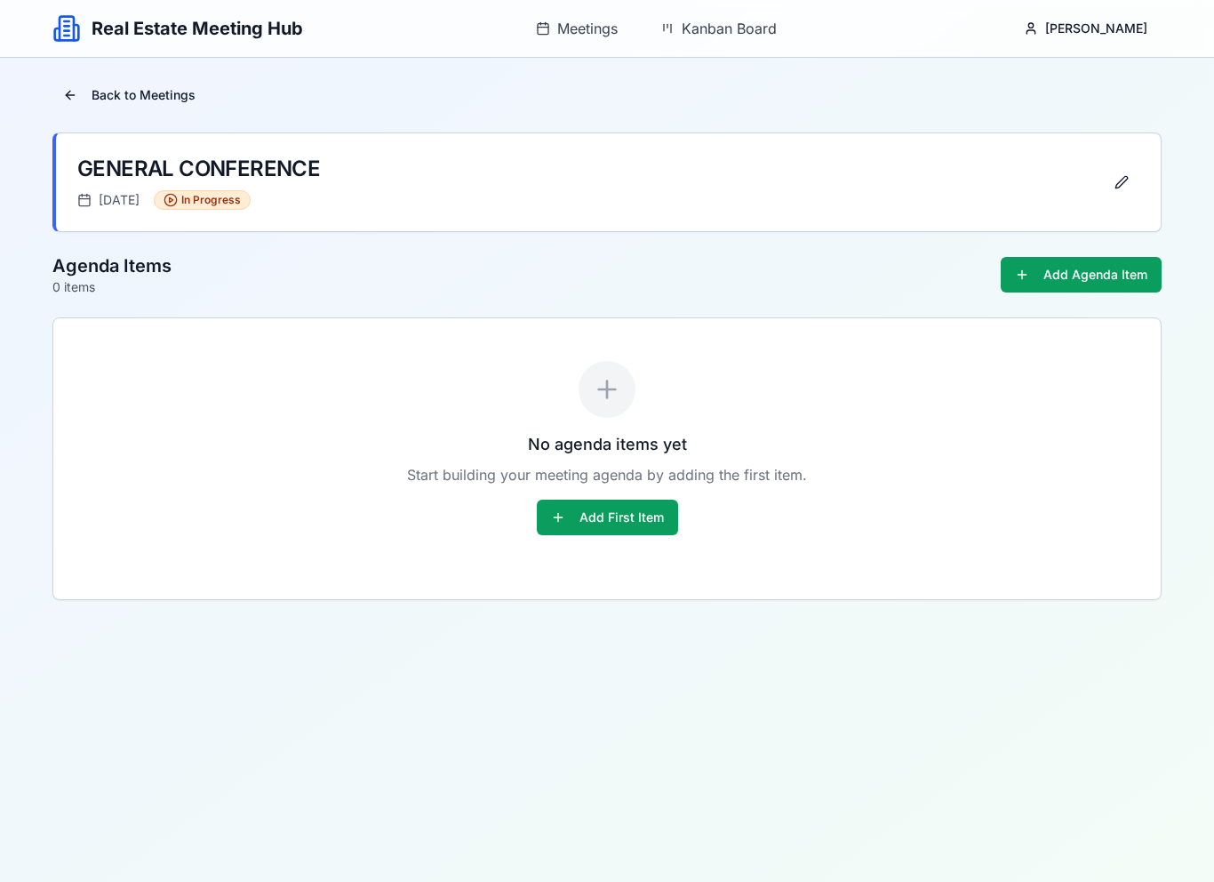
click at [123, 36] on h1 "Real Estate Meeting Hub" at bounding box center [198, 28] width 212 height 25
click at [111, 96] on button "Back to Meetings" at bounding box center [129, 95] width 154 height 32
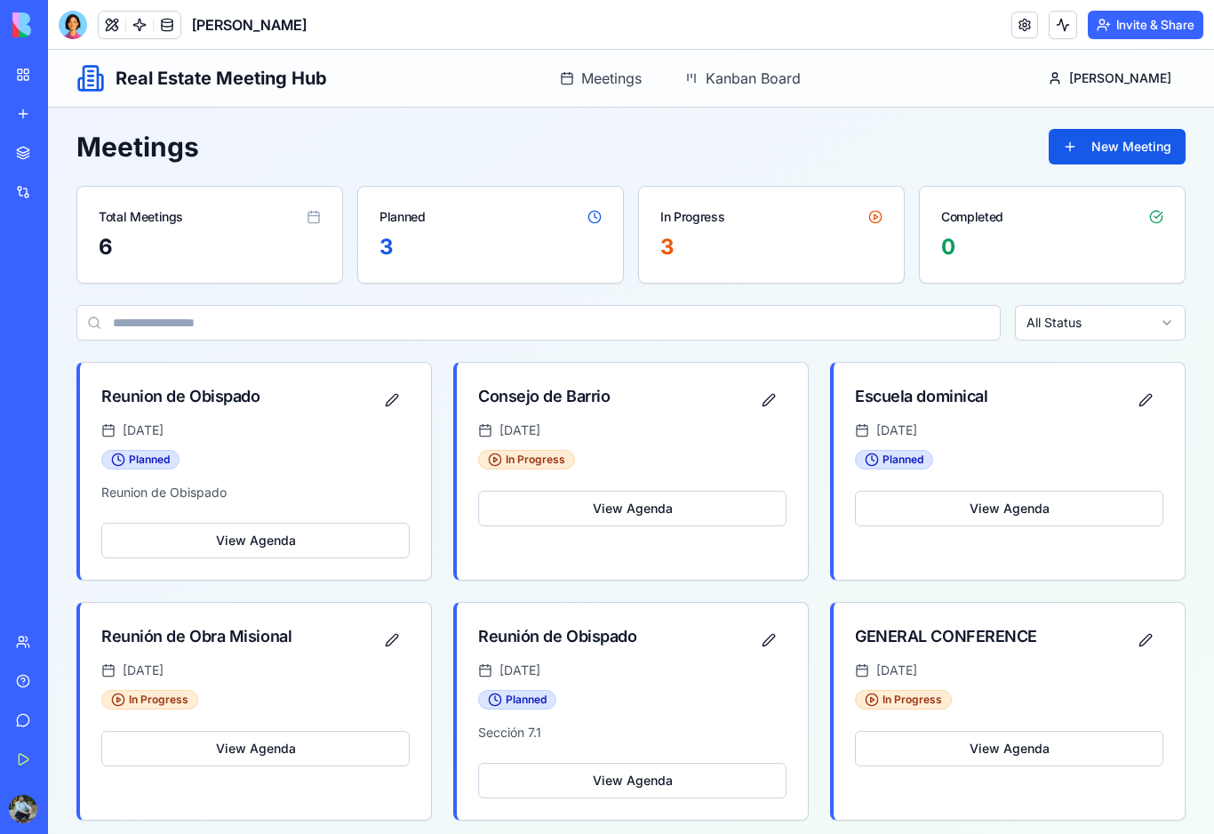
click at [28, 83] on link "My Workspace" at bounding box center [40, 75] width 71 height 36
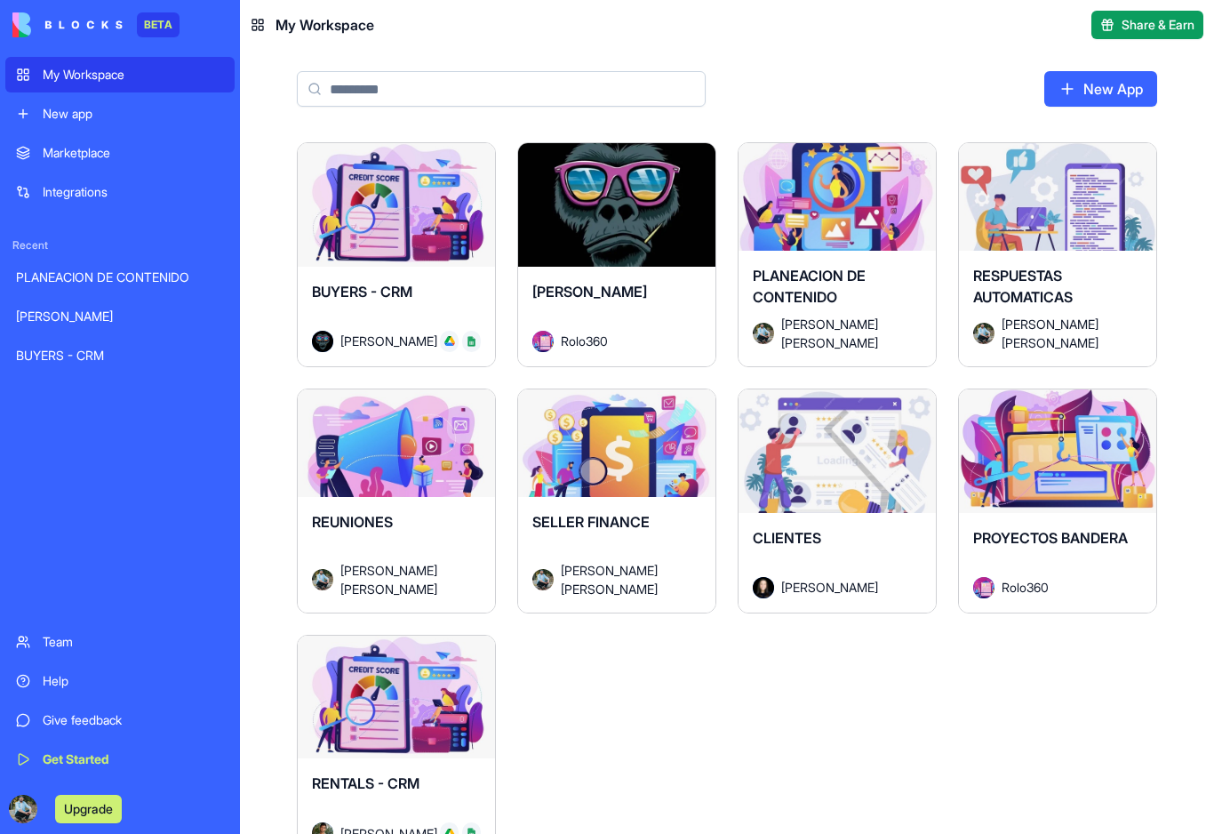
click at [402, 184] on div "Launch" at bounding box center [396, 205] width 197 height 124
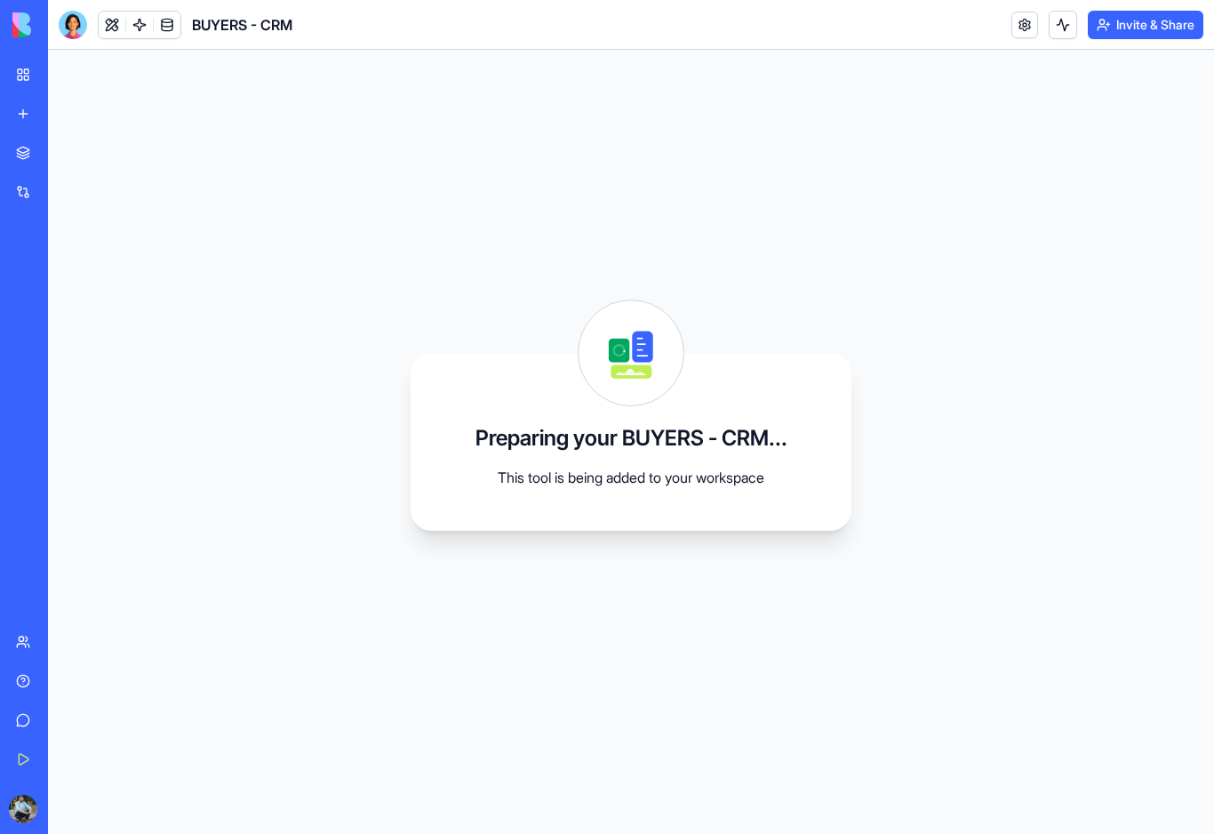
click at [26, 73] on link "My Workspace" at bounding box center [40, 75] width 71 height 36
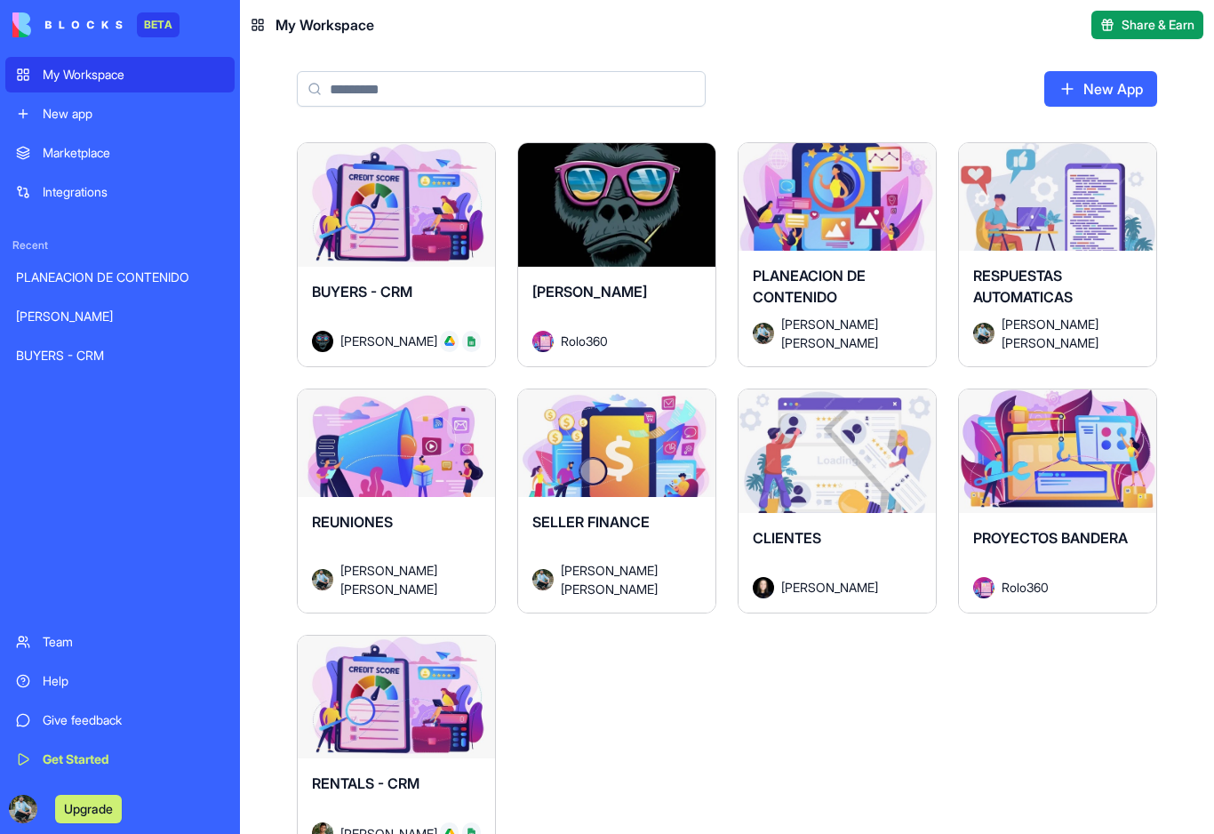
click at [1049, 251] on html "BETA My Workspace New app Marketplace Integrations Recent PLANEACION DE CONTENI…" at bounding box center [607, 417] width 1214 height 834
click at [1049, 251] on div "RESPUESTAS AUTOMATICAS [PERSON_NAME] [PERSON_NAME]" at bounding box center [1057, 309] width 197 height 116
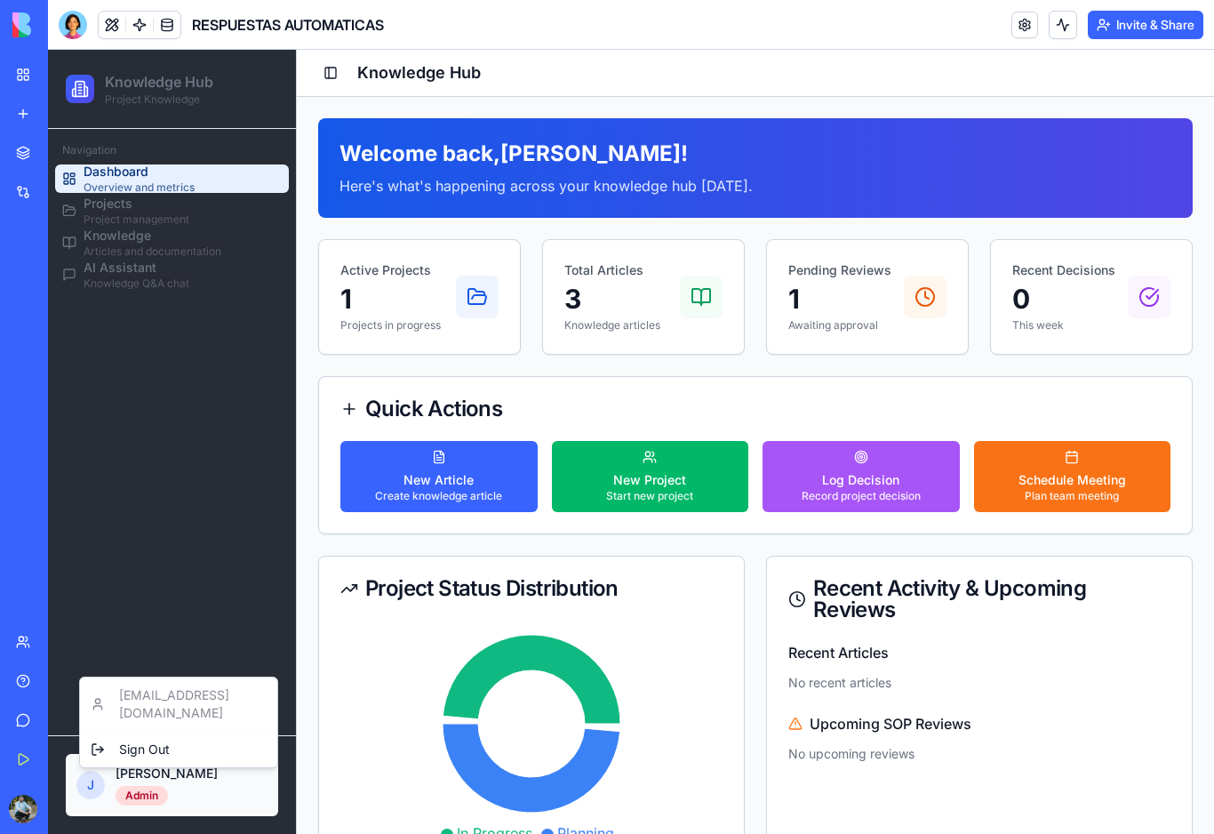
click at [156, 785] on html "Knowledge Hub Project Knowledge Navigation Dashboard Overview and metrics Proje…" at bounding box center [631, 617] width 1166 height 1135
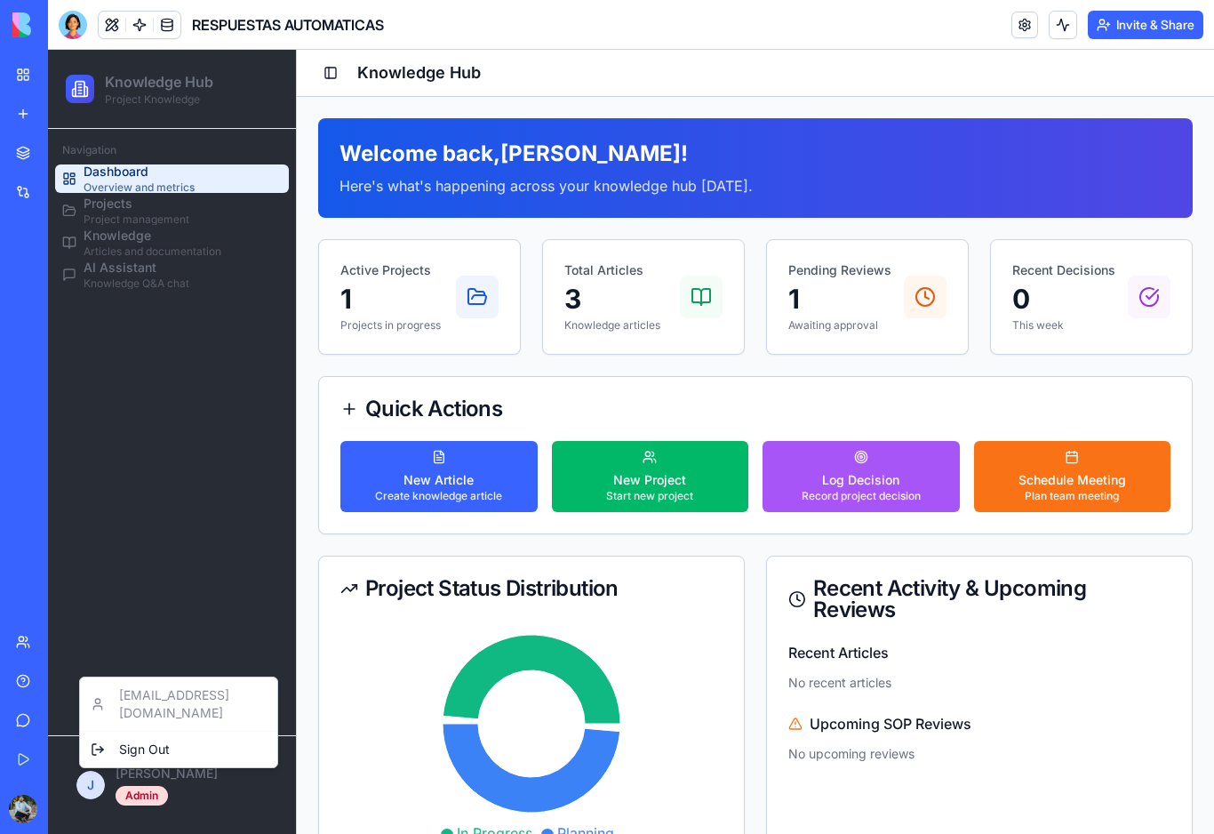
click at [167, 618] on html "Knowledge Hub Project Knowledge Navigation Dashboard Overview and metrics Proje…" at bounding box center [631, 617] width 1166 height 1135
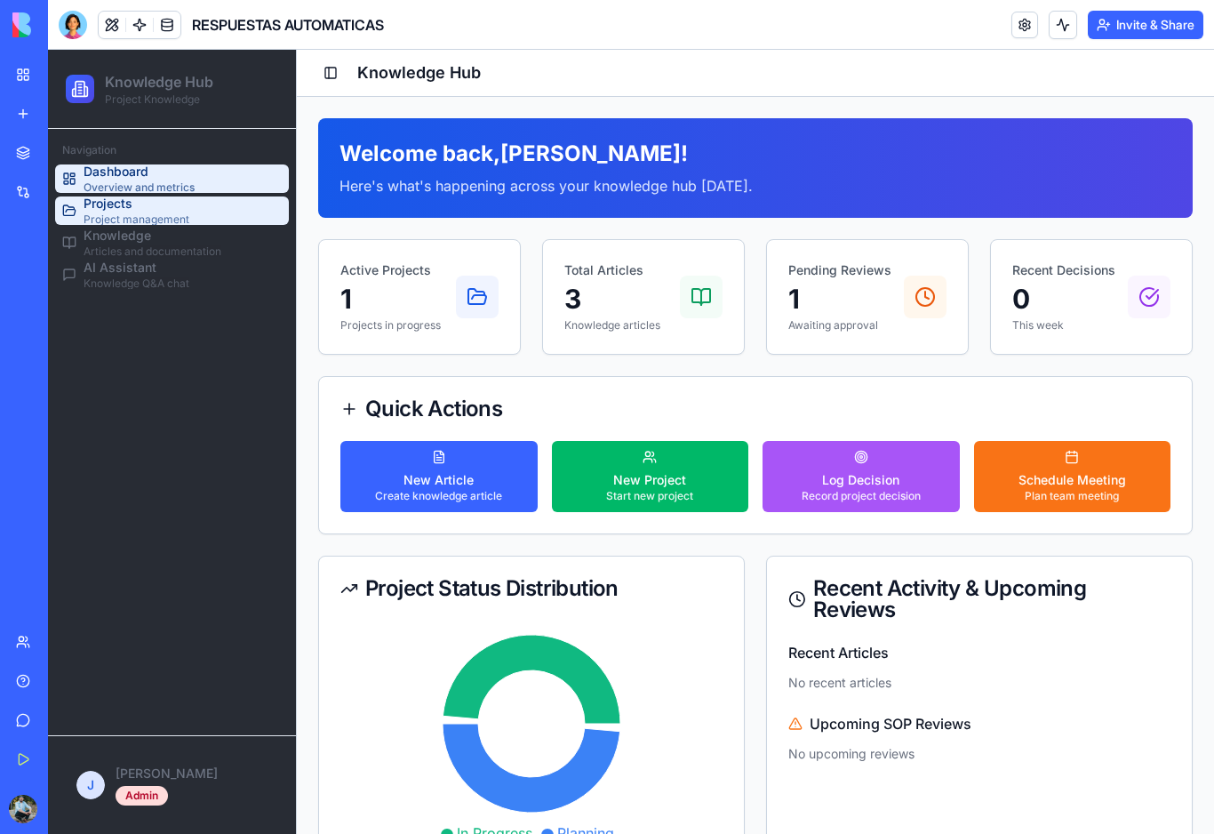
click at [218, 216] on link "Projects Project management" at bounding box center [172, 210] width 234 height 28
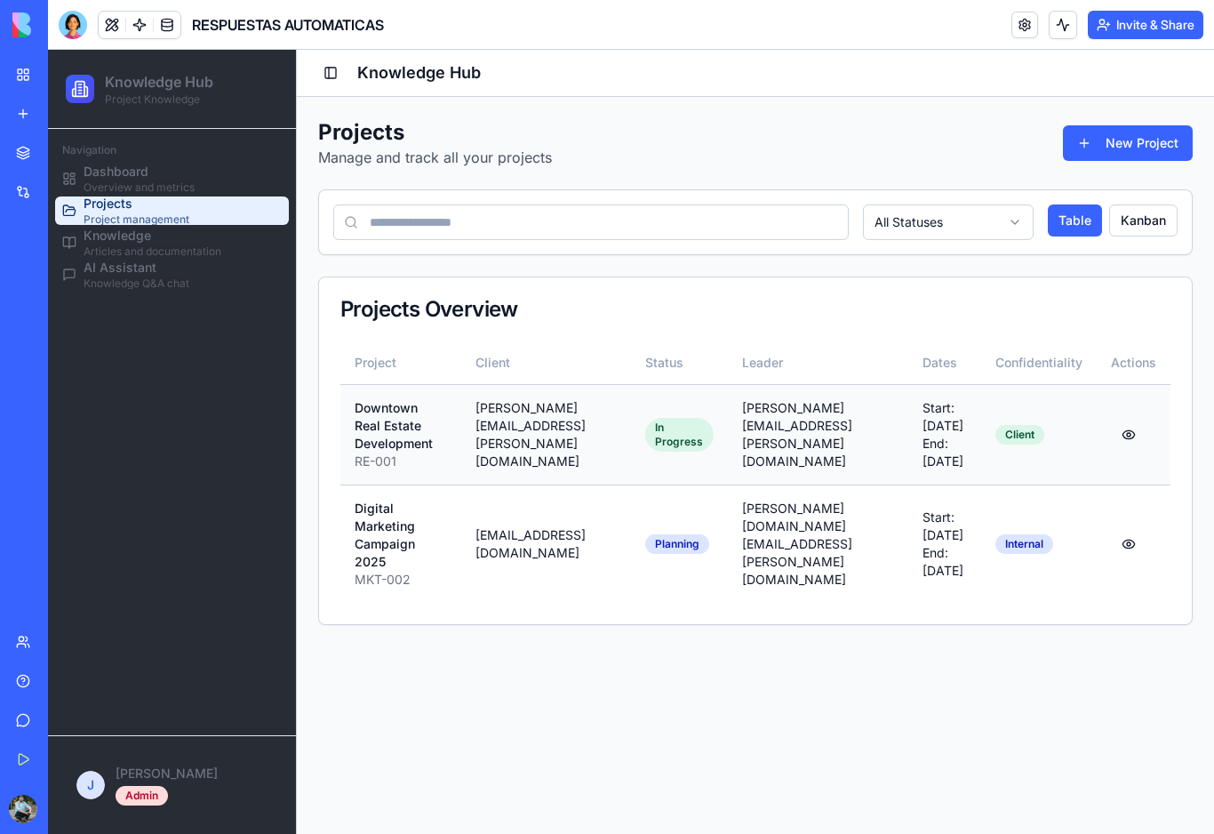
scroll to position [0, 2]
click at [747, 417] on td "[PERSON_NAME][EMAIL_ADDRESS][PERSON_NAME][DOMAIN_NAME]" at bounding box center [818, 434] width 180 height 100
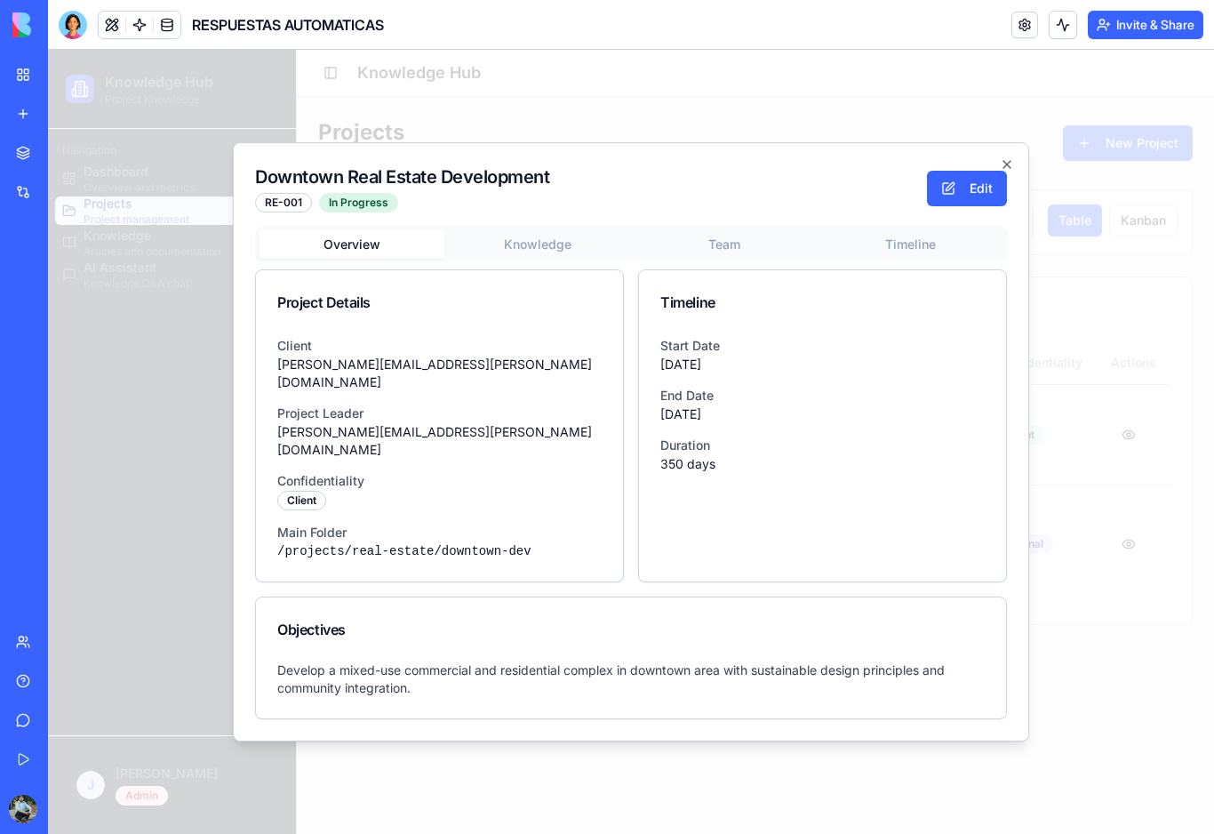
click at [538, 268] on body "Knowledge Hub Project Knowledge Navigation Dashboard Overview and metrics Proje…" at bounding box center [631, 442] width 1166 height 784
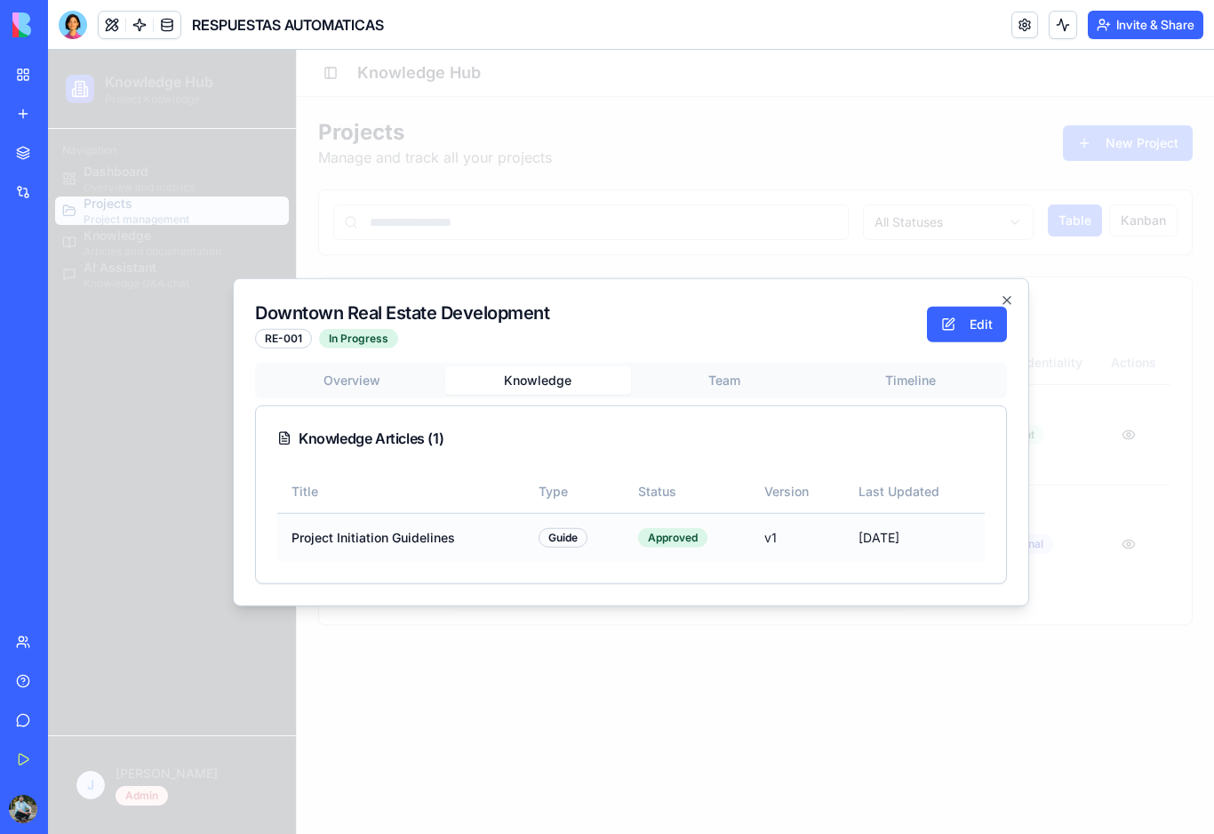
click at [366, 539] on td "Project Initiation Guidelines" at bounding box center [400, 537] width 247 height 49
click at [734, 379] on div "Overview Knowledge Team Timeline Knowledge Articles ( 1 ) Title Type Status Ver…" at bounding box center [631, 473] width 752 height 221
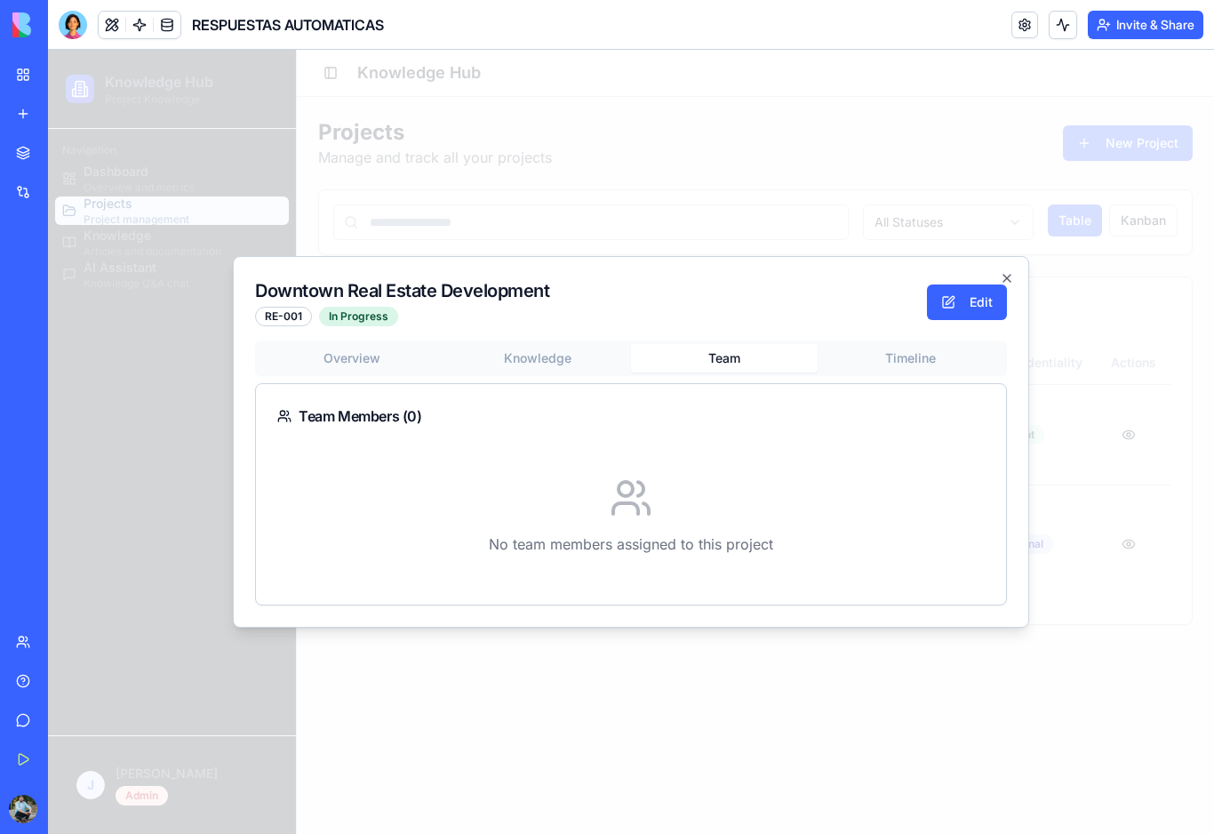
click at [910, 356] on div "Overview Knowledge Team Timeline Team Members ( 0 ) No team members assigned to…" at bounding box center [631, 472] width 752 height 265
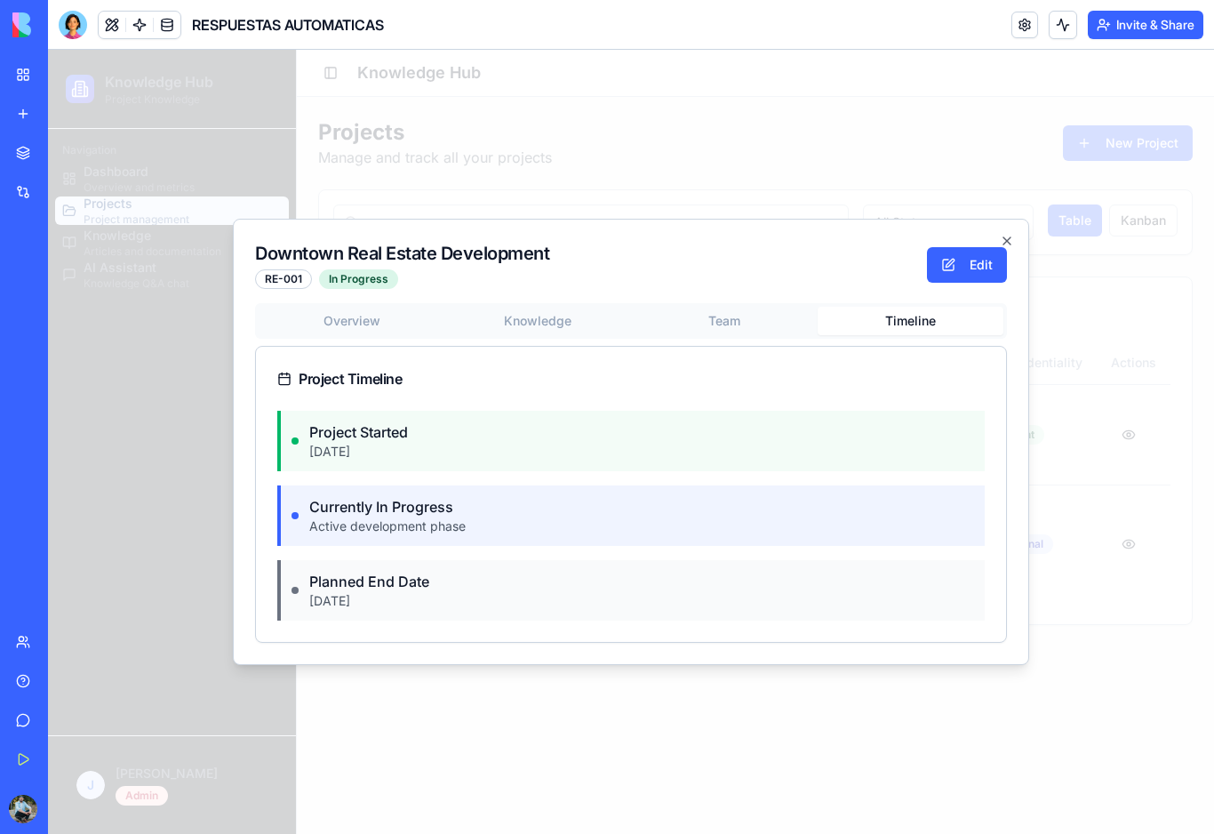
click at [427, 446] on div "Project Started [DATE]" at bounding box center [630, 441] width 707 height 60
click at [425, 499] on div "Currently In Progress" at bounding box center [387, 506] width 156 height 21
click at [420, 584] on div "Planned End Date" at bounding box center [369, 581] width 120 height 21
click at [340, 323] on div "Overview Knowledge Team Timeline Project Timeline Project Started [DATE] Curren…" at bounding box center [631, 472] width 752 height 339
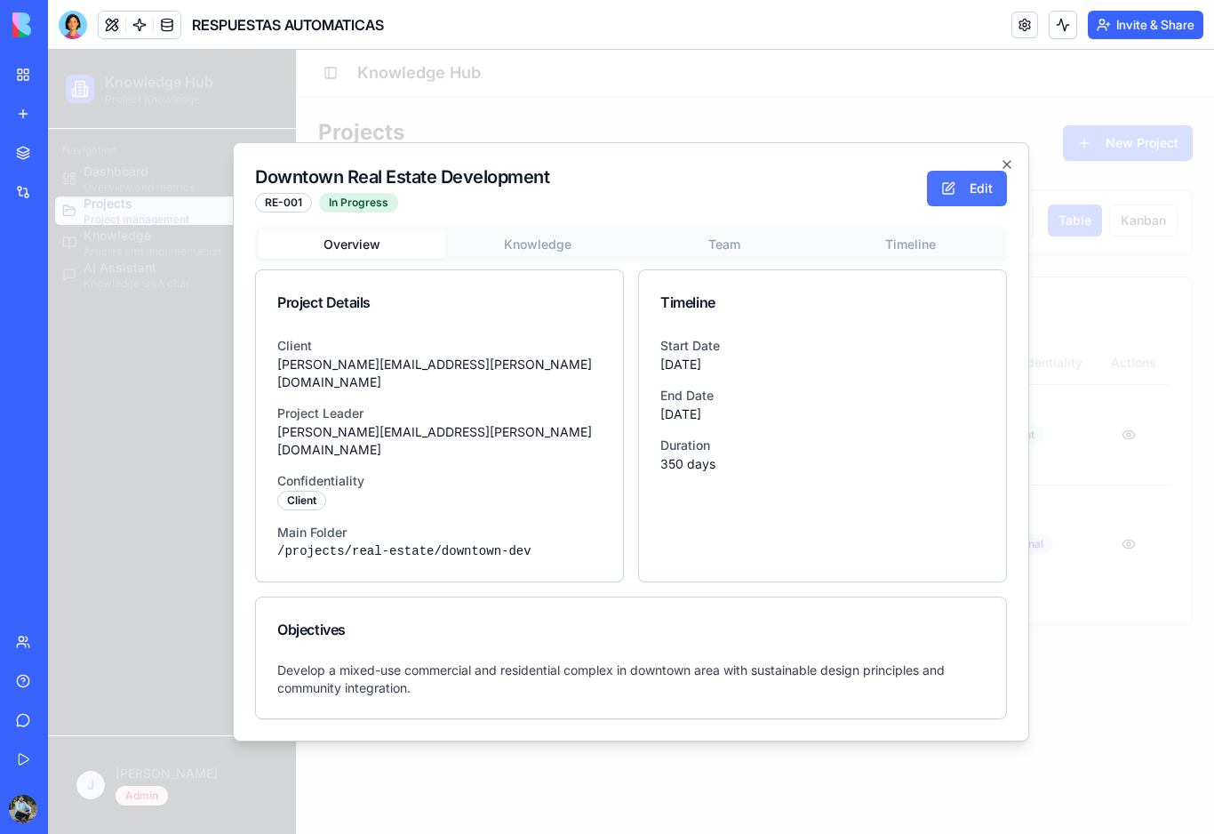
click at [962, 206] on button "Edit" at bounding box center [967, 189] width 80 height 36
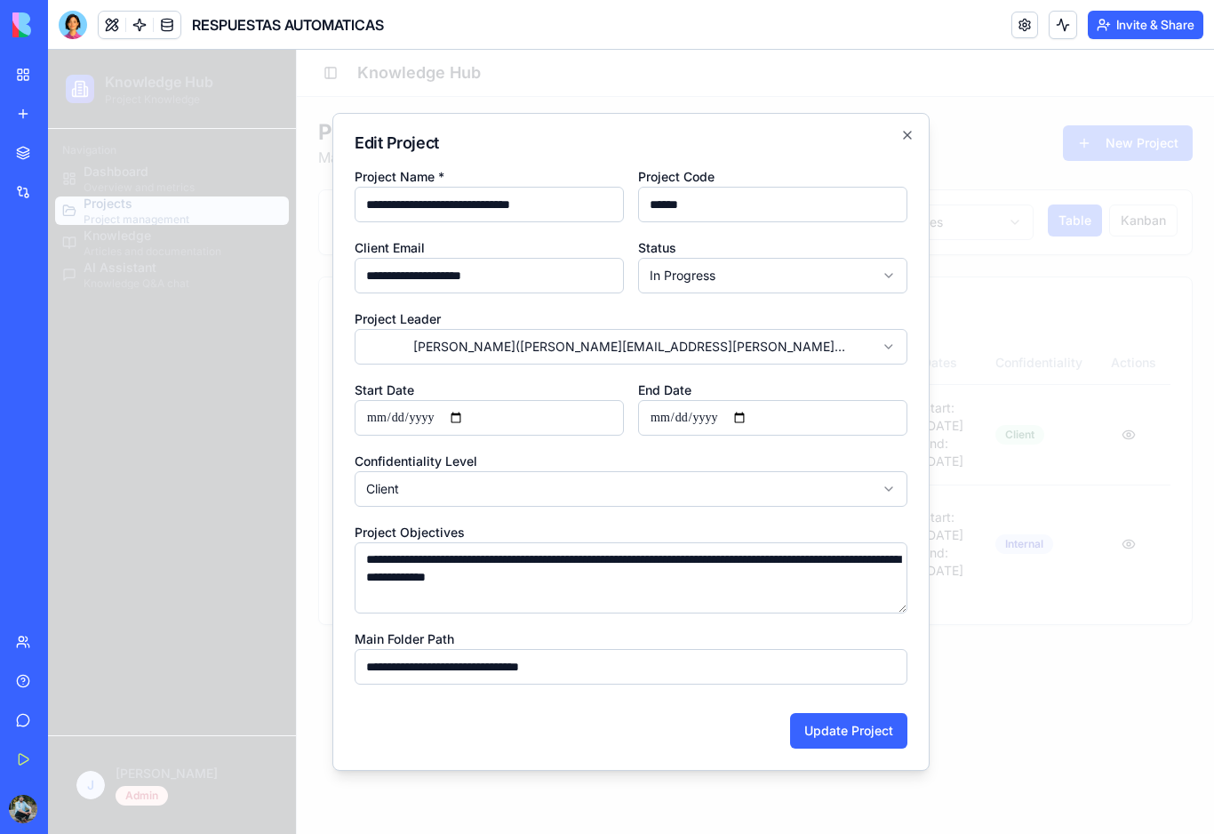
click at [669, 355] on body "**********" at bounding box center [631, 442] width 1166 height 784
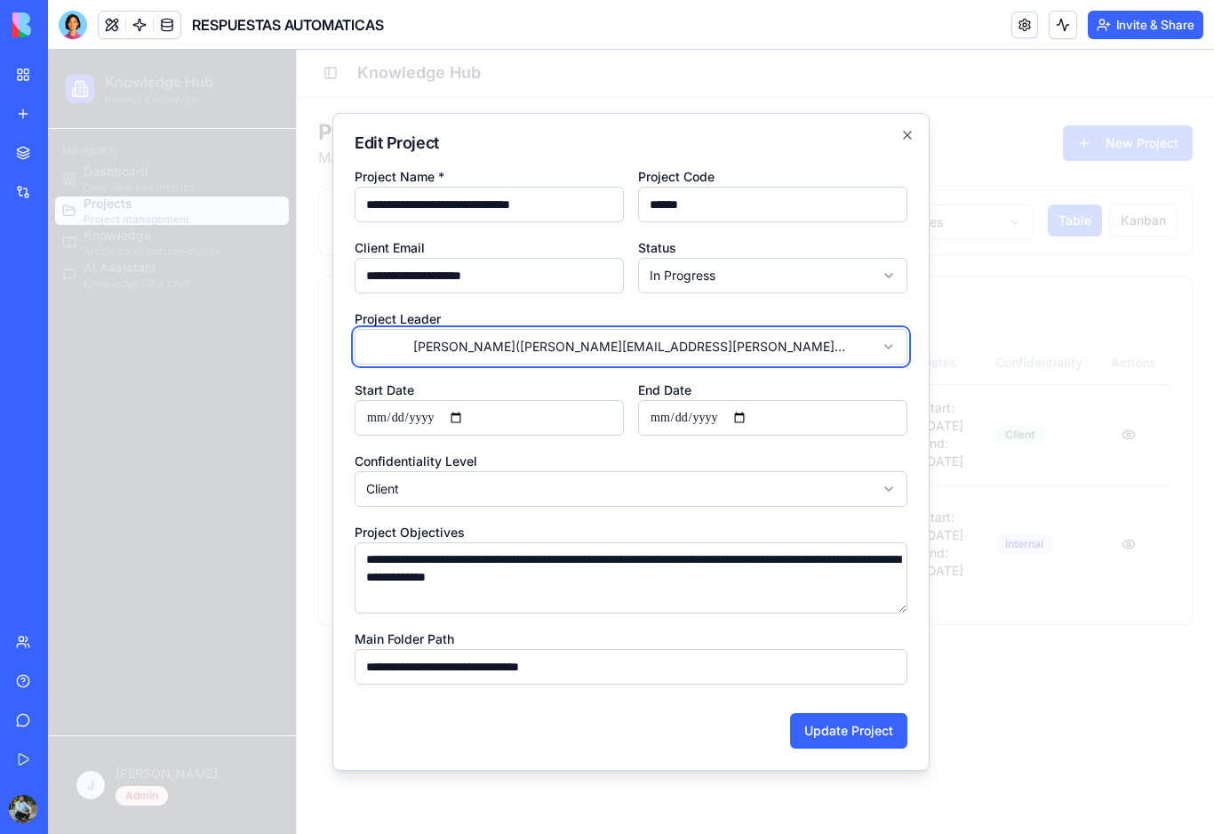
click at [669, 351] on body "**********" at bounding box center [631, 442] width 1166 height 784
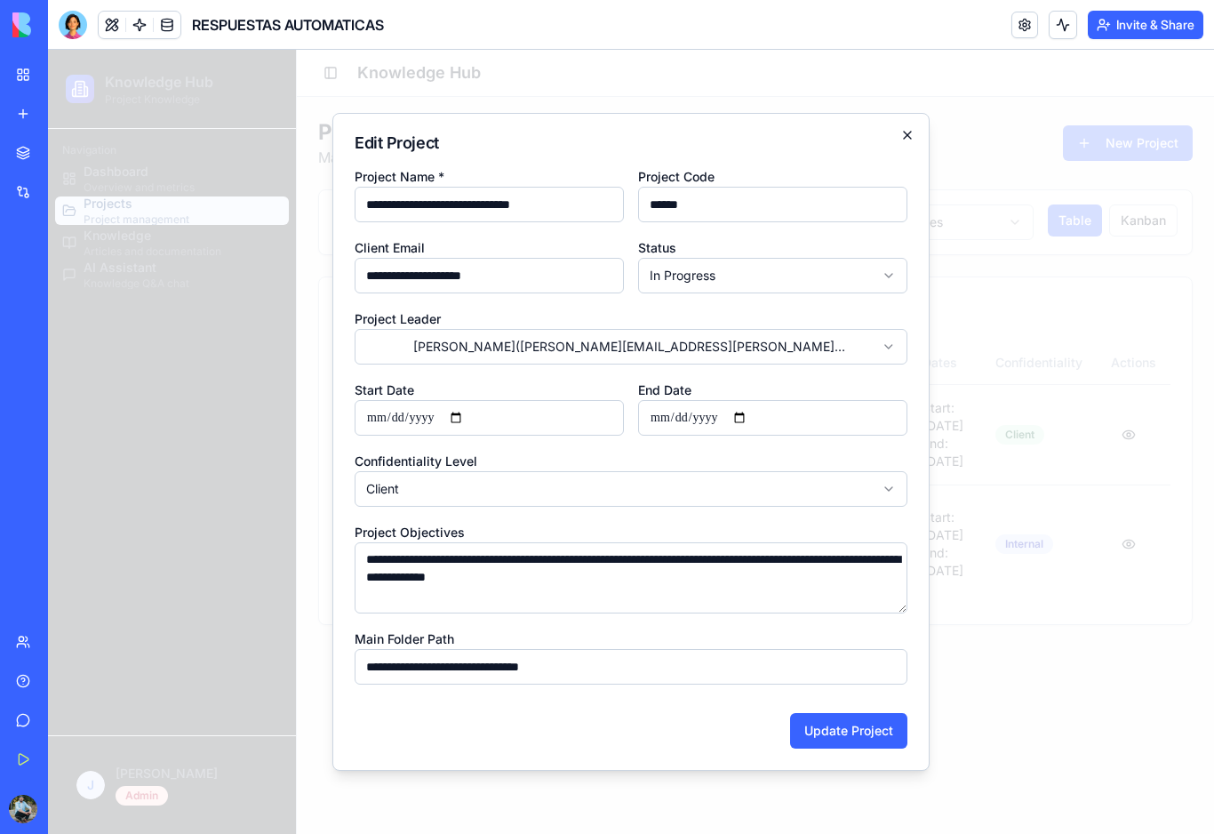
click at [911, 132] on icon "button" at bounding box center [907, 135] width 7 height 7
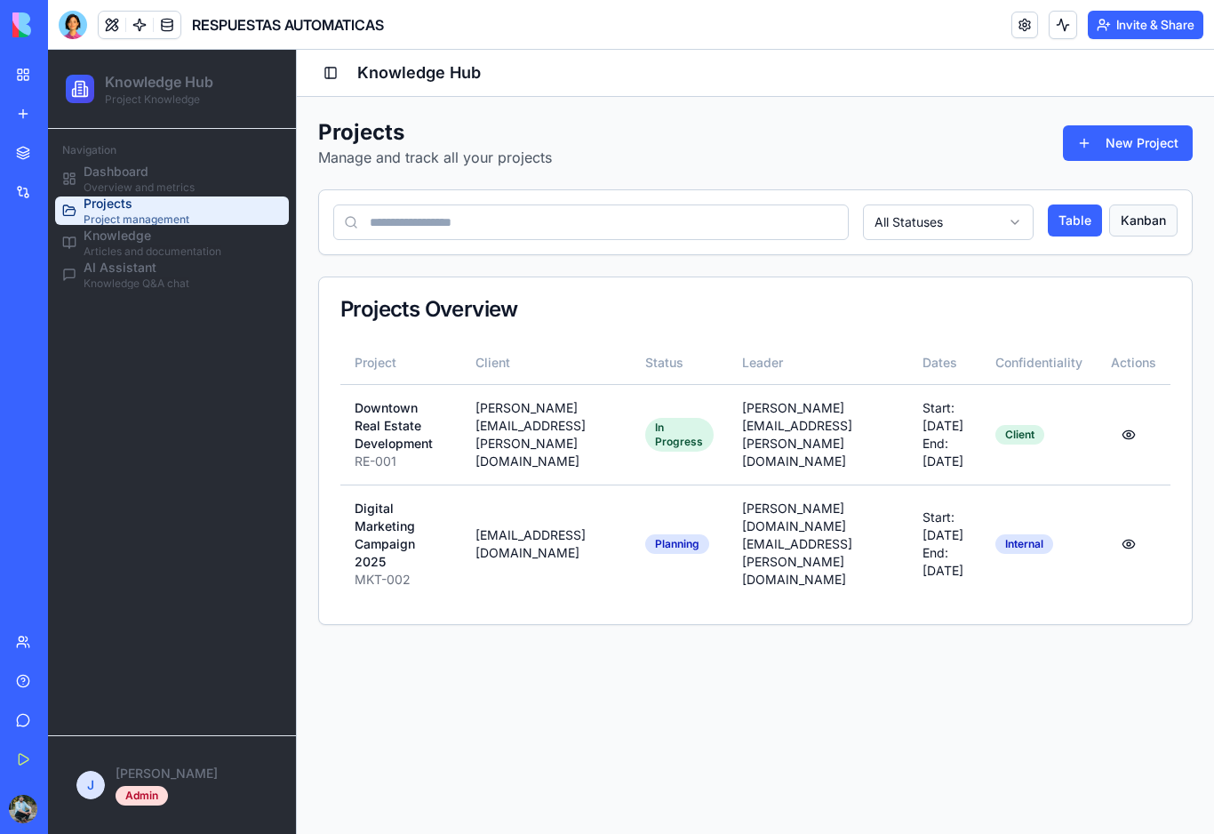
click at [1150, 222] on button "Kanban" at bounding box center [1143, 220] width 68 height 32
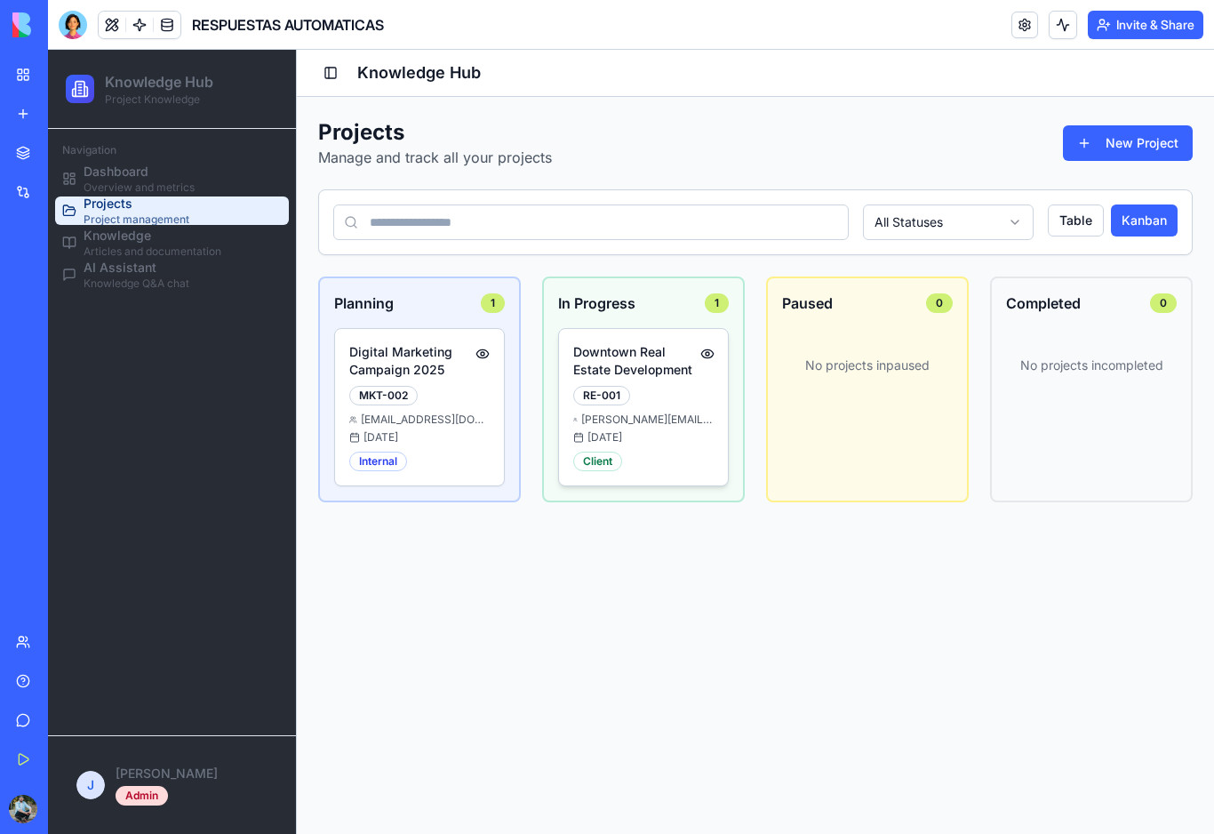
click at [687, 382] on div "Downtown Real Estate Development RE-001 [PERSON_NAME][EMAIL_ADDRESS][PERSON_NAM…" at bounding box center [643, 407] width 140 height 128
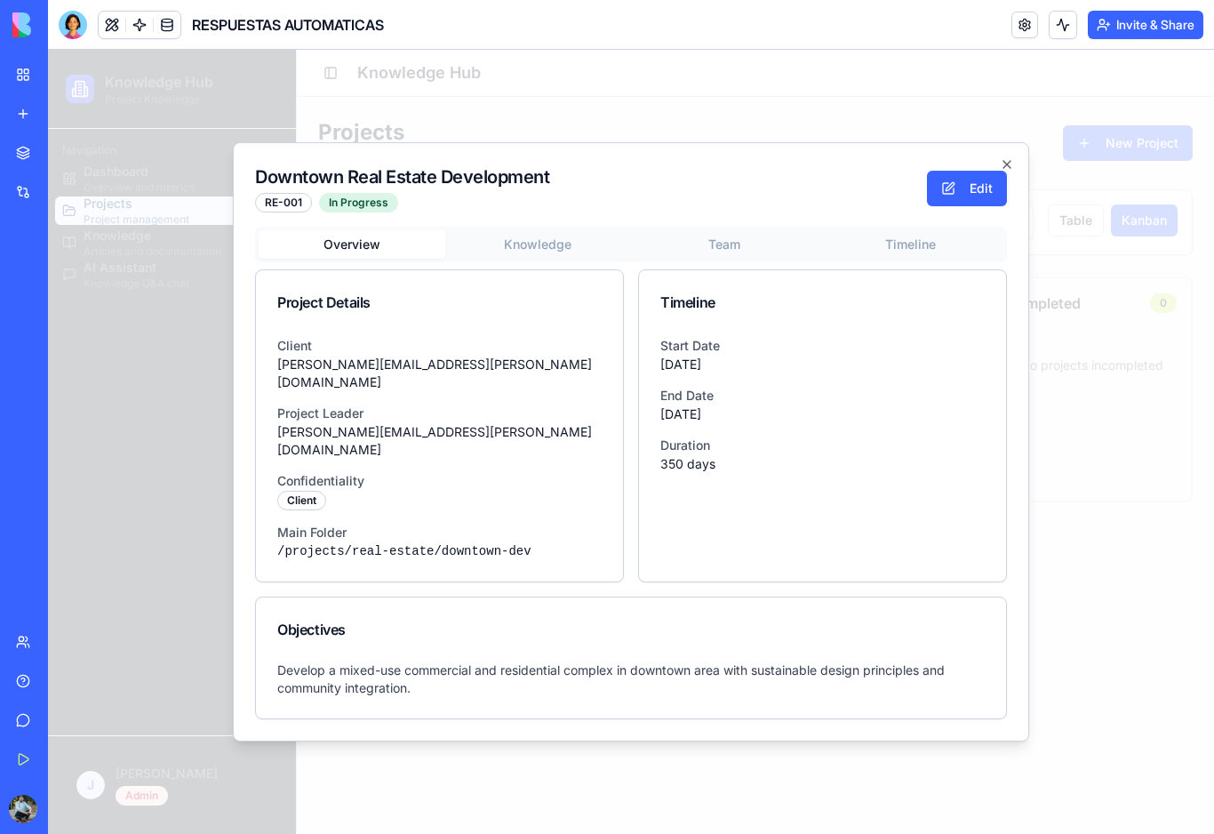
click at [533, 270] on body "Knowledge Hub Project Knowledge Navigation Dashboard Overview and metrics Proje…" at bounding box center [631, 442] width 1166 height 784
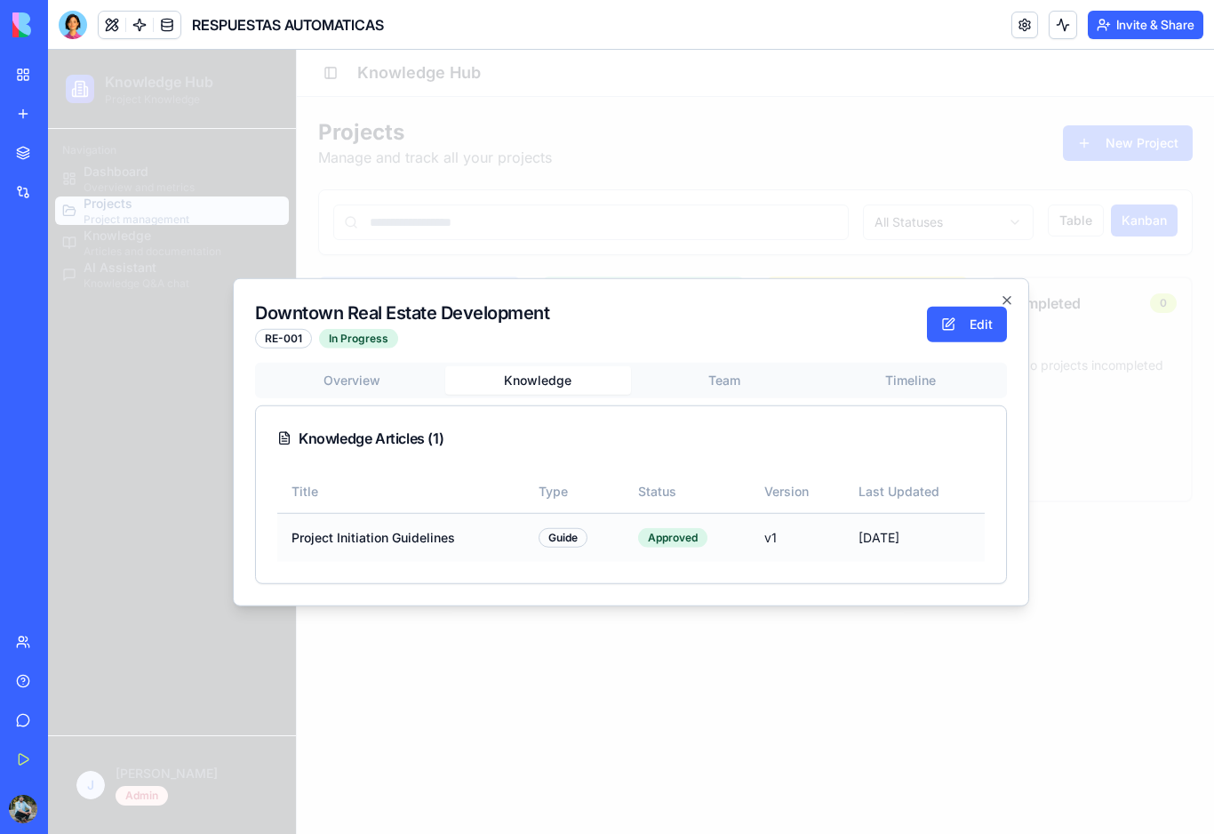
click at [388, 543] on td "Project Initiation Guidelines" at bounding box center [400, 537] width 247 height 49
click at [362, 535] on td "Project Initiation Guidelines" at bounding box center [400, 537] width 247 height 49
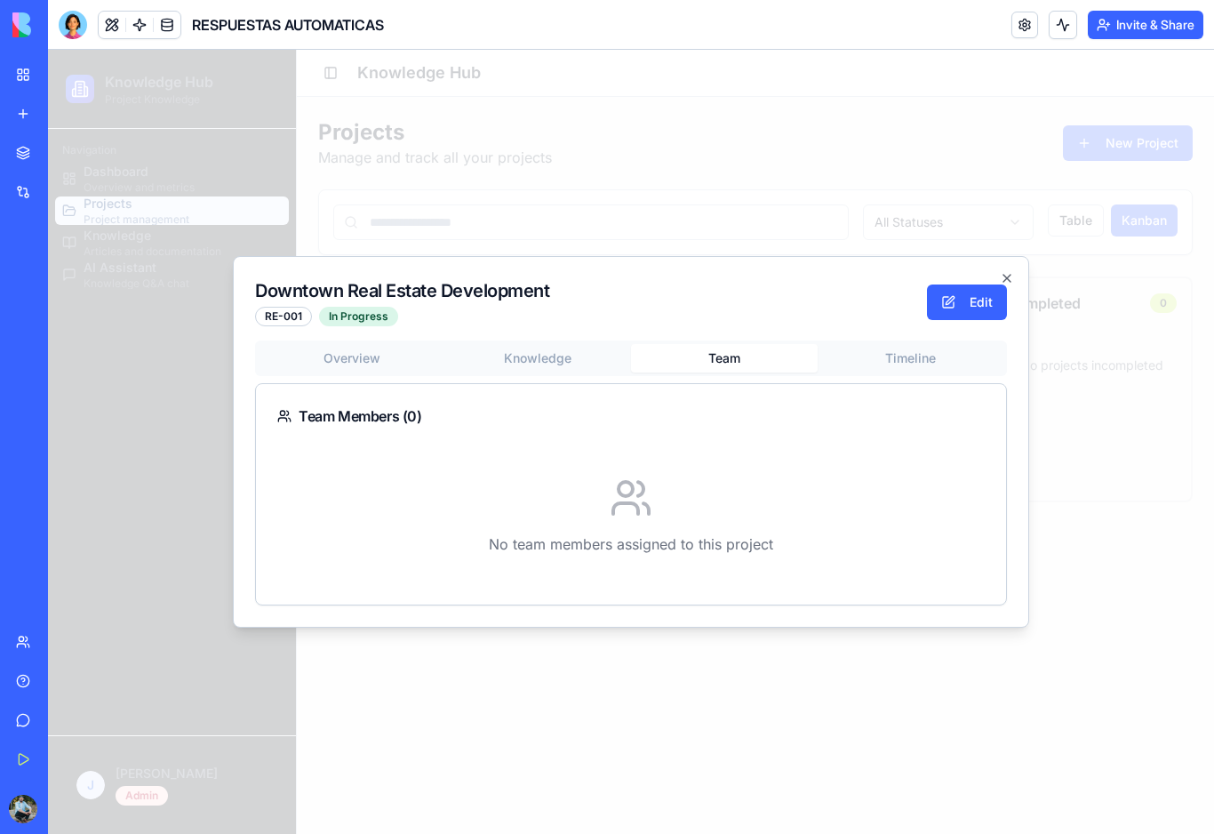
click at [738, 378] on div "Overview Knowledge Team Timeline Team Members ( 0 ) No team members assigned to…" at bounding box center [631, 472] width 752 height 265
click at [379, 424] on div "Team Members ( 0 )" at bounding box center [630, 415] width 707 height 21
click at [671, 472] on div "No team members assigned to this project" at bounding box center [630, 515] width 707 height 135
click at [916, 358] on div "Overview Knowledge Team Timeline Team Members ( 0 ) No team members assigned to…" at bounding box center [631, 472] width 752 height 265
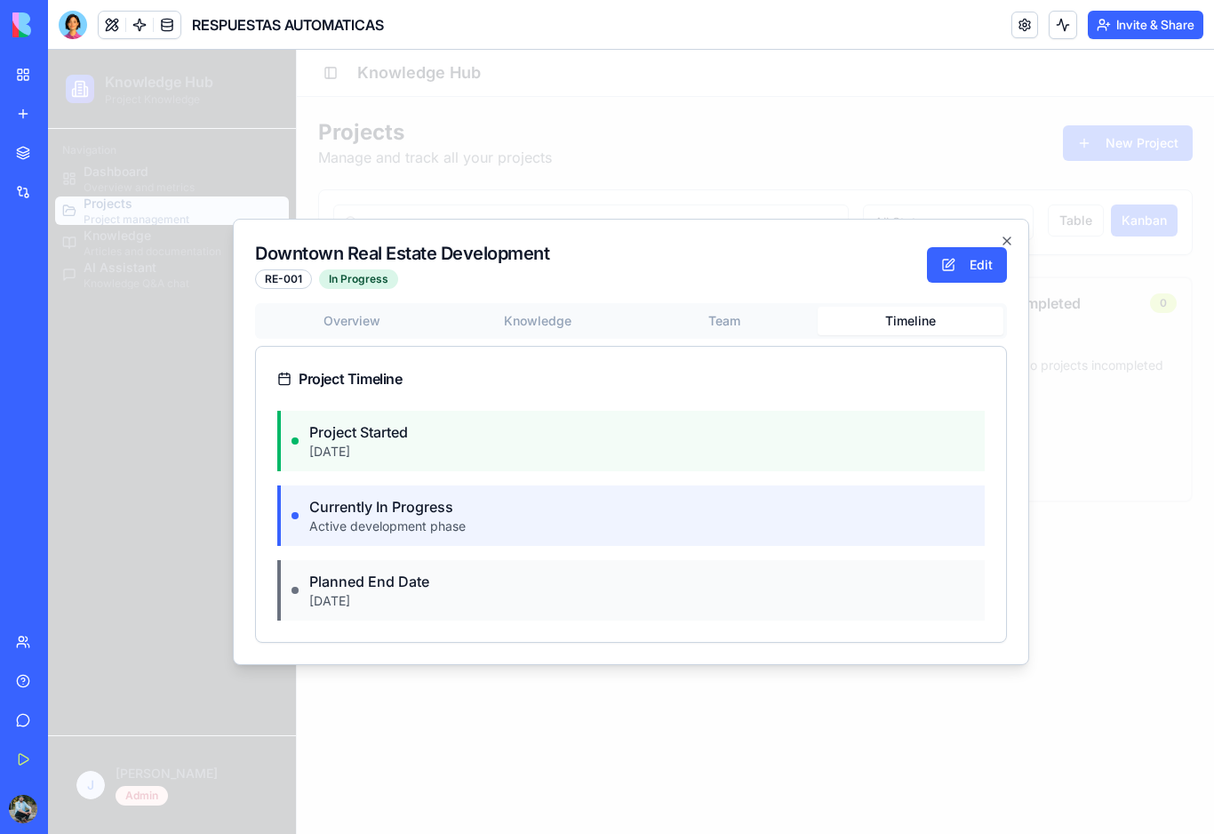
click at [499, 463] on div "Project Started [DATE]" at bounding box center [630, 441] width 707 height 60
click at [489, 502] on div "Currently In Progress Active development phase" at bounding box center [630, 515] width 707 height 60
click at [1010, 243] on icon "button" at bounding box center [1007, 241] width 14 height 14
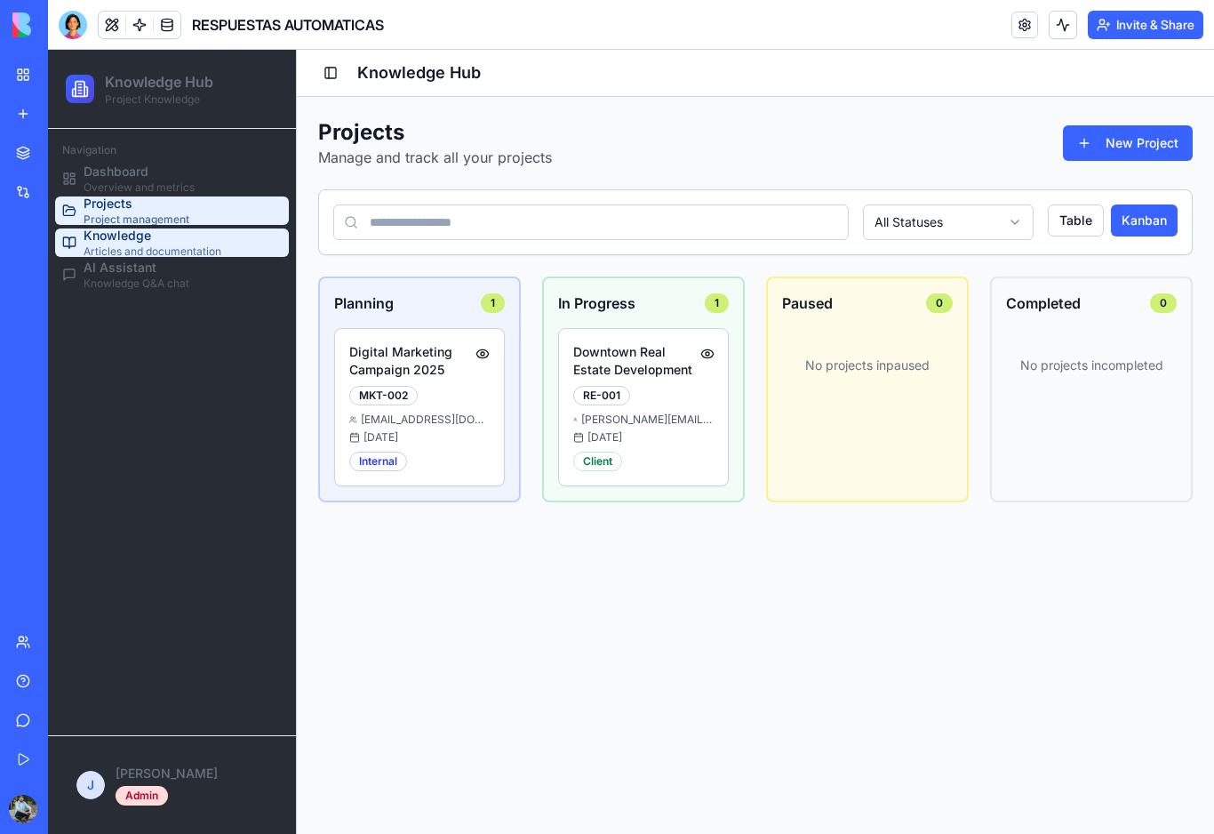
click at [222, 254] on link "Knowledge Articles and documentation" at bounding box center [172, 242] width 234 height 28
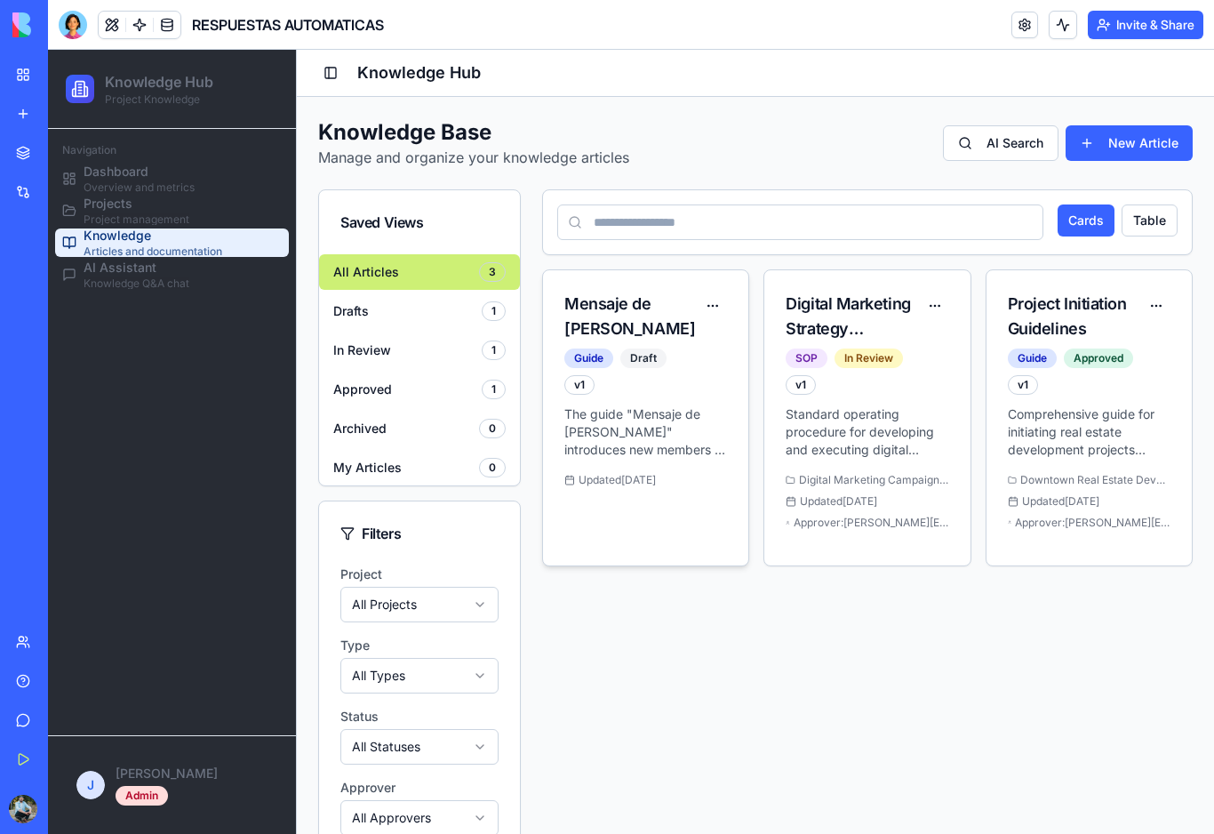
click at [624, 318] on div "Mensaje de [PERSON_NAME]" at bounding box center [631, 316] width 134 height 50
click at [625, 438] on p "The guide "Mensaje de [PERSON_NAME]" introduces new members to the Moving to [G…" at bounding box center [645, 431] width 163 height 53
click at [473, 602] on html "Knowledge Hub Project Knowledge Navigation Dashboard Overview and metrics Proje…" at bounding box center [631, 500] width 1166 height 900
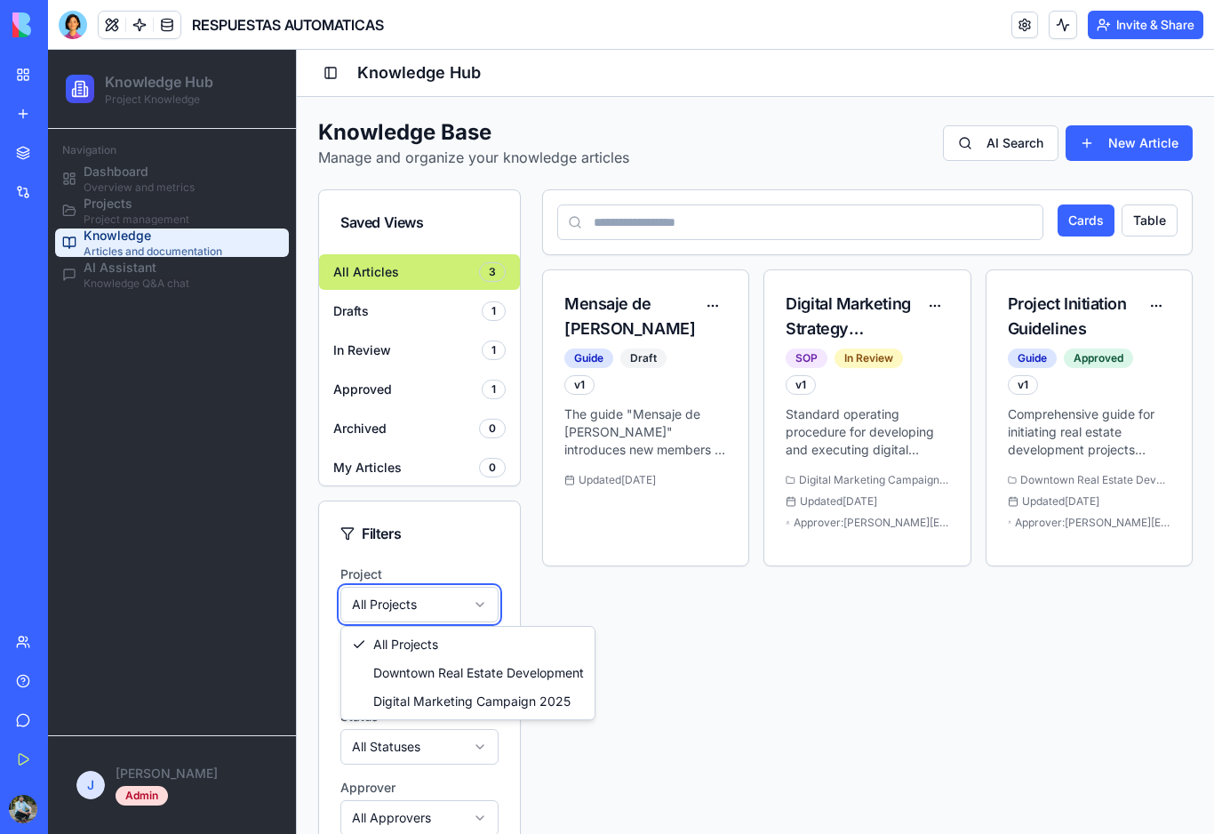
click at [580, 138] on html "Knowledge Hub Project Knowledge Navigation Dashboard Overview and metrics Proje…" at bounding box center [631, 500] width 1166 height 900
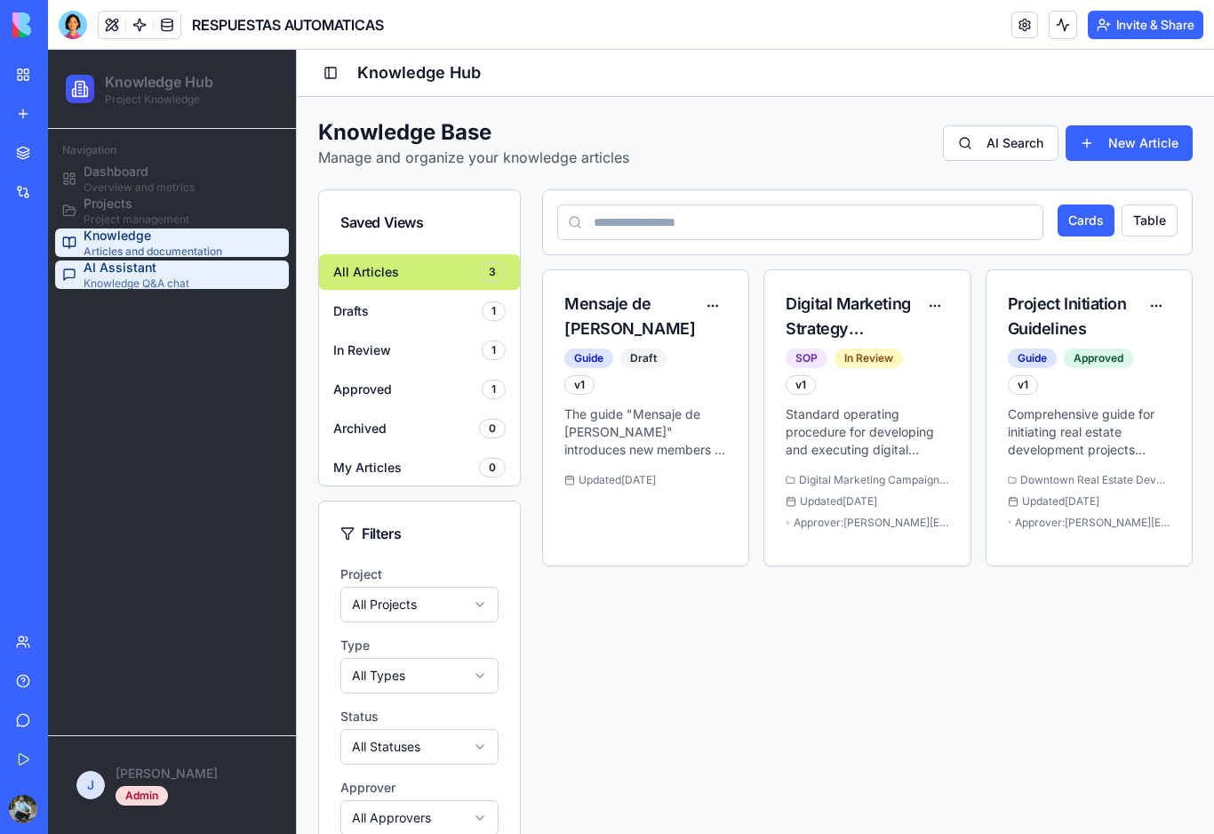
click at [158, 275] on span "AI Assistant" at bounding box center [137, 268] width 106 height 18
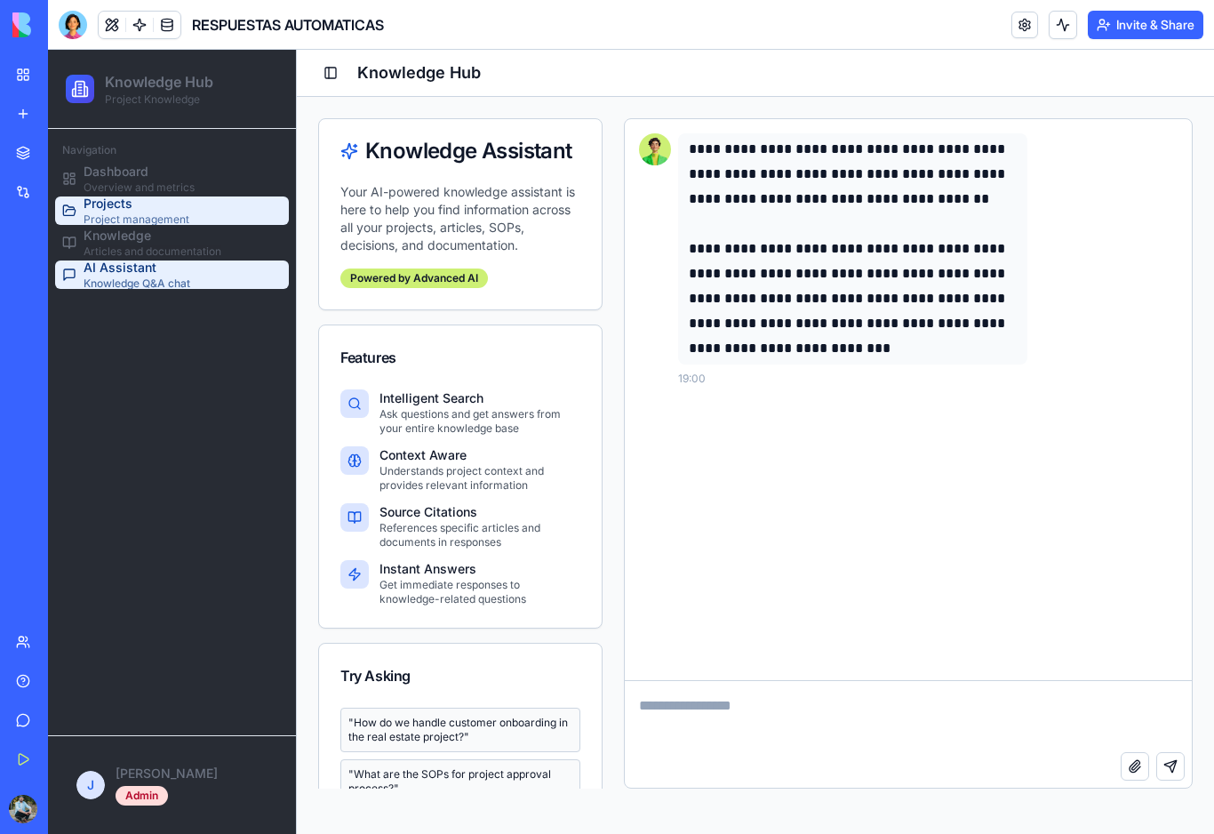
click at [155, 212] on span "Projects" at bounding box center [137, 204] width 106 height 18
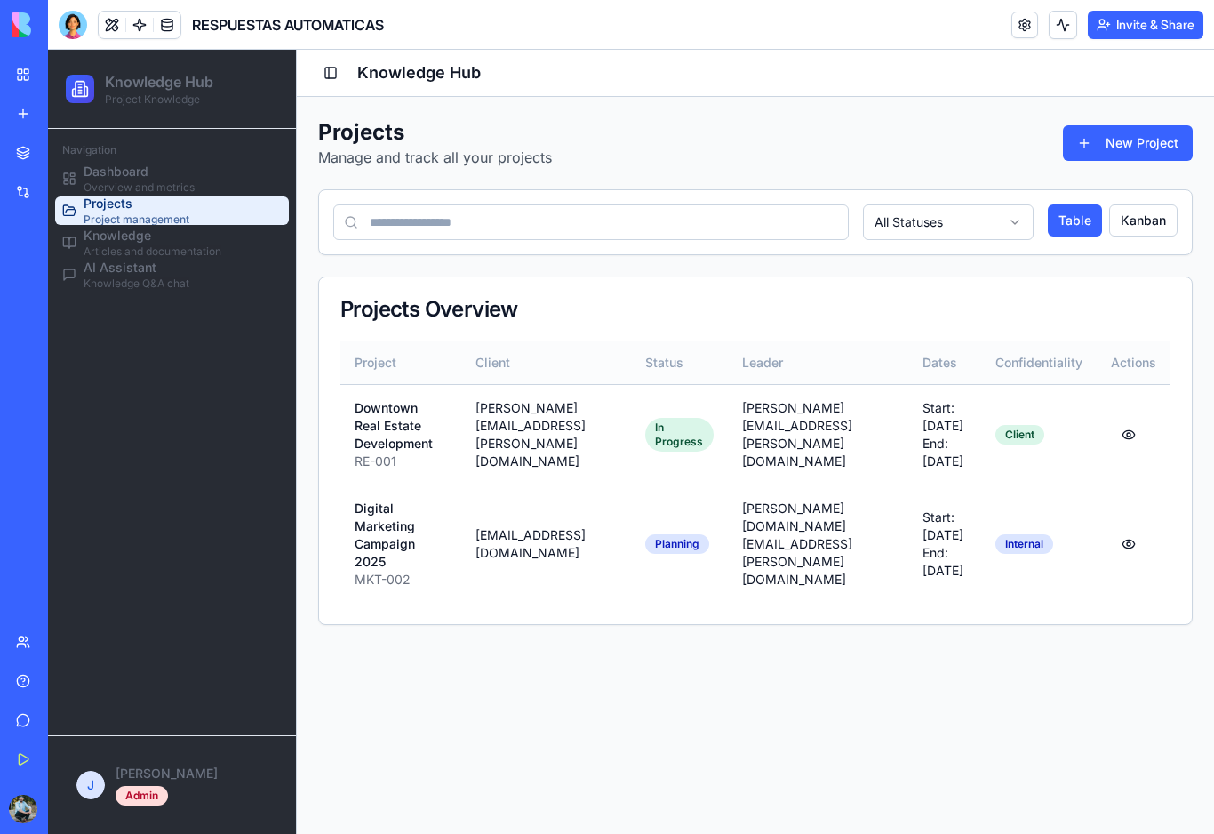
scroll to position [0, 2]
click at [79, 23] on div at bounding box center [73, 25] width 28 height 28
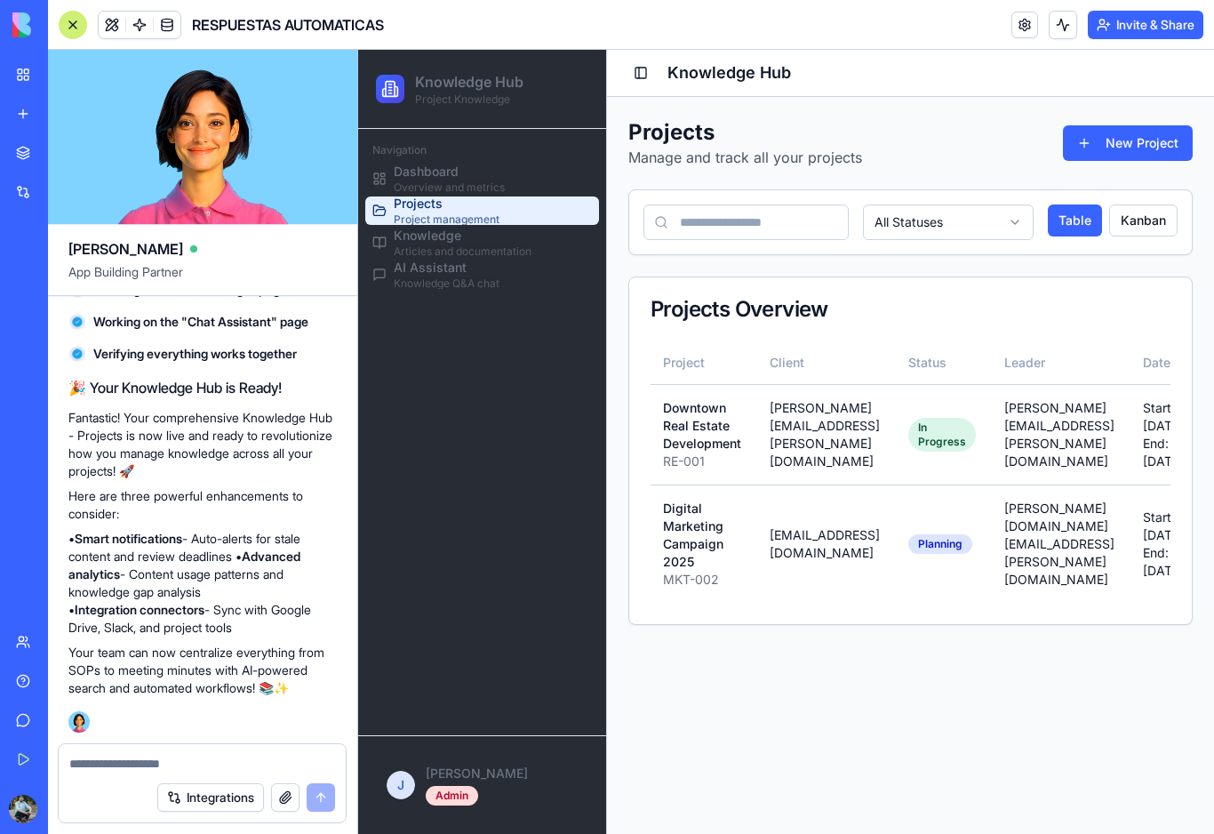
scroll to position [0, 0]
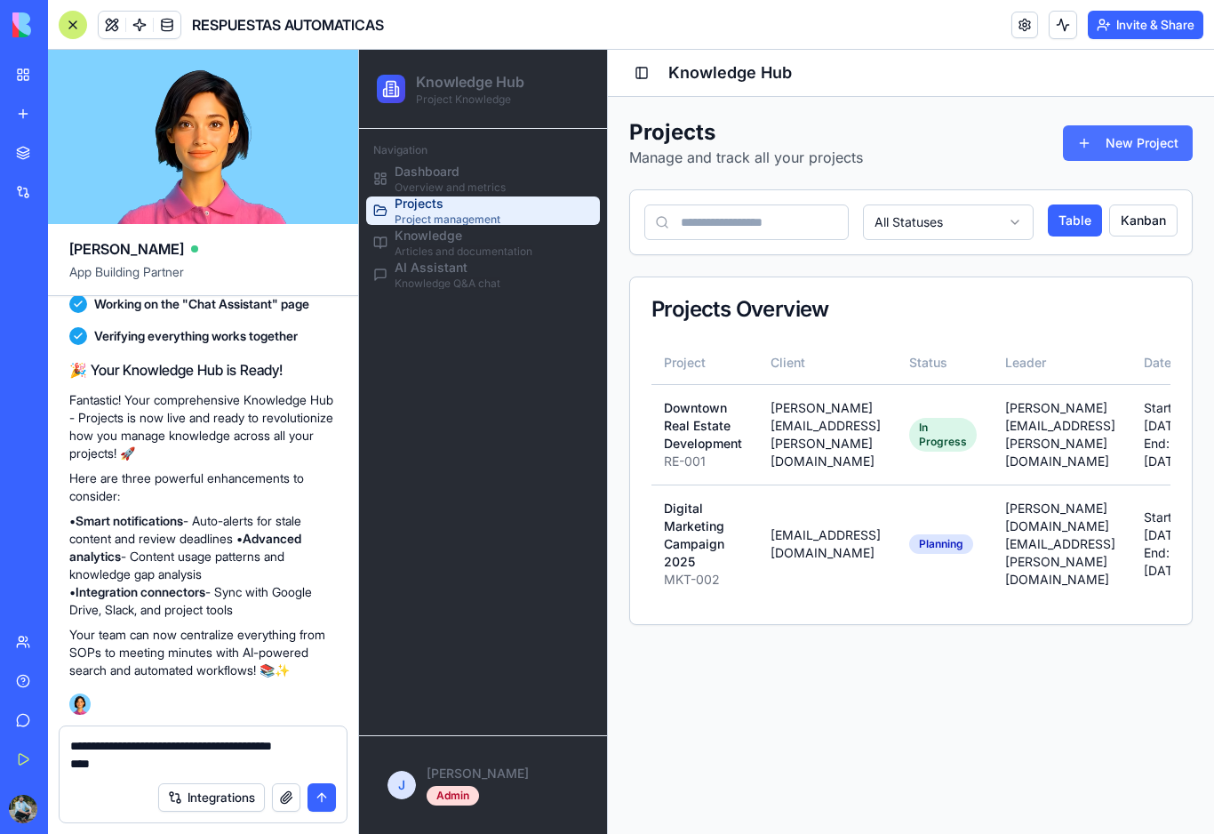
click at [1147, 150] on button "New Project" at bounding box center [1128, 143] width 130 height 36
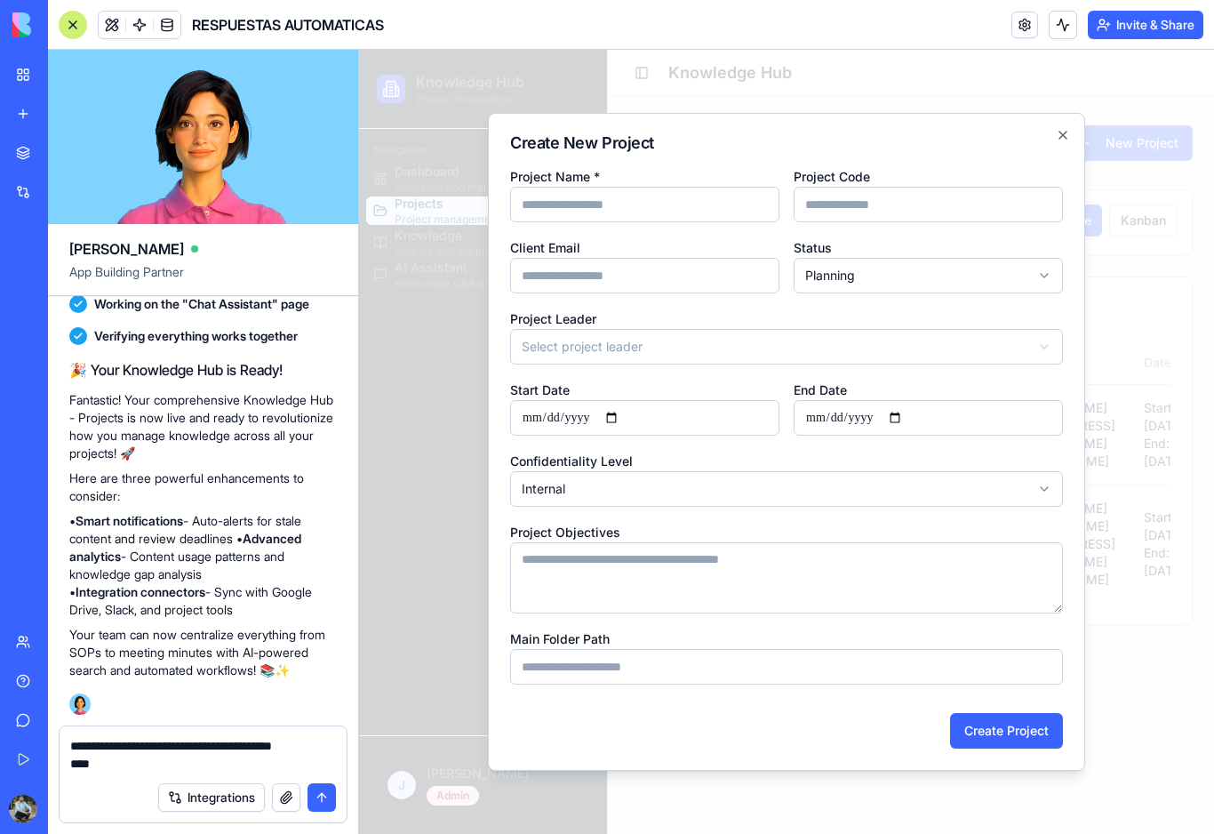
click at [126, 762] on textarea "**********" at bounding box center [203, 755] width 266 height 36
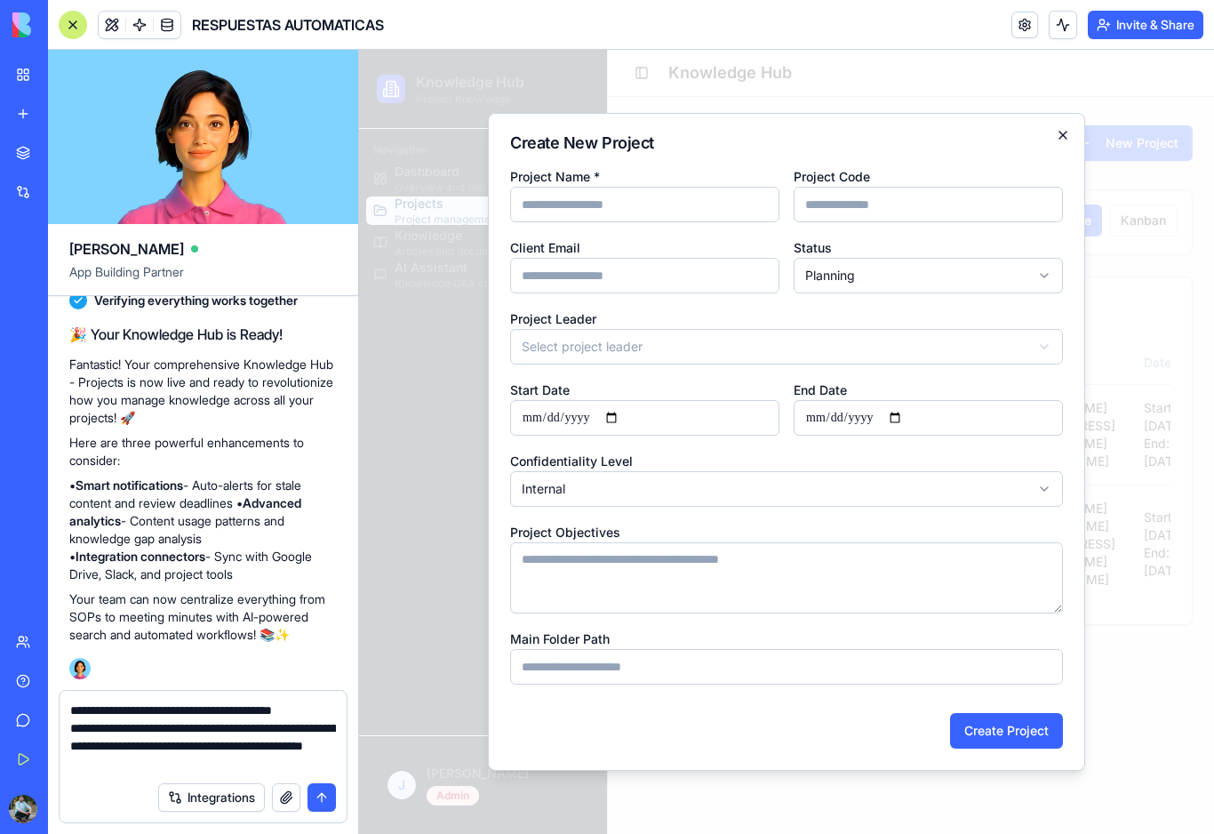
click at [1065, 130] on icon "button" at bounding box center [1063, 135] width 14 height 14
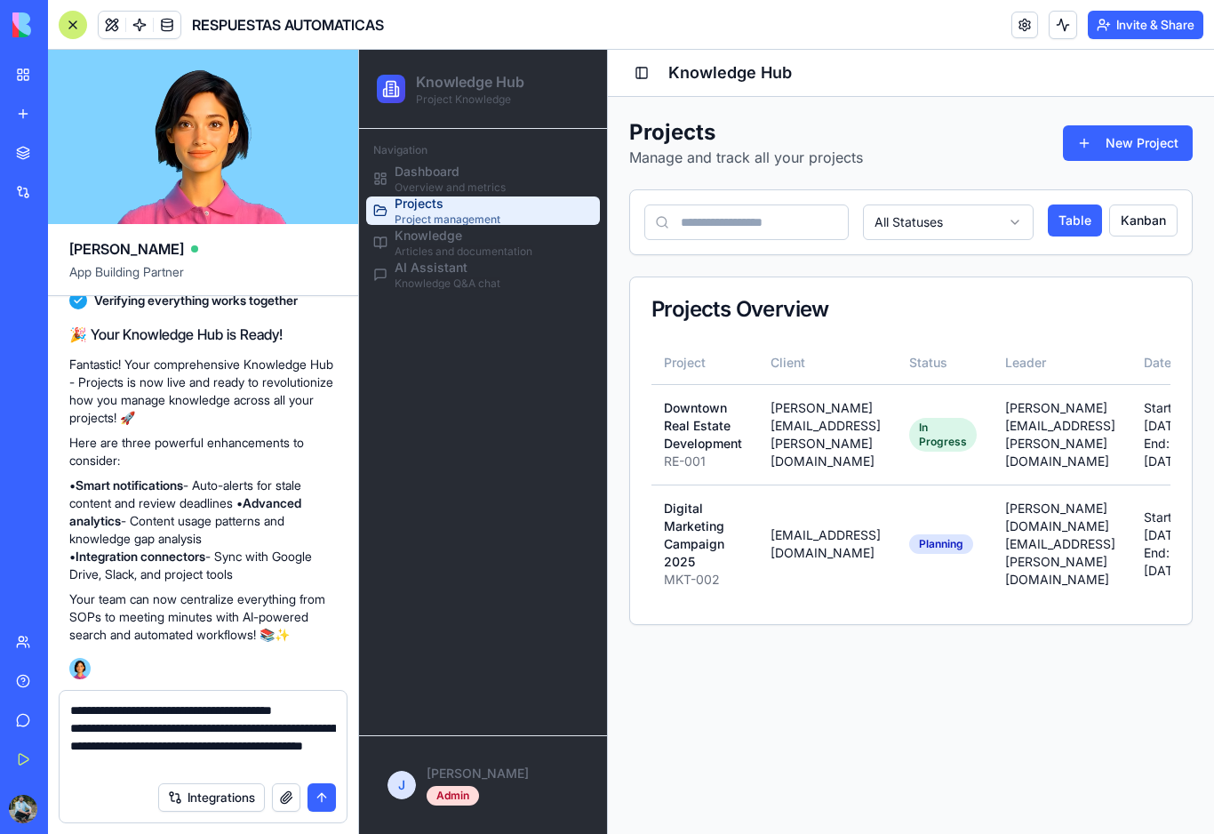
click at [266, 770] on textarea "**********" at bounding box center [203, 736] width 266 height 71
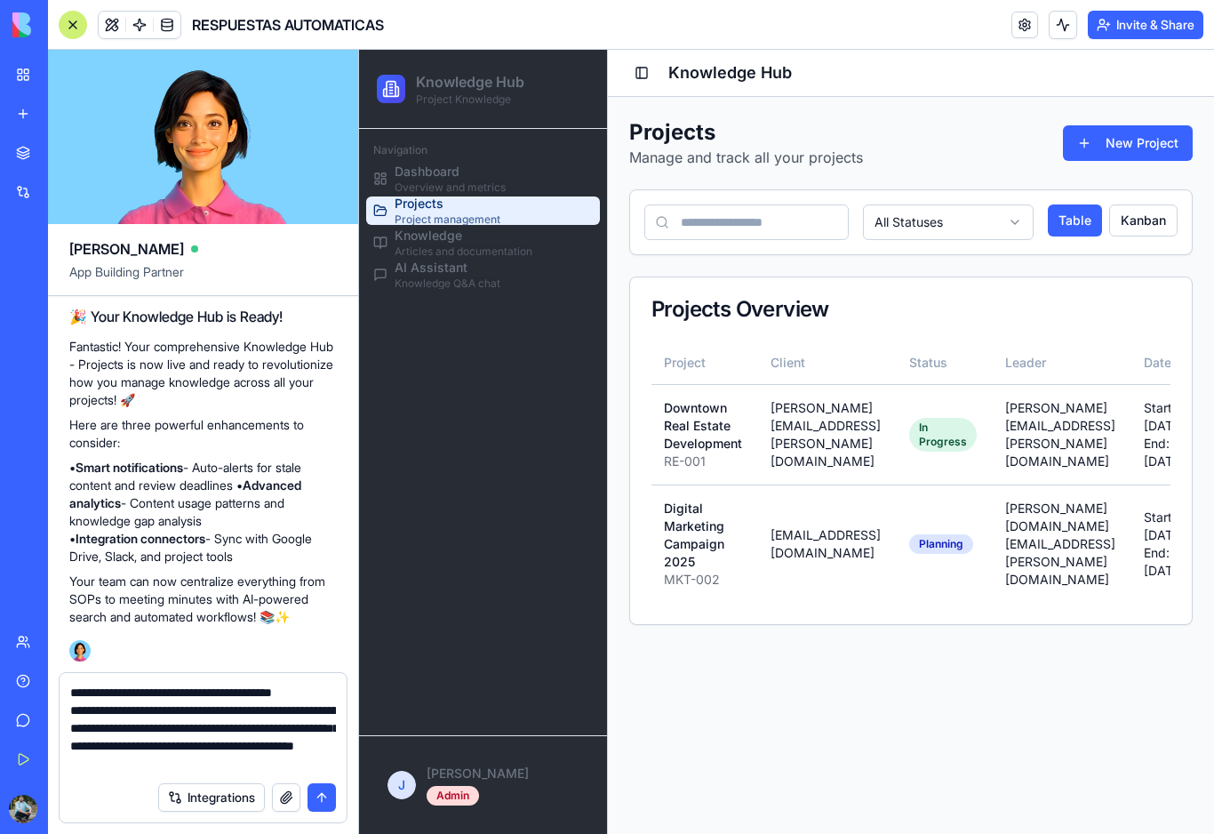
drag, startPoint x: 266, startPoint y: 762, endPoint x: -1, endPoint y: -1, distance: 808.6
click at [0, 0] on html "BETA My Workspace New app Marketplace Integrations Recent PLANEACION DE CONTENI…" at bounding box center [607, 417] width 1214 height 834
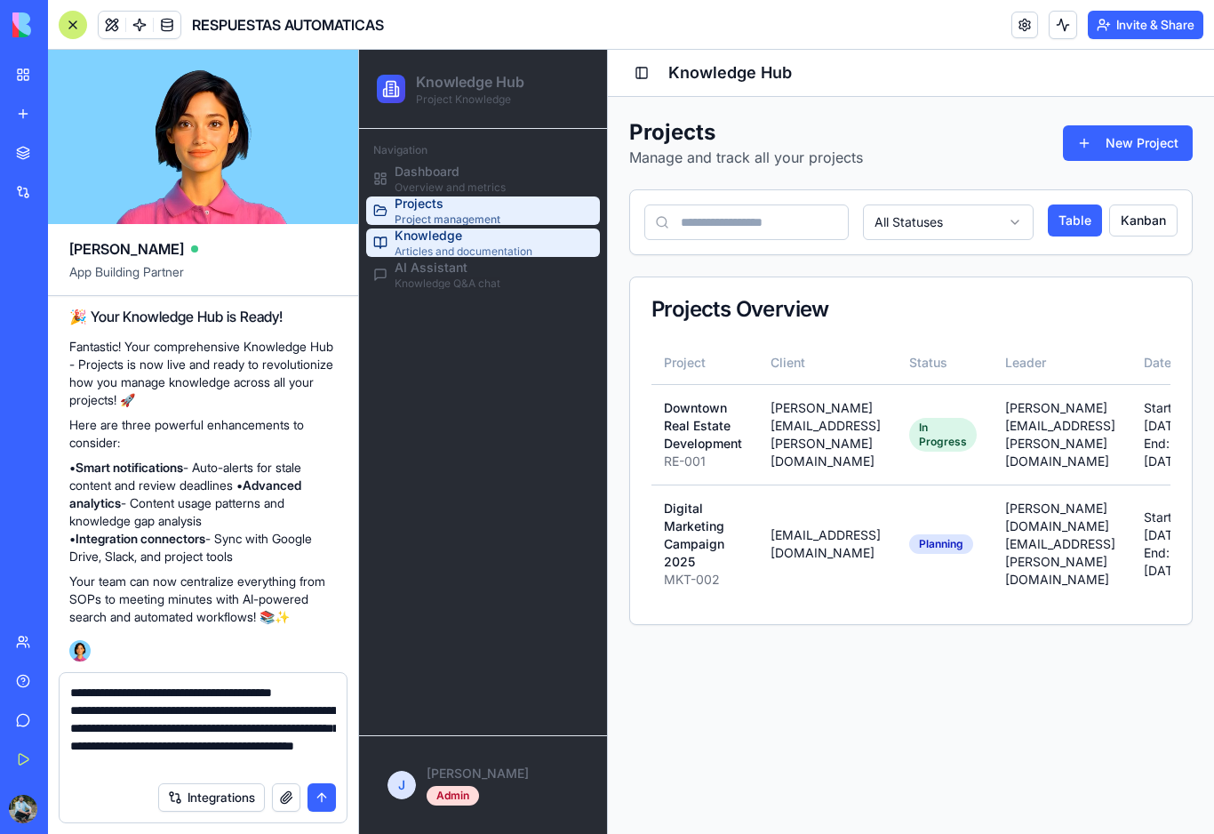
click at [458, 253] on span "Articles and documentation" at bounding box center [464, 251] width 138 height 14
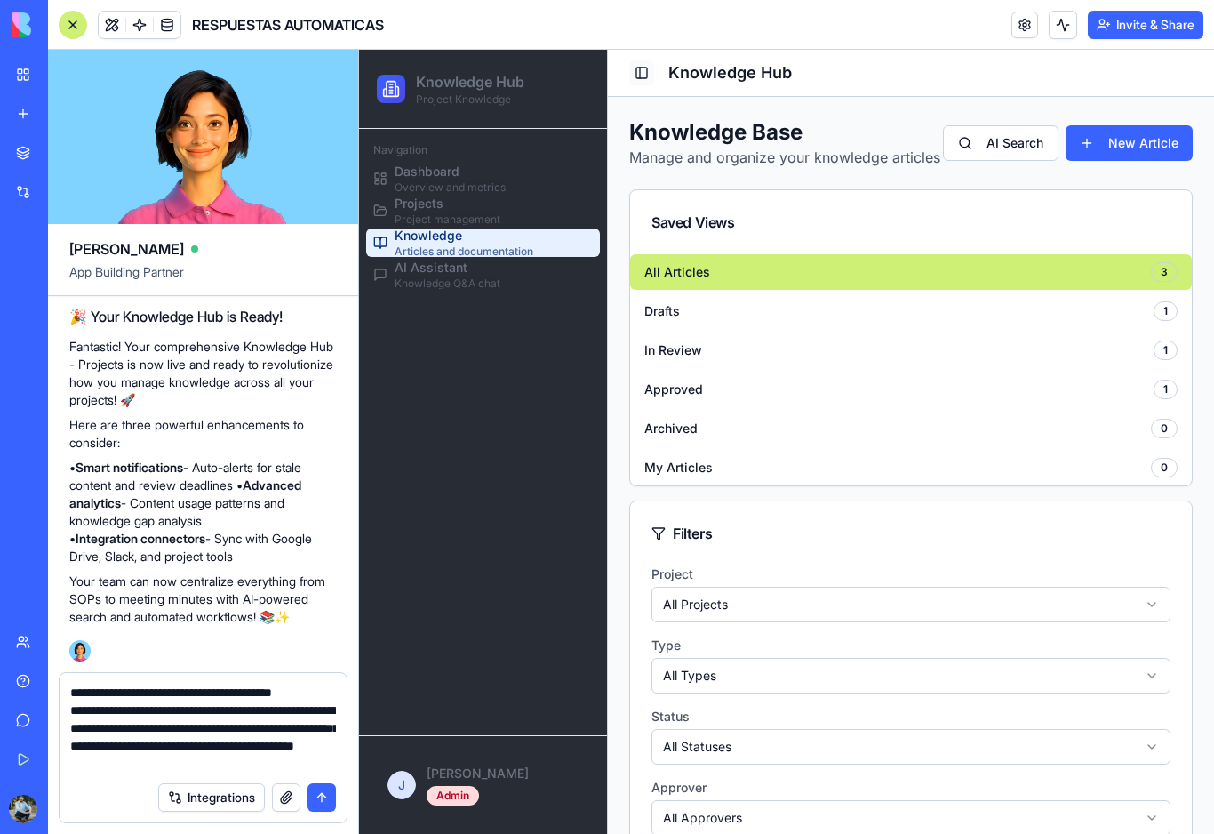
click at [647, 76] on button "Toggle Sidebar" at bounding box center [641, 72] width 25 height 25
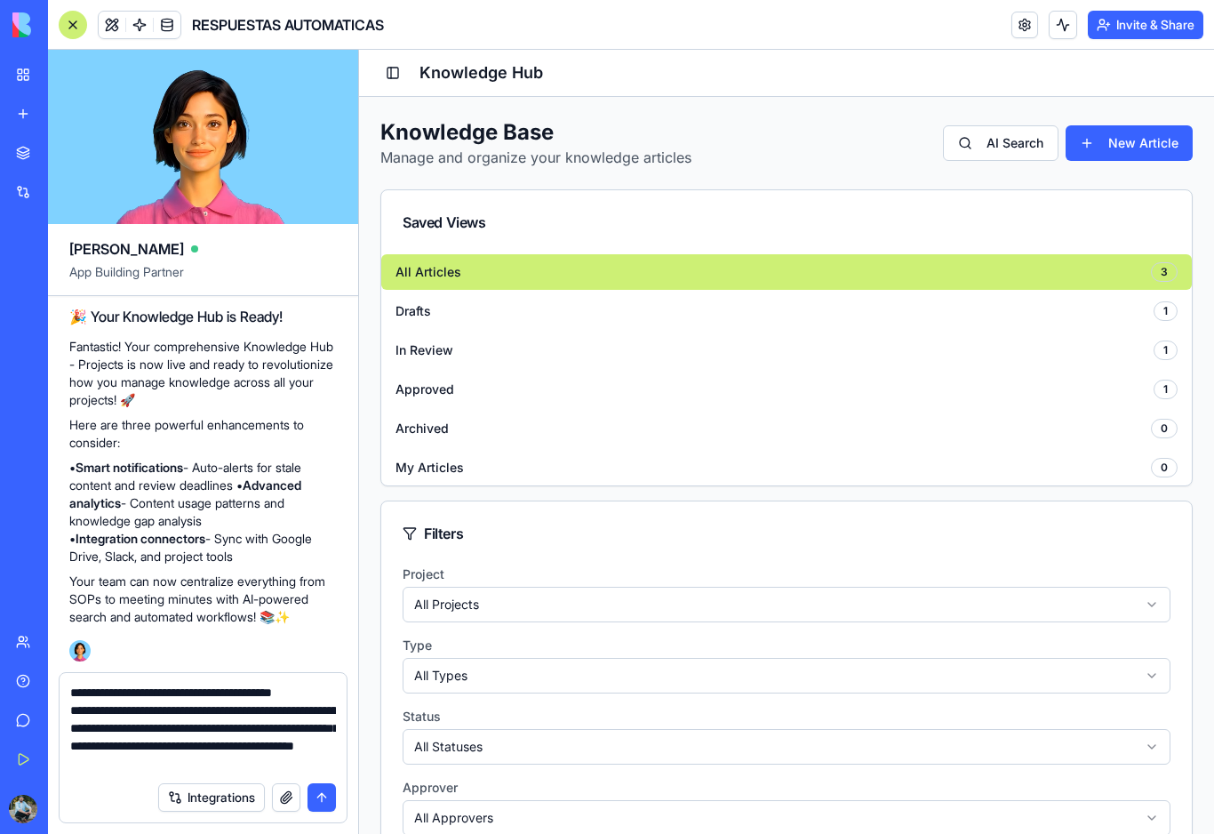
click at [647, 76] on h2 "Knowledge Hub" at bounding box center [805, 72] width 773 height 25
click at [393, 72] on button "Toggle Sidebar" at bounding box center [392, 72] width 25 height 25
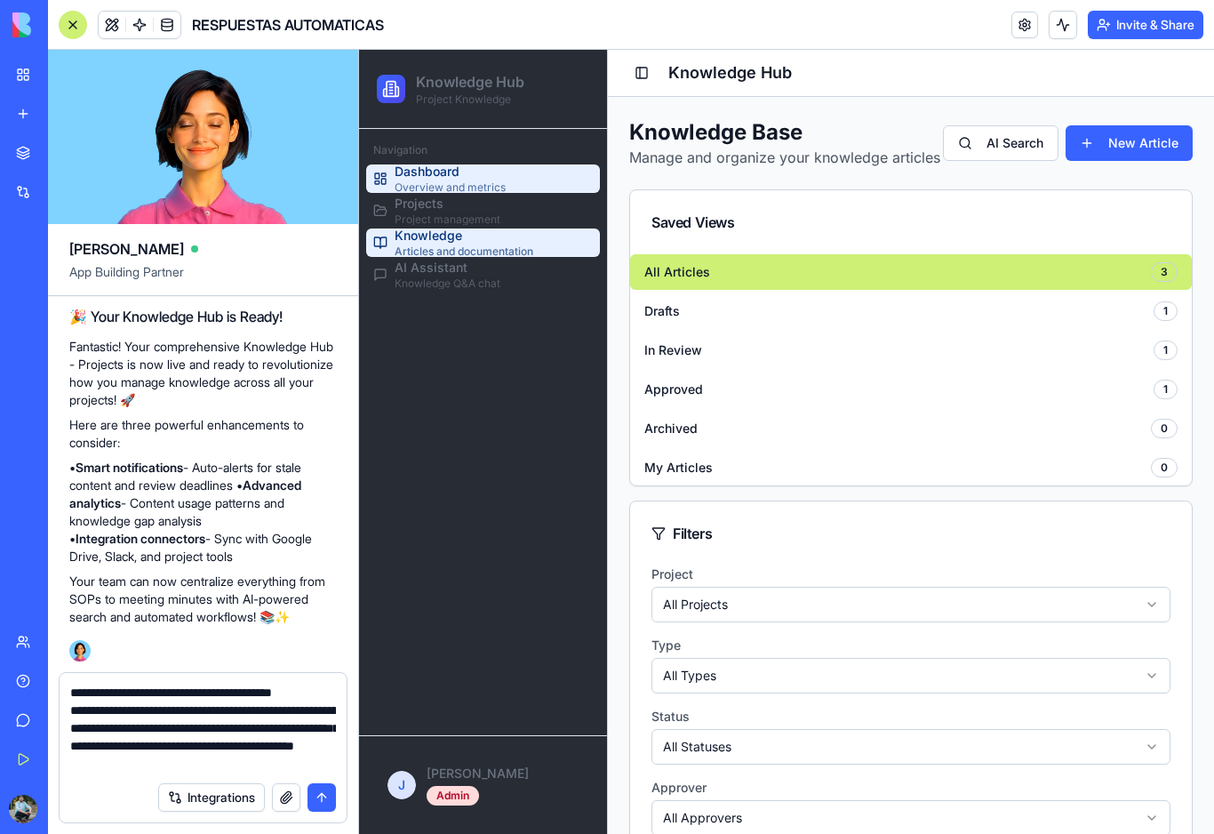
click at [428, 183] on span "Overview and metrics" at bounding box center [450, 187] width 111 height 14
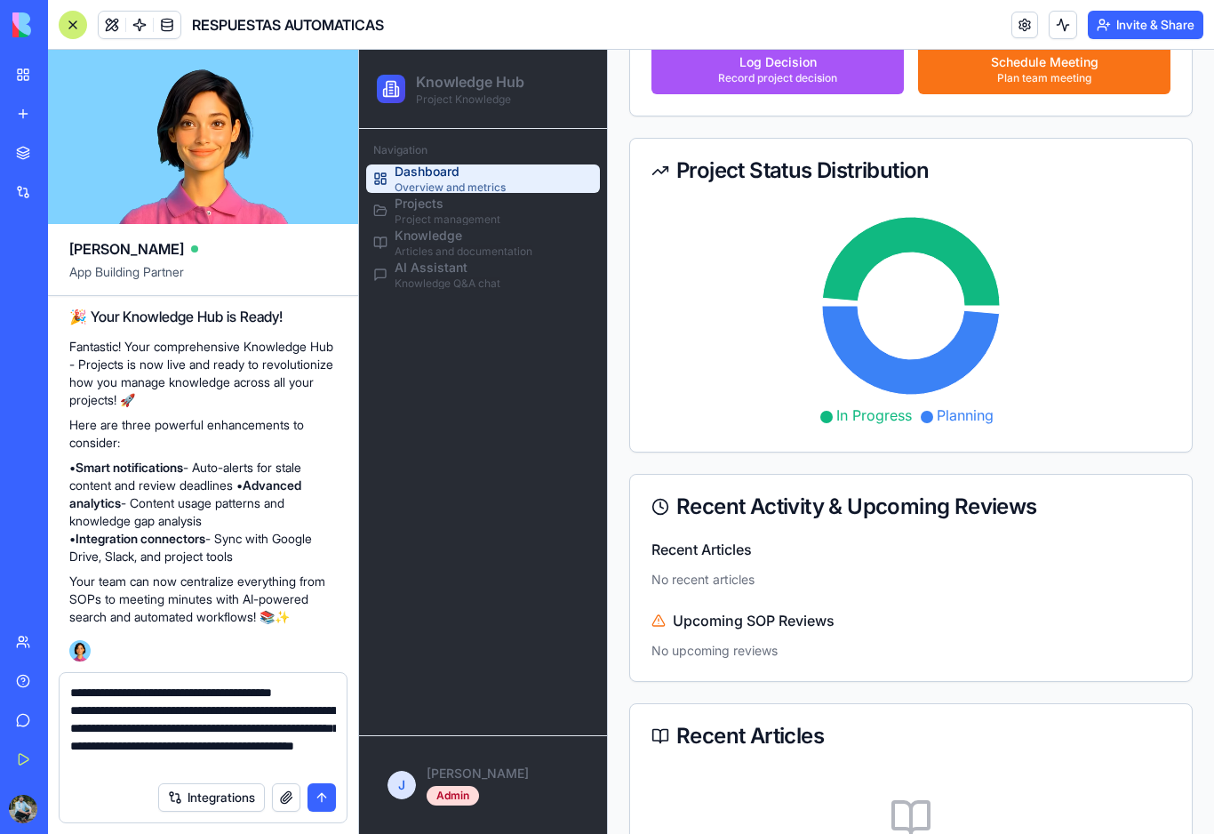
scroll to position [643, 0]
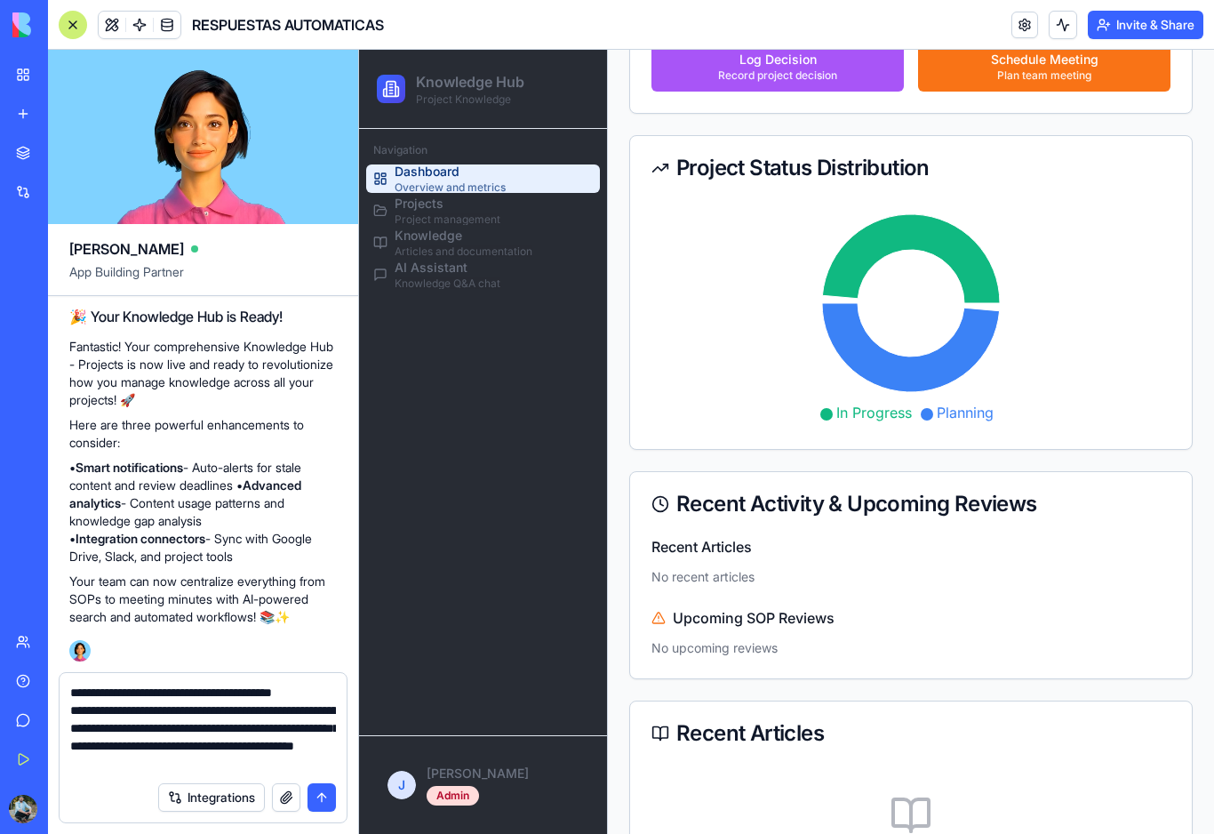
click at [470, 226] on ul "Dashboard Overview and metrics Projects Project management Knowledge Articles a…" at bounding box center [483, 226] width 234 height 124
click at [432, 212] on span "Project management" at bounding box center [448, 219] width 106 height 14
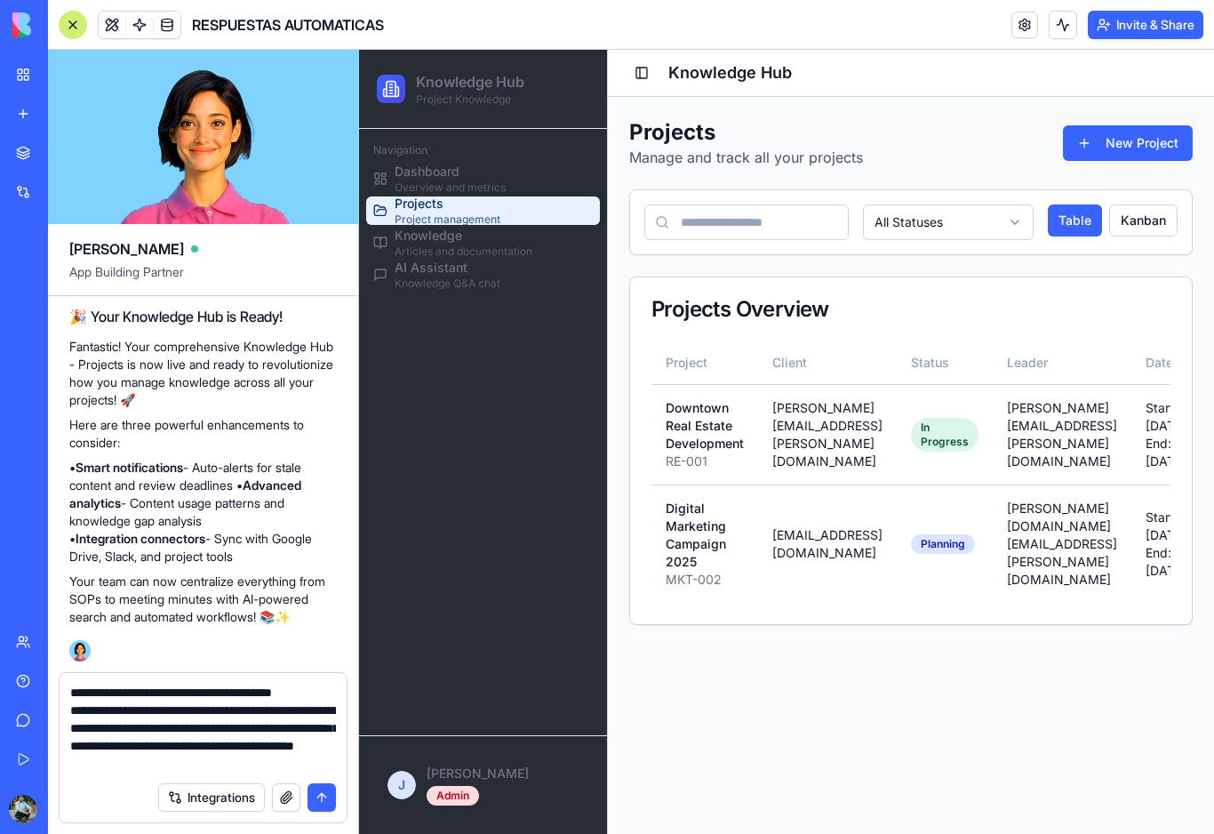
click at [331, 771] on textarea "**********" at bounding box center [203, 727] width 266 height 89
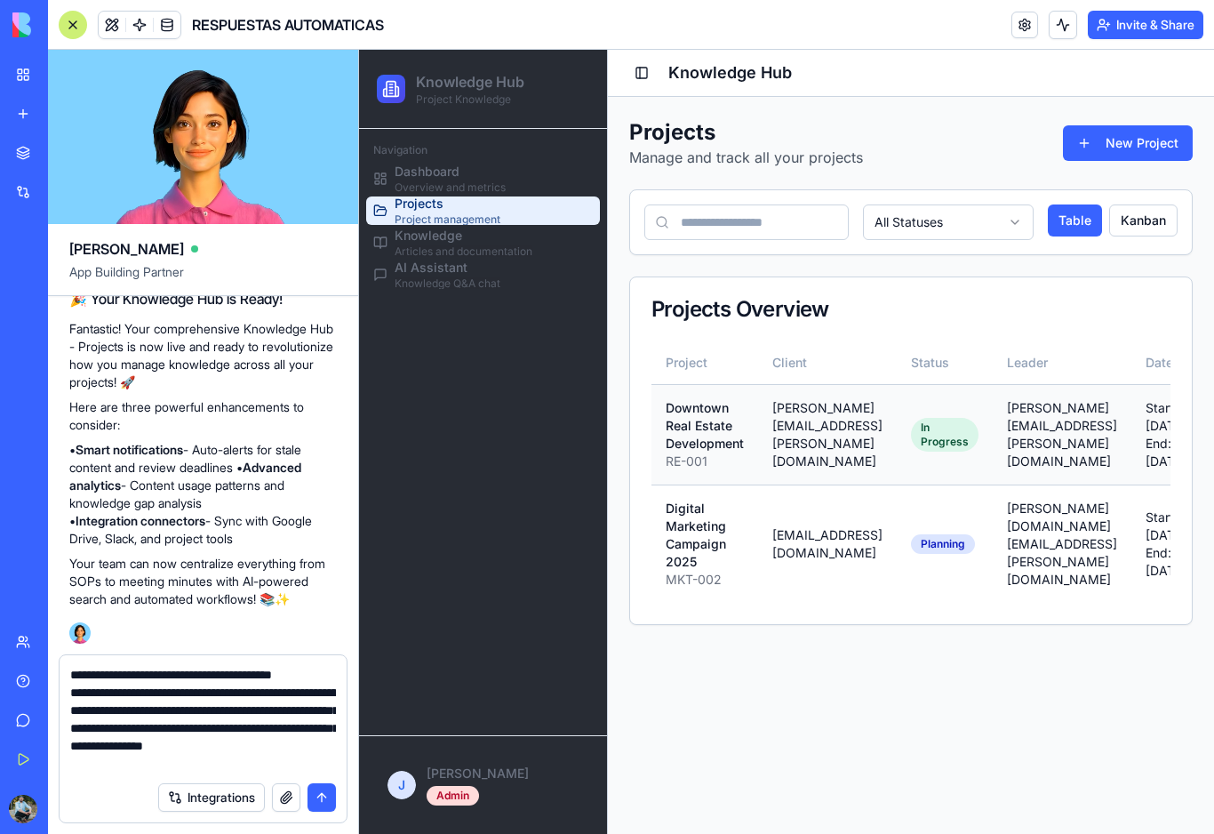
click at [710, 442] on div "Downtown Real Estate Development" at bounding box center [705, 425] width 78 height 53
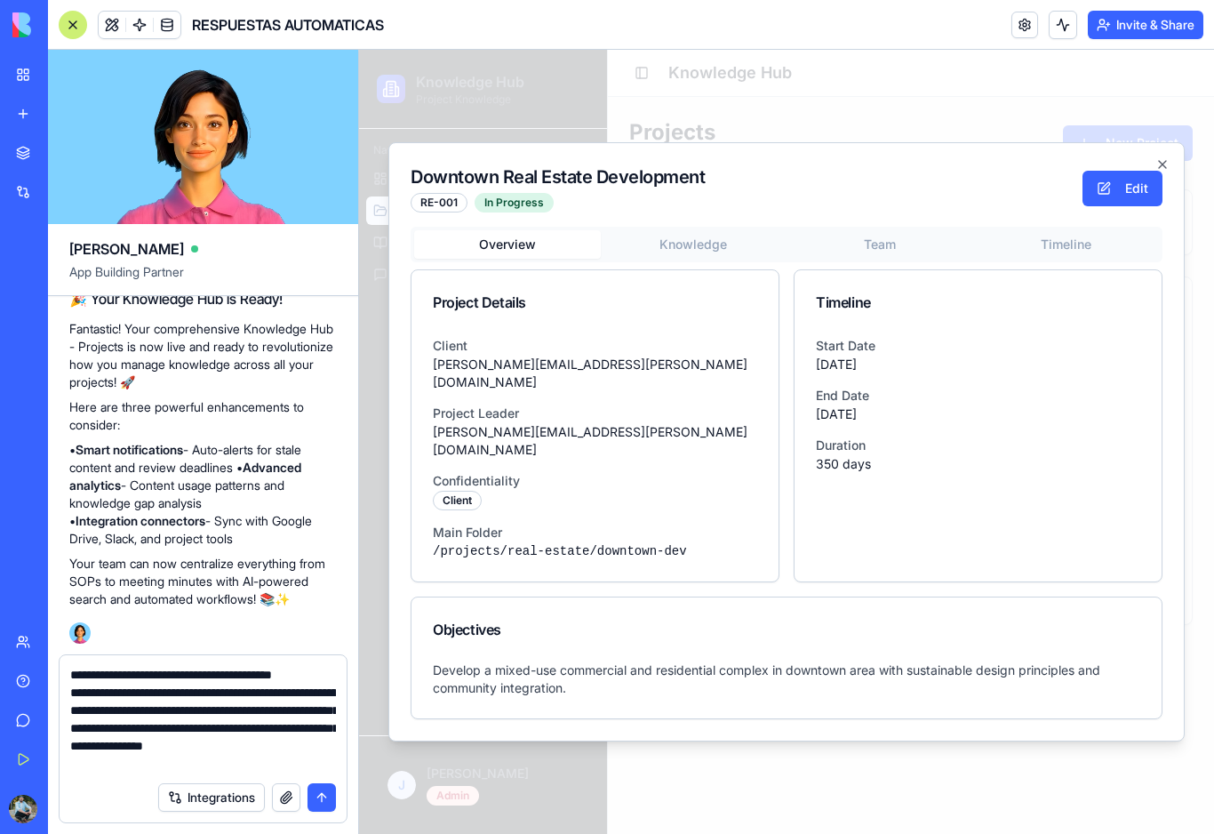
click at [234, 765] on textarea "**********" at bounding box center [203, 719] width 266 height 107
click at [214, 753] on textarea "**********" at bounding box center [203, 719] width 266 height 107
click at [283, 762] on textarea "**********" at bounding box center [203, 719] width 266 height 107
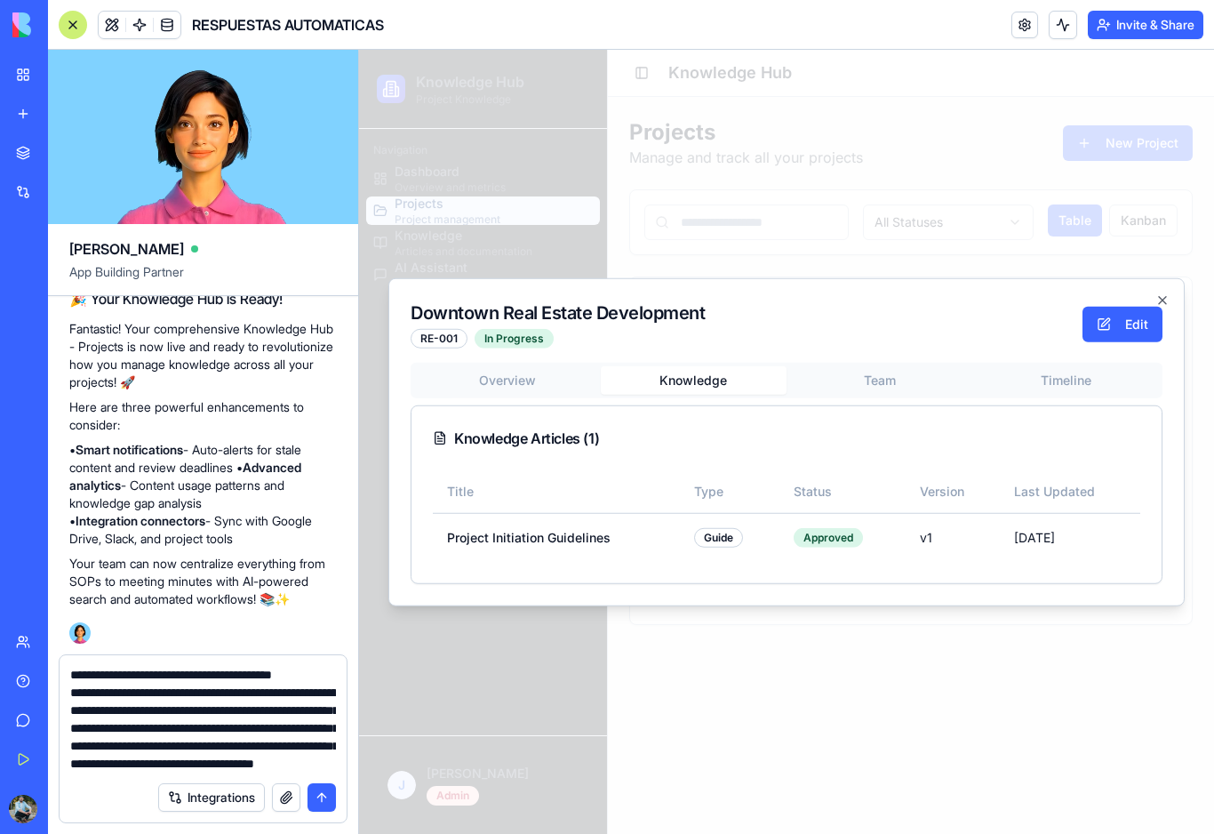
click at [659, 261] on body "Knowledge Hub Project Knowledge Navigation Dashboard Overview and metrics Proje…" at bounding box center [786, 442] width 855 height 784
click at [547, 383] on div "Overview Knowledge Team Timeline Knowledge Articles ( 1 ) Title Type Status Ver…" at bounding box center [787, 473] width 752 height 221
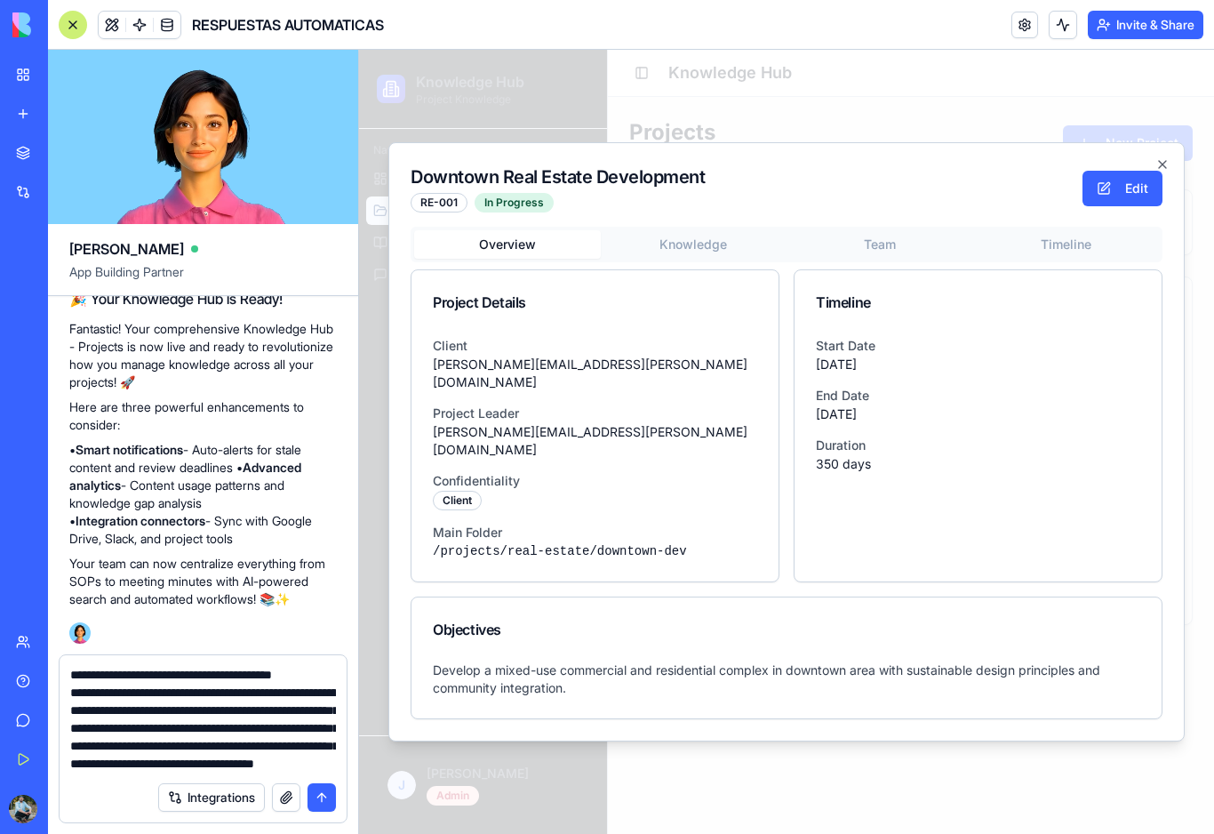
click at [707, 263] on body "Knowledge Hub Project Knowledge Navigation Dashboard Overview and metrics Proje…" at bounding box center [786, 442] width 855 height 784
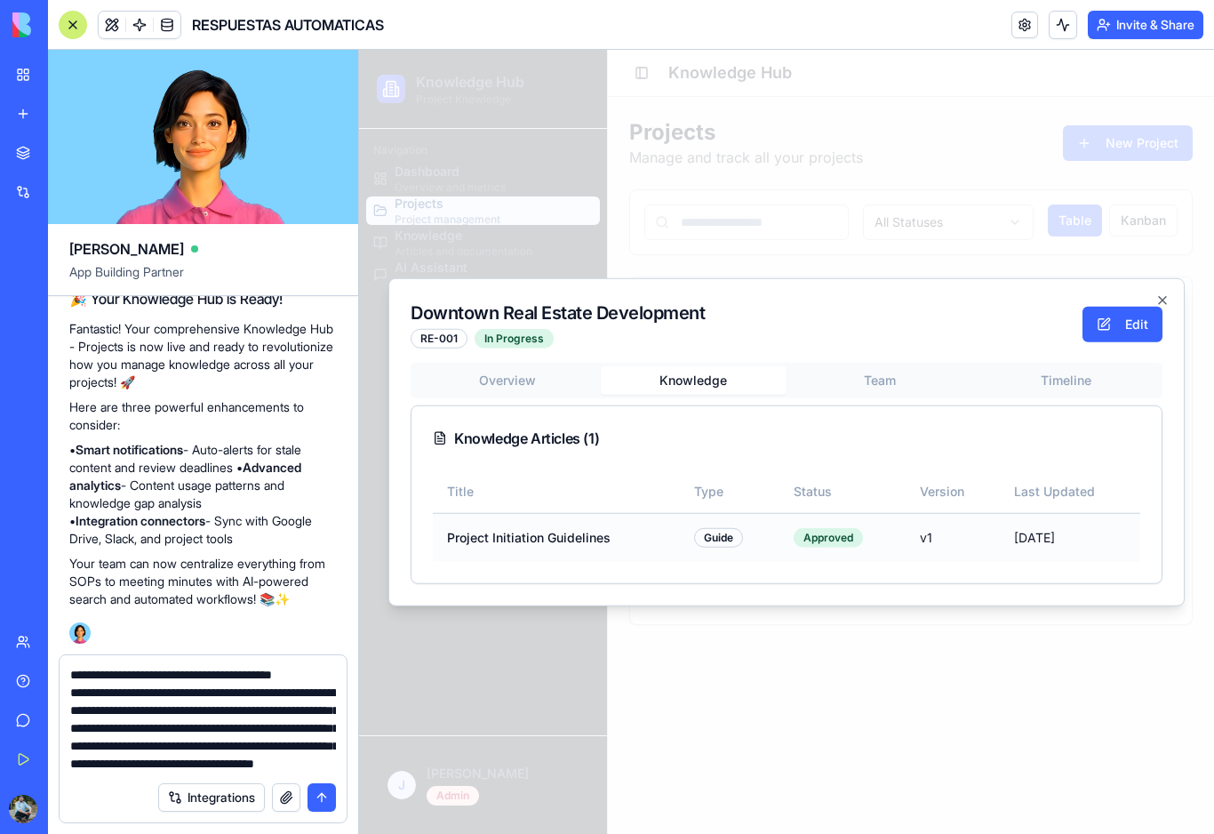
click at [602, 545] on td "Project Initiation Guidelines" at bounding box center [556, 537] width 247 height 49
click at [889, 379] on div "Overview Knowledge Team Timeline Knowledge Articles ( 1 ) Title Type Status Ver…" at bounding box center [787, 473] width 752 height 221
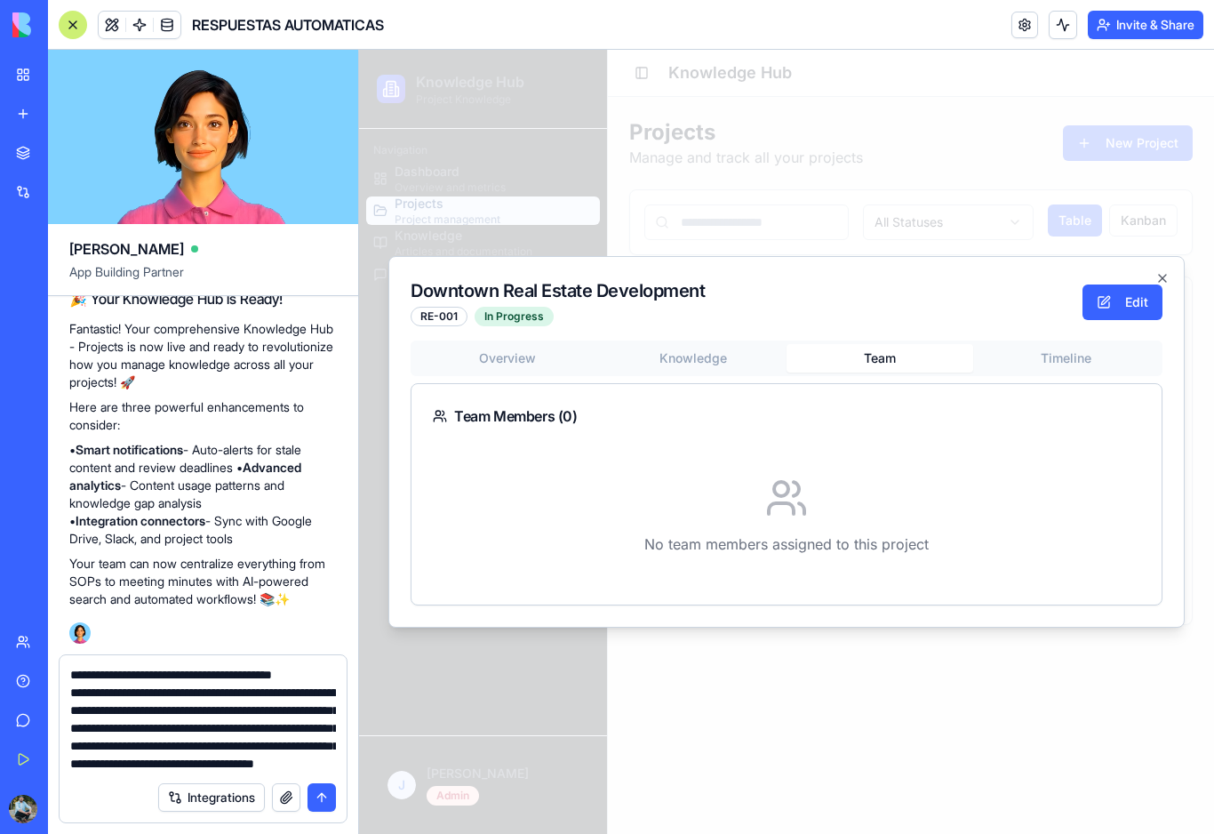
click at [1031, 354] on div "Overview Knowledge Team Timeline Team Members ( 0 ) No team members assigned to…" at bounding box center [787, 472] width 752 height 265
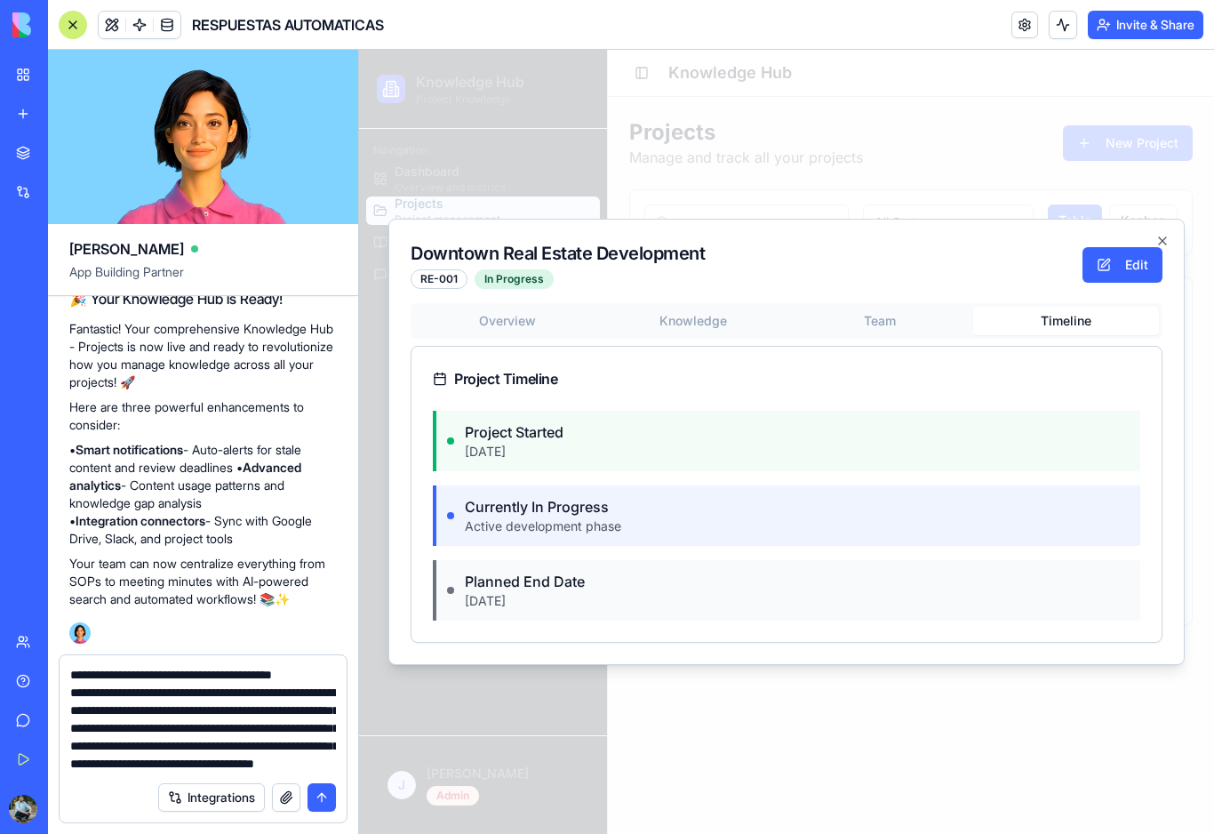
click at [535, 323] on div "Overview Knowledge Team Timeline Project Timeline Project Started [DATE] Curren…" at bounding box center [787, 472] width 752 height 339
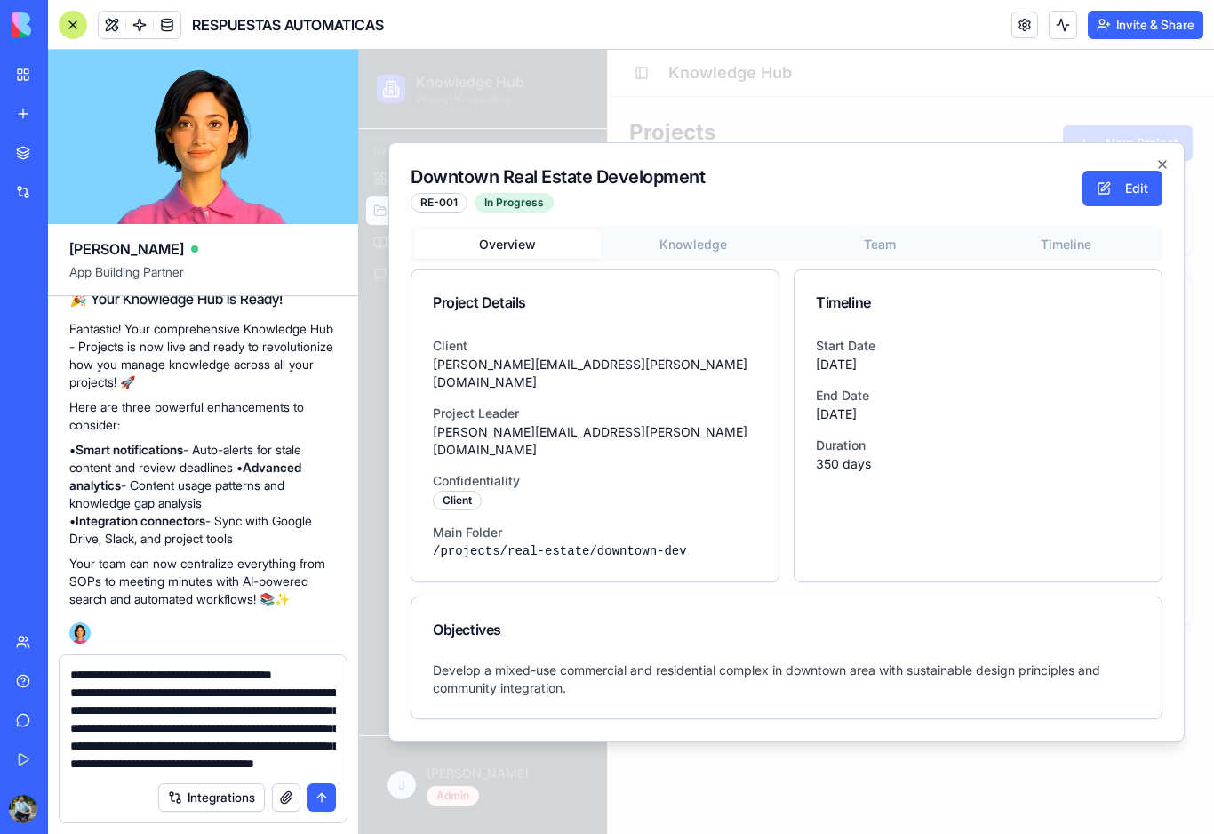
scroll to position [3339, 0]
click at [218, 762] on textarea "**********" at bounding box center [203, 719] width 266 height 107
click at [721, 265] on body "Knowledge Hub Project Knowledge Navigation Dashboard Overview and metrics Proje…" at bounding box center [786, 442] width 855 height 784
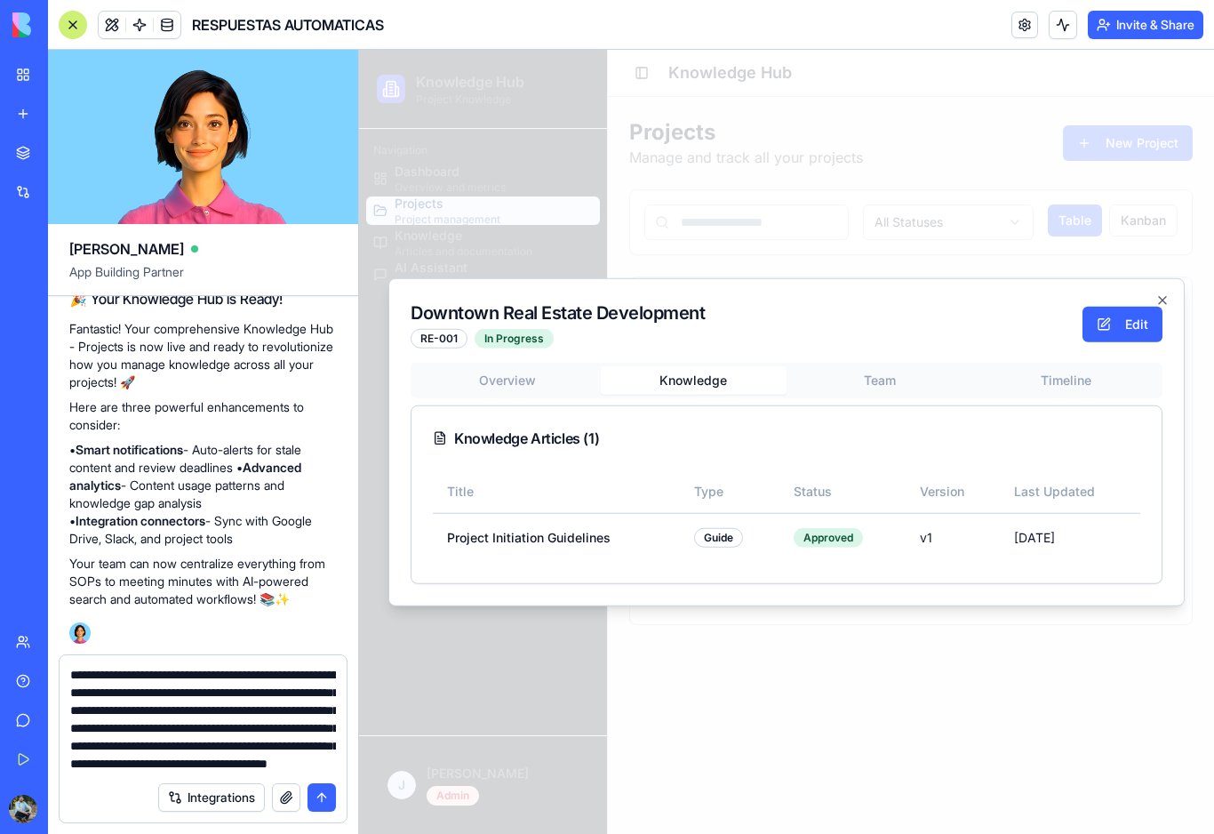
click at [334, 746] on textarea "**********" at bounding box center [203, 719] width 266 height 107
click at [143, 762] on textarea "**********" at bounding box center [203, 719] width 266 height 107
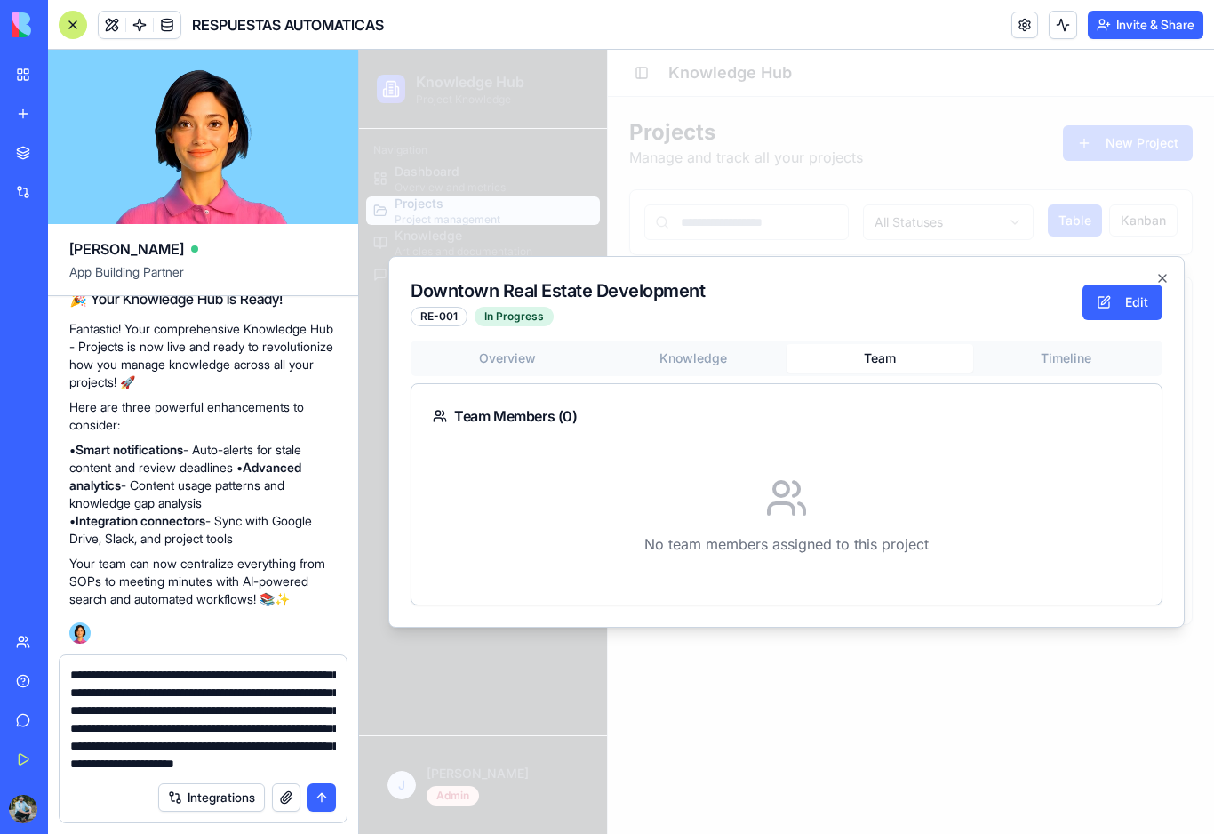
click at [900, 387] on div "Overview Knowledge Team Timeline Team Members ( 0 ) No team members assigned to…" at bounding box center [787, 472] width 752 height 265
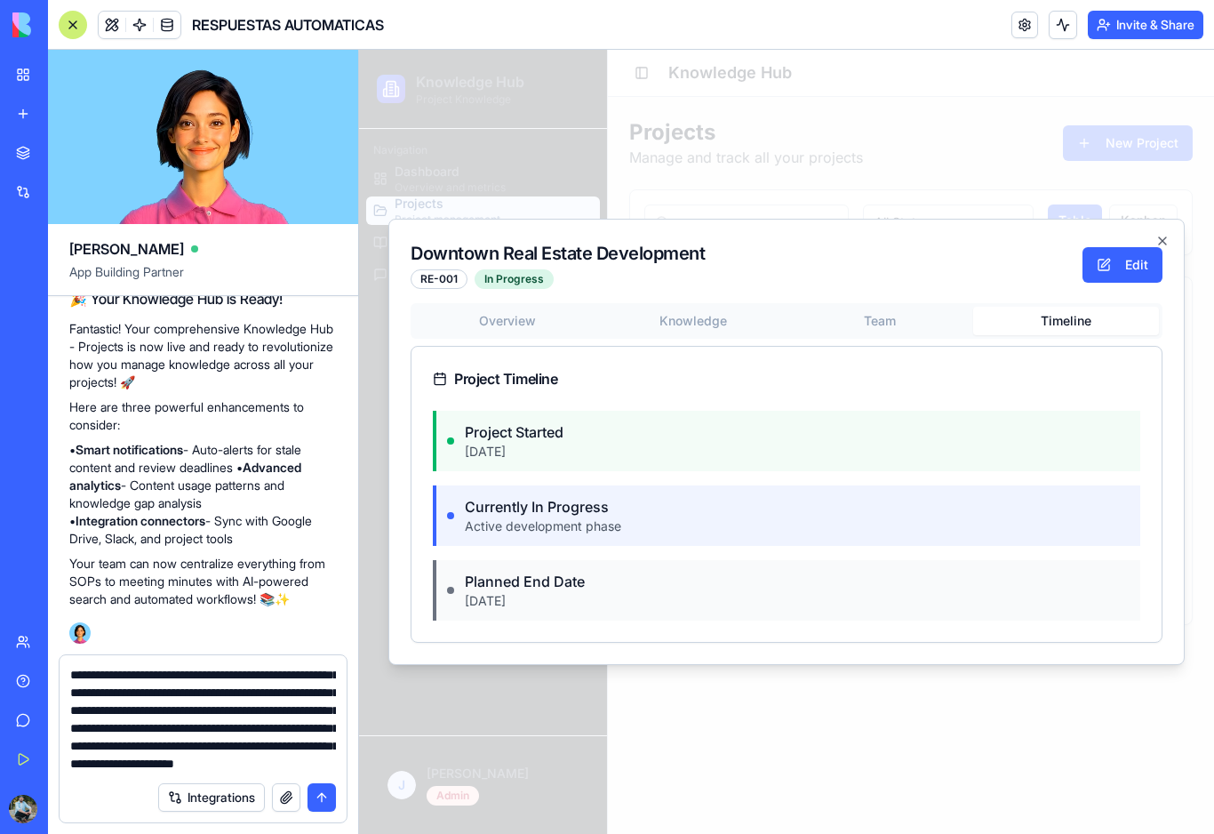
click at [1052, 357] on div "Overview Knowledge Team Timeline Project Timeline Project Started [DATE] Curren…" at bounding box center [787, 472] width 752 height 339
click at [253, 745] on textarea "**********" at bounding box center [203, 719] width 266 height 107
click at [531, 322] on div "Overview Knowledge Team Timeline Project Timeline Project Started [DATE] Curren…" at bounding box center [787, 472] width 752 height 339
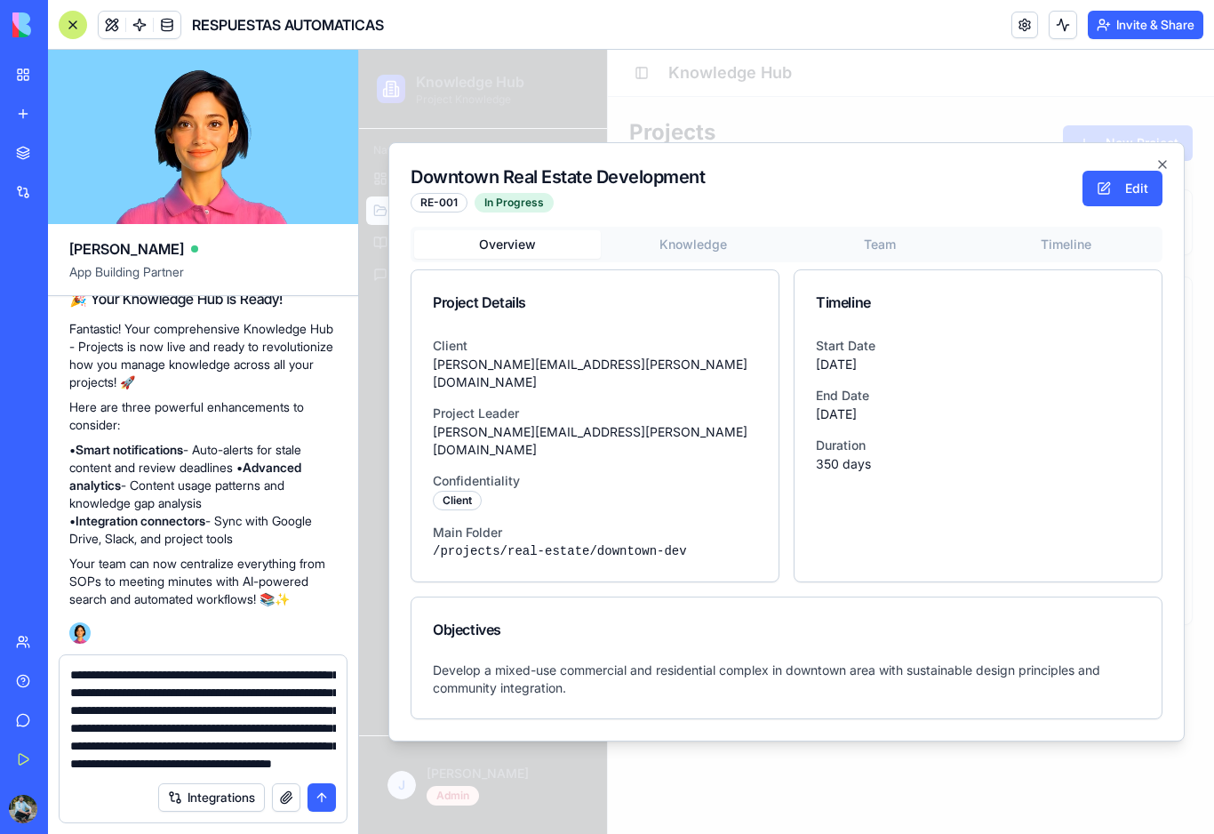
click at [668, 259] on body "Knowledge Hub Project Knowledge Navigation Dashboard Overview and metrics Proje…" at bounding box center [786, 442] width 855 height 784
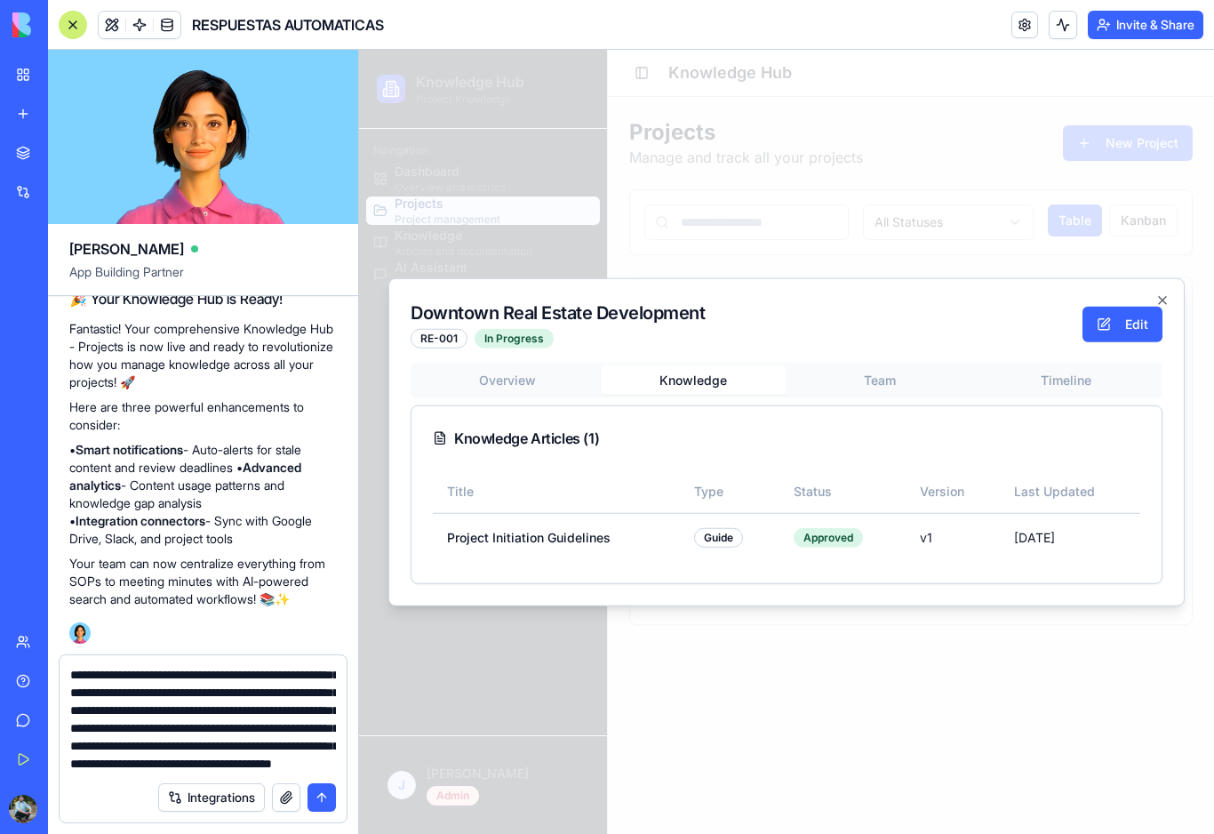
click at [167, 745] on textarea "**********" at bounding box center [203, 719] width 266 height 107
click at [1162, 300] on icon "button" at bounding box center [1162, 300] width 7 height 7
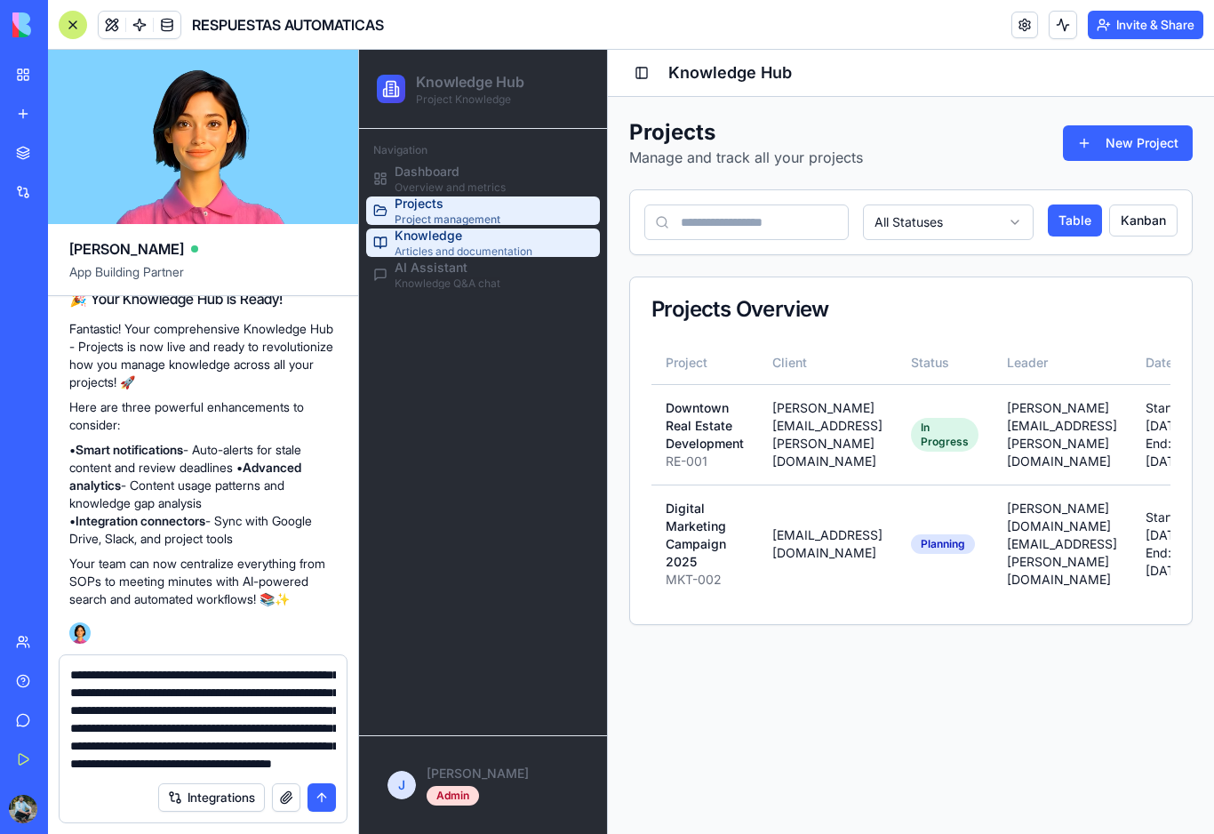
click at [502, 246] on span "Articles and documentation" at bounding box center [464, 251] width 138 height 14
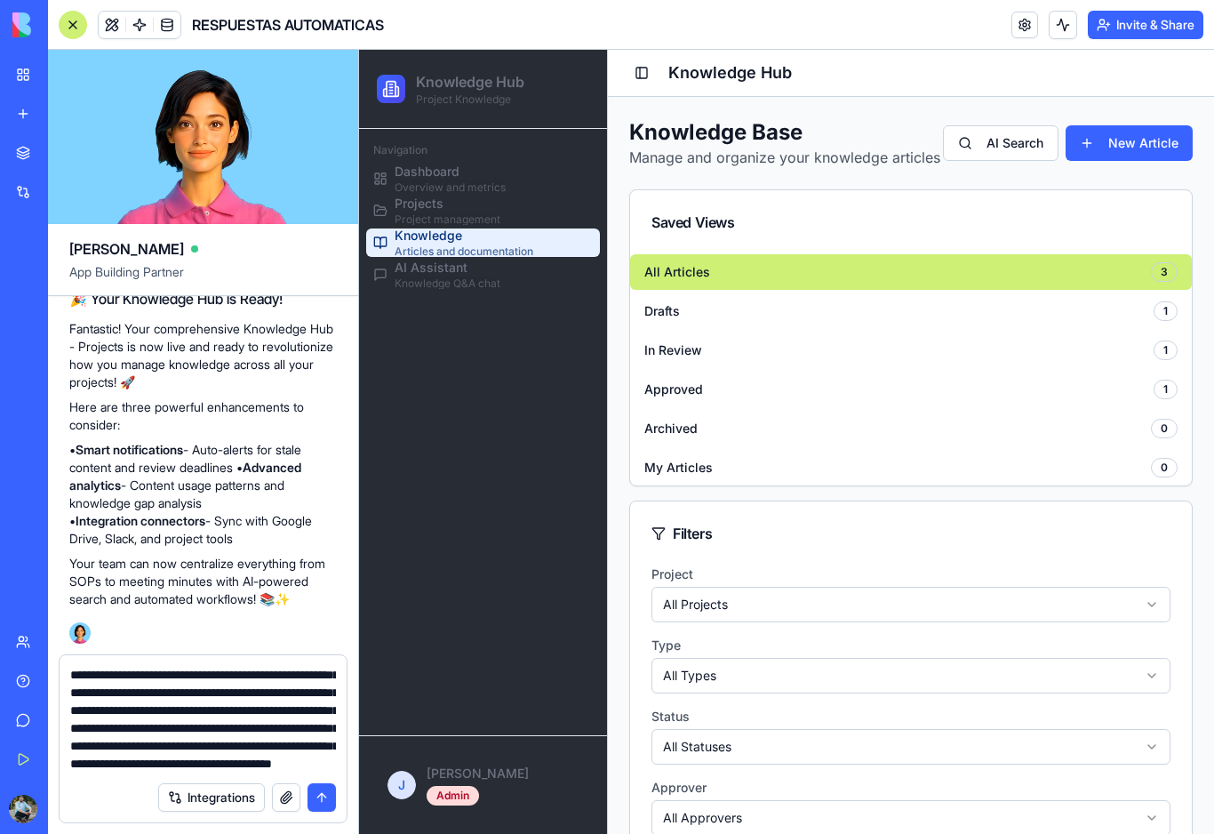
click at [184, 762] on textarea "**********" at bounding box center [203, 719] width 266 height 107
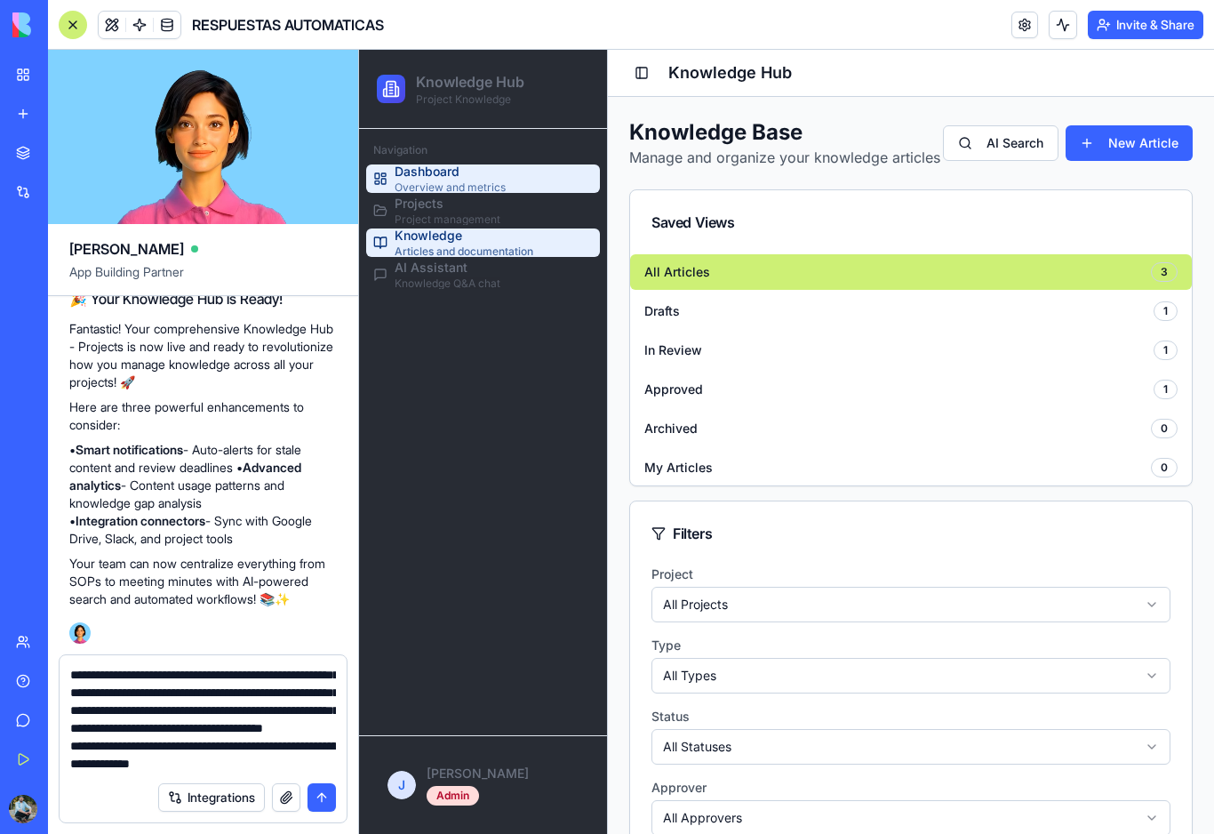
click at [449, 181] on span "Overview and metrics" at bounding box center [450, 187] width 111 height 14
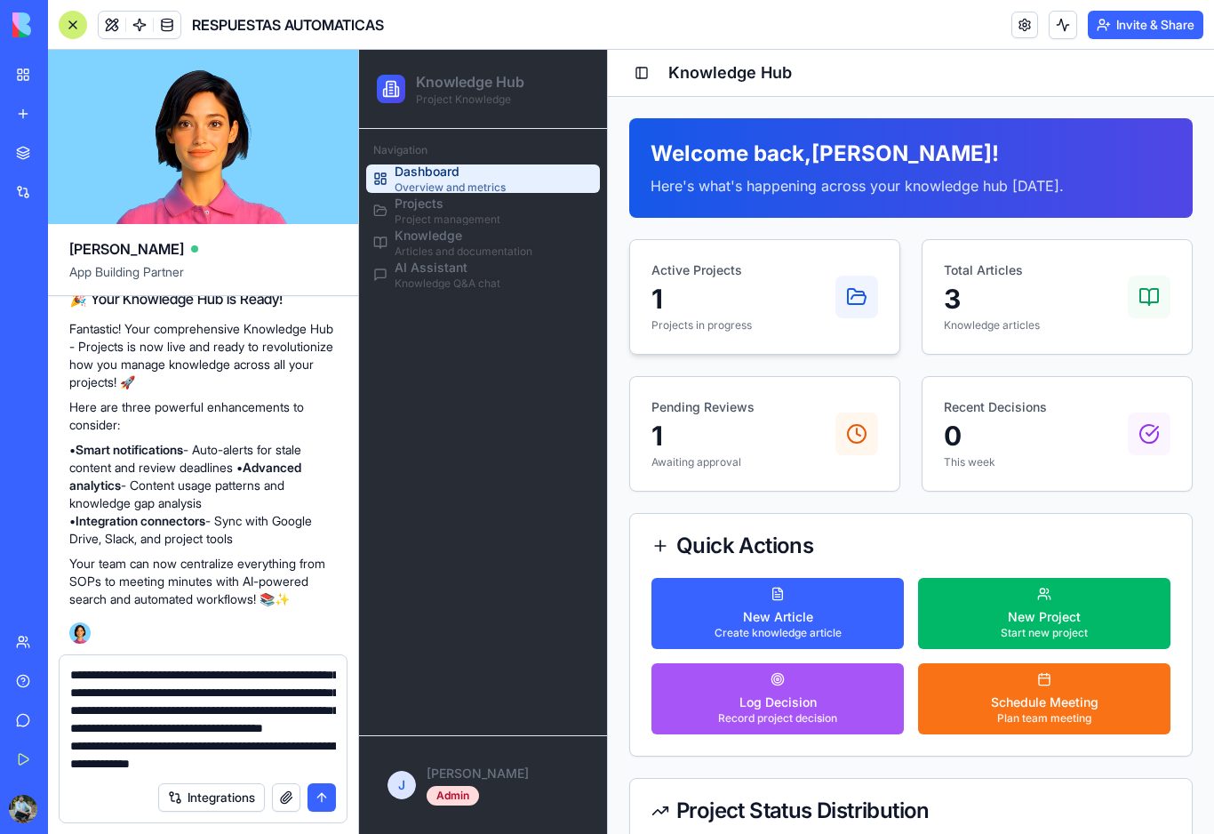
click at [735, 270] on p "Active Projects" at bounding box center [701, 270] width 100 height 18
click at [858, 300] on icon at bounding box center [856, 296] width 21 height 21
click at [1029, 302] on p "3" at bounding box center [992, 299] width 96 height 32
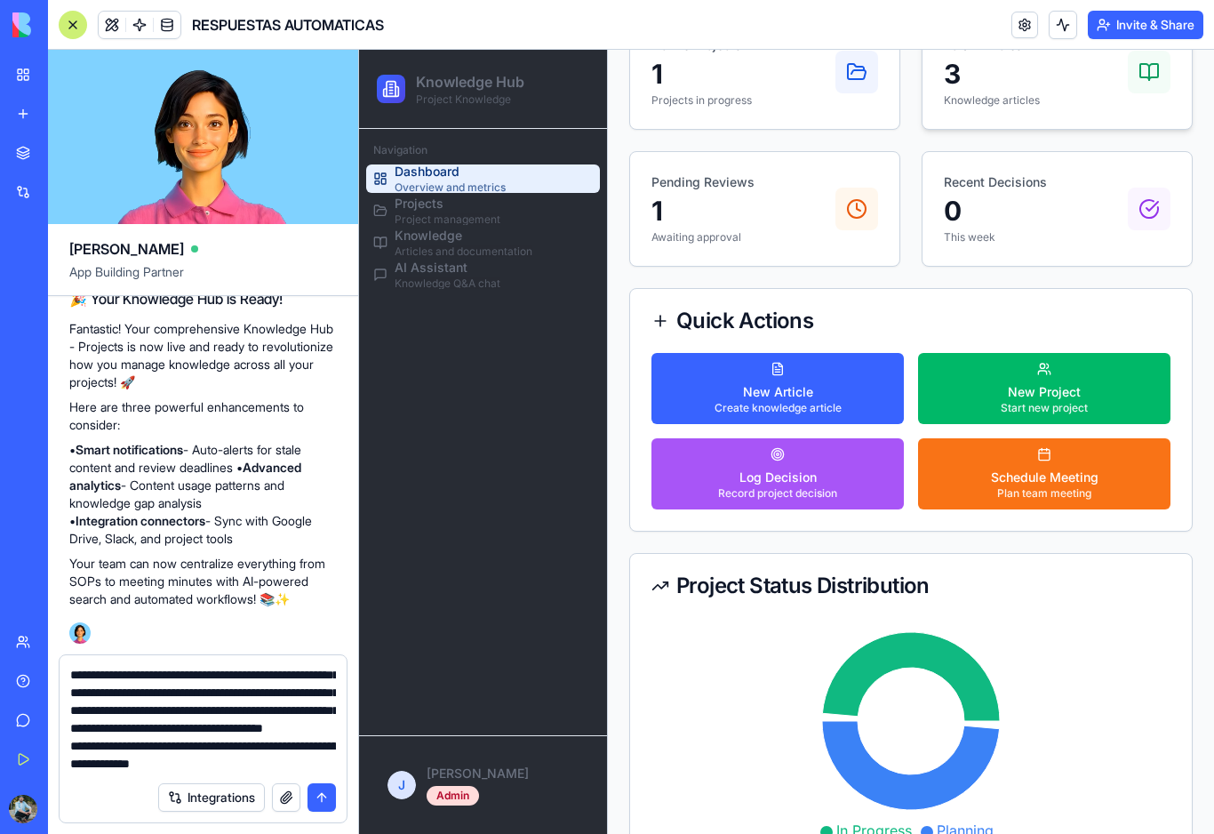
scroll to position [286, 0]
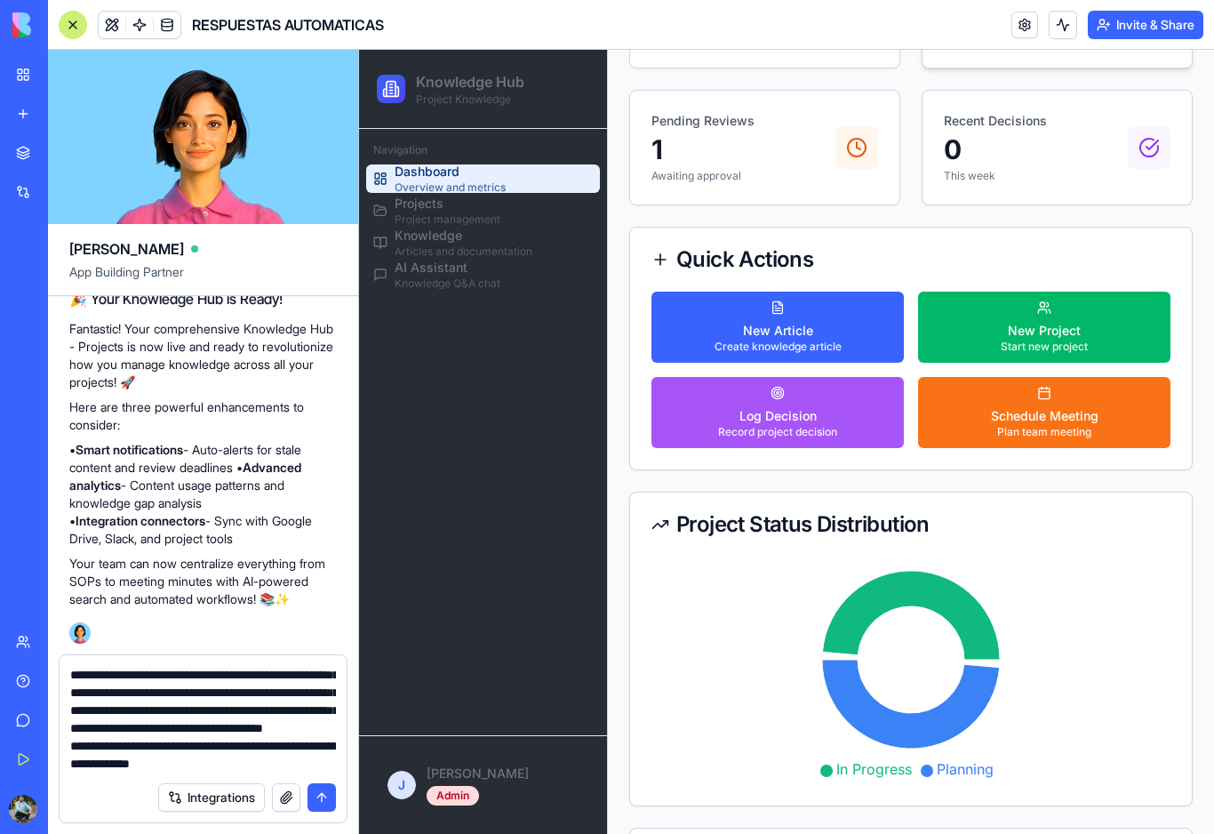
click at [1029, 302] on button "New Project Start new project" at bounding box center [1044, 326] width 252 height 71
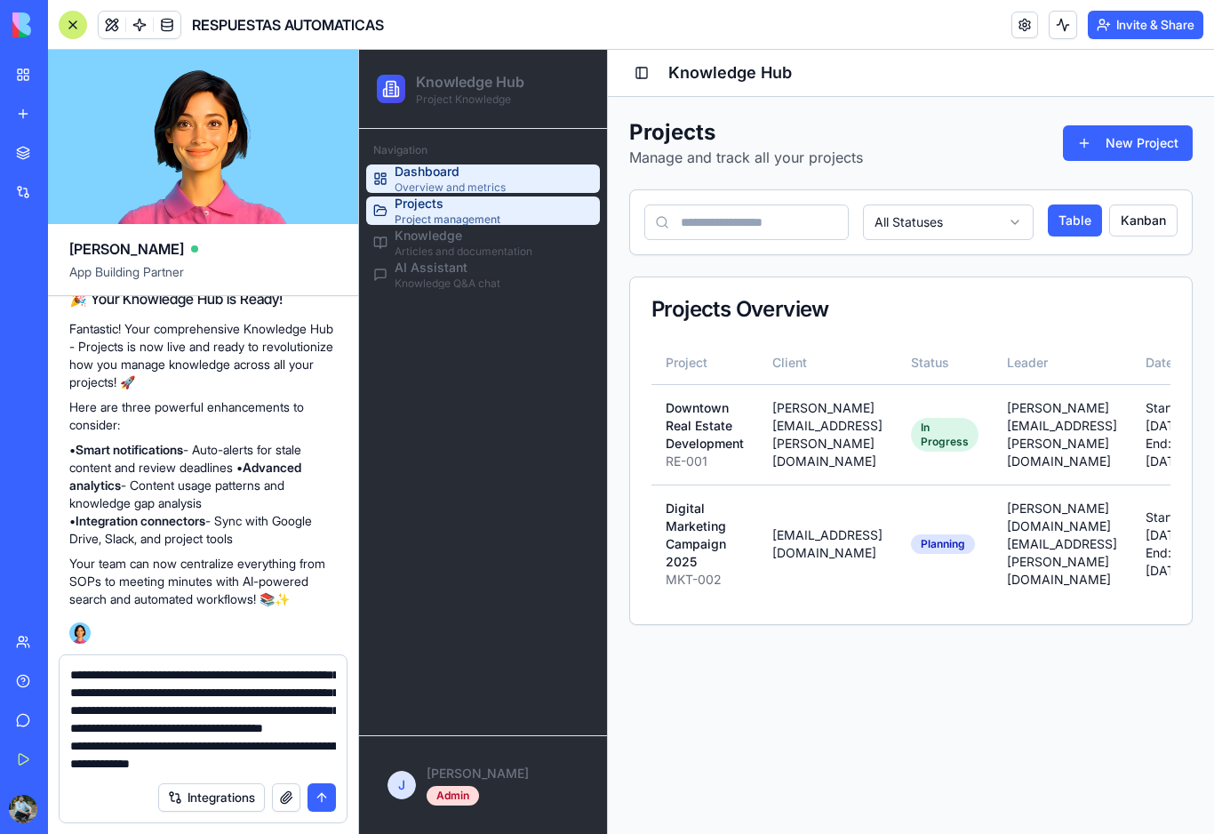
click at [483, 180] on span "Dashboard" at bounding box center [450, 172] width 111 height 18
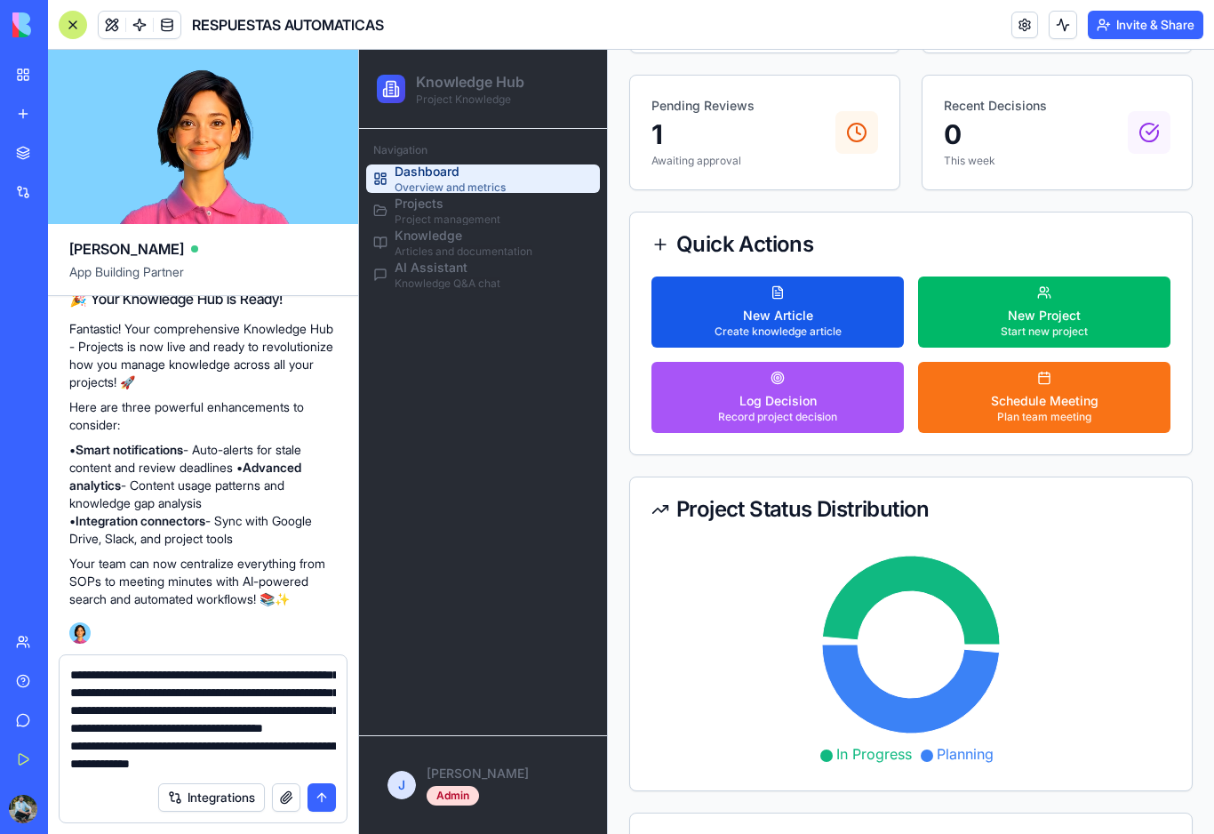
scroll to position [296, 0]
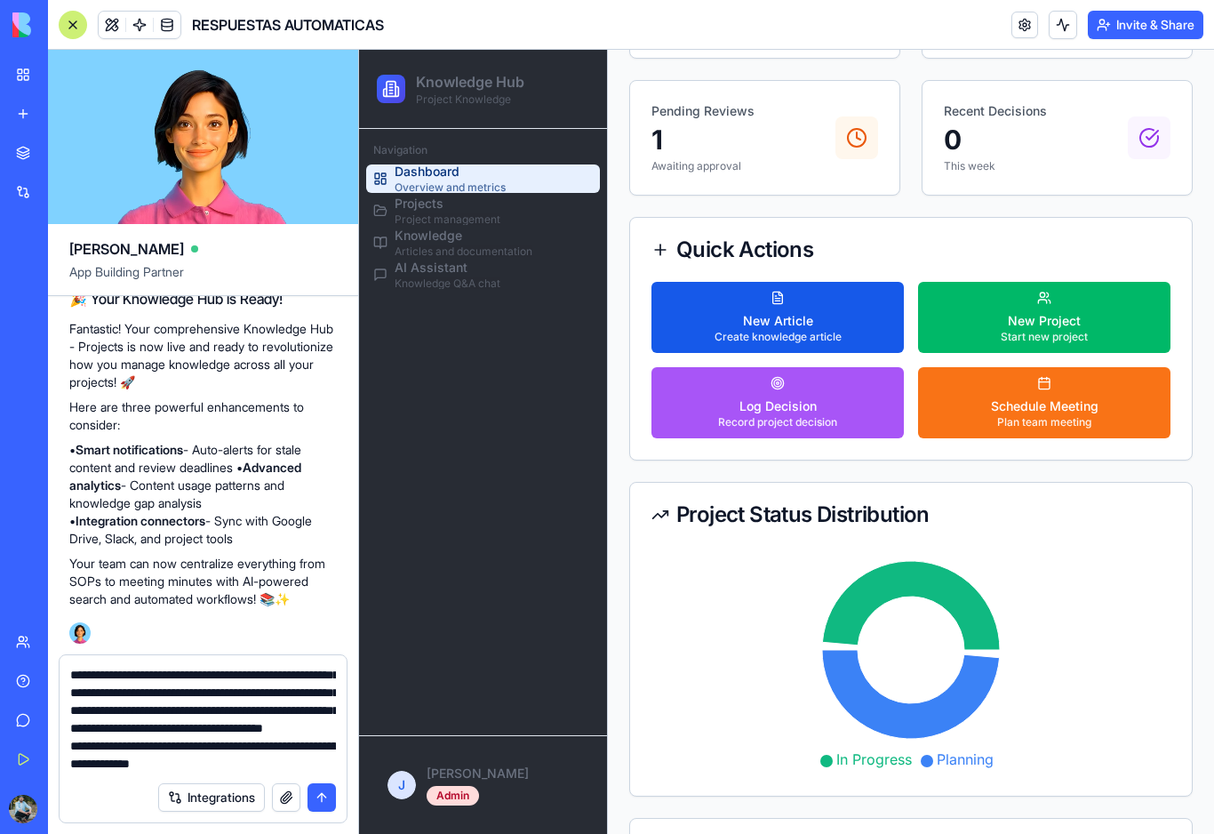
click at [825, 322] on div "New Article" at bounding box center [777, 321] width 127 height 18
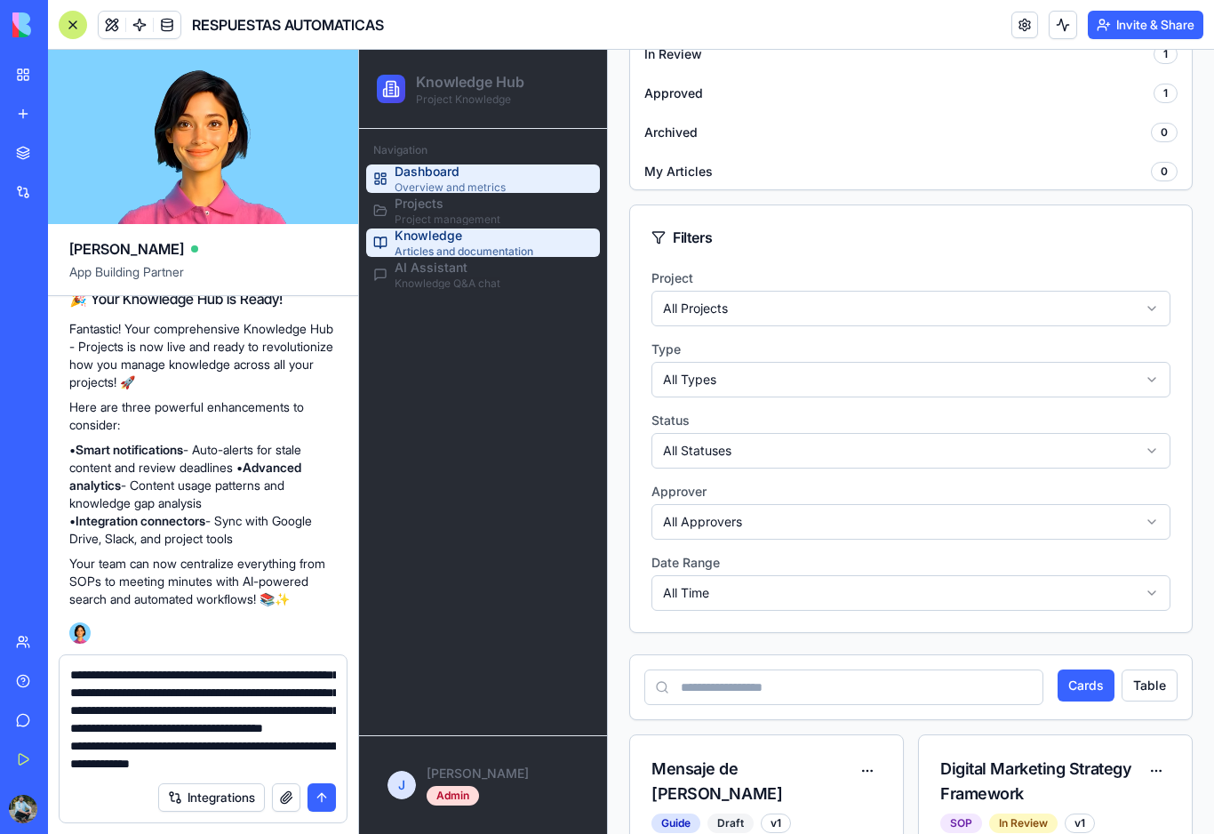
click at [481, 180] on span "Overview and metrics" at bounding box center [450, 187] width 111 height 14
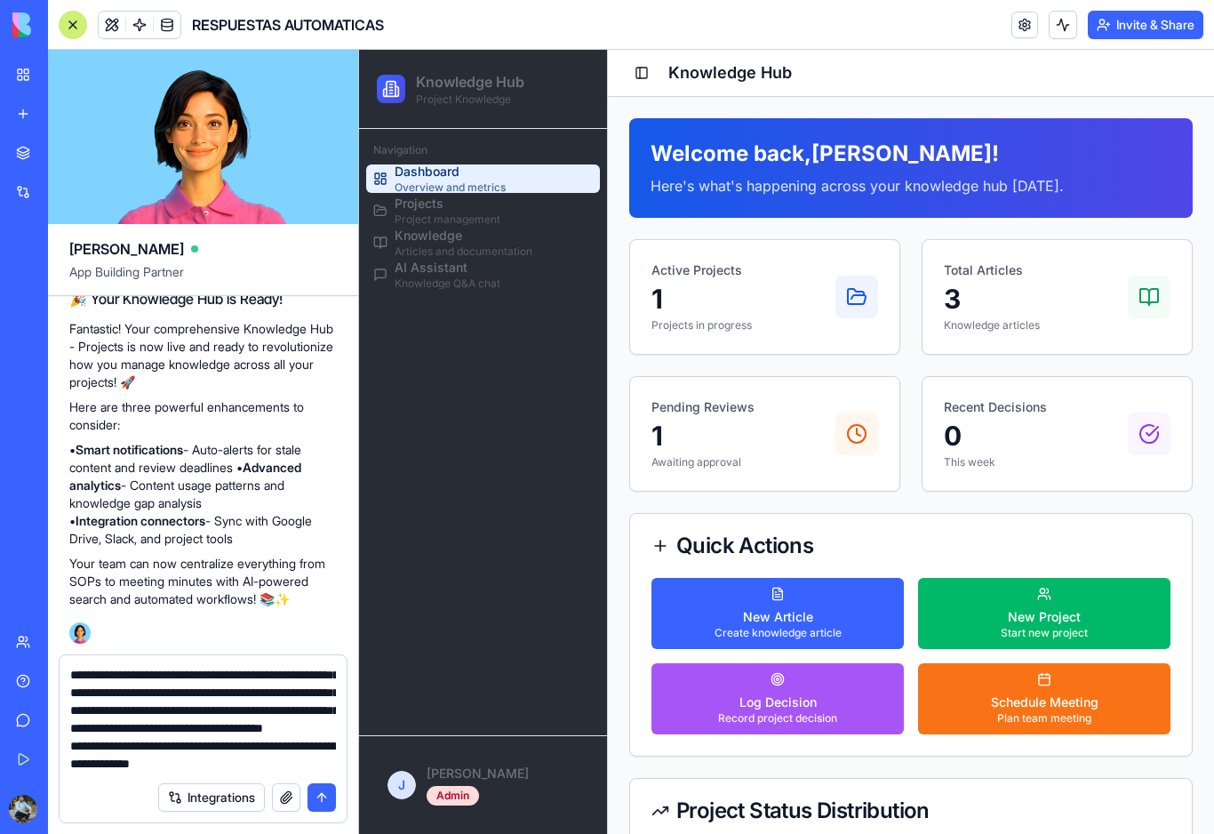
click at [276, 745] on textarea "**********" at bounding box center [203, 719] width 266 height 107
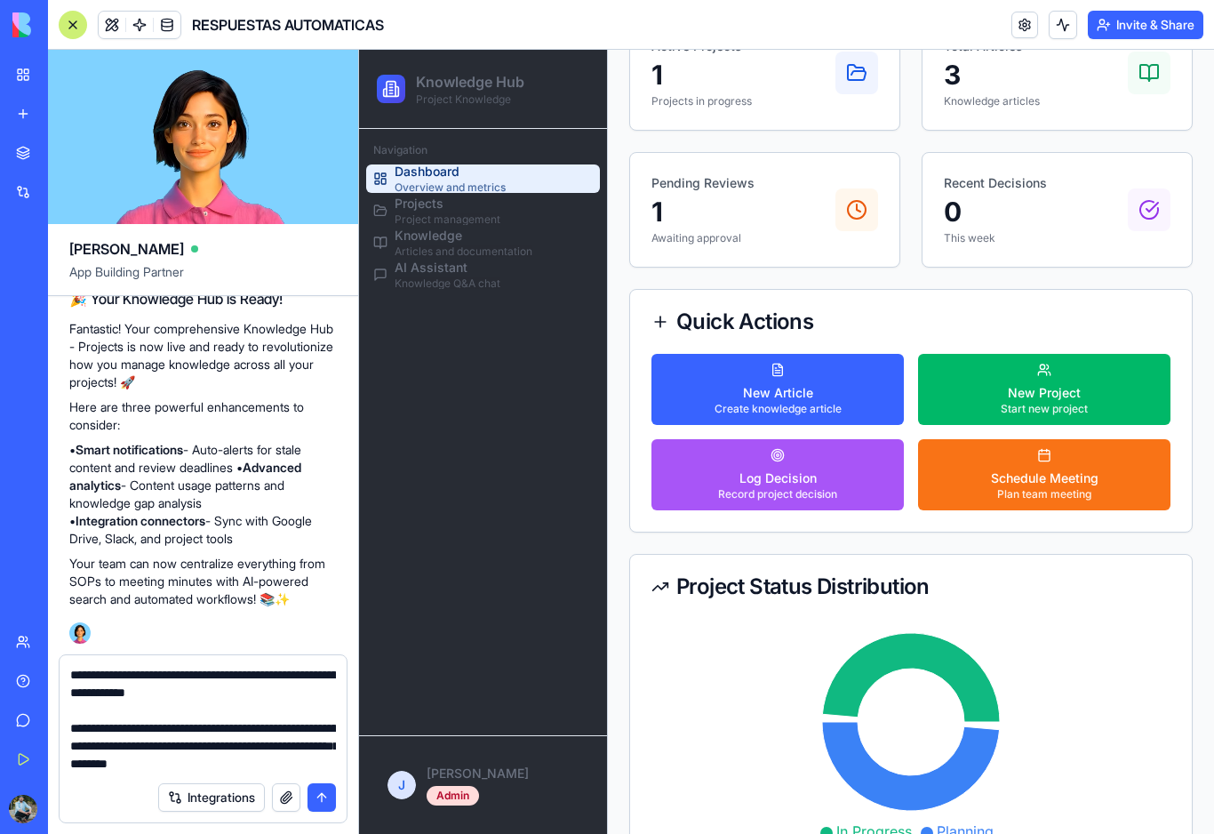
scroll to position [212, 0]
type textarea "**********"
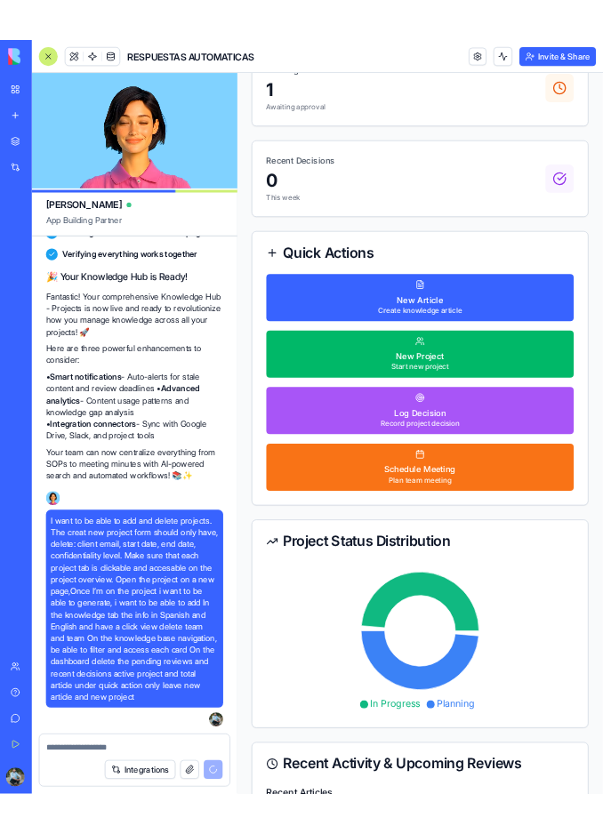
scroll to position [1764, 0]
